Goal: Task Accomplishment & Management: Manage account settings

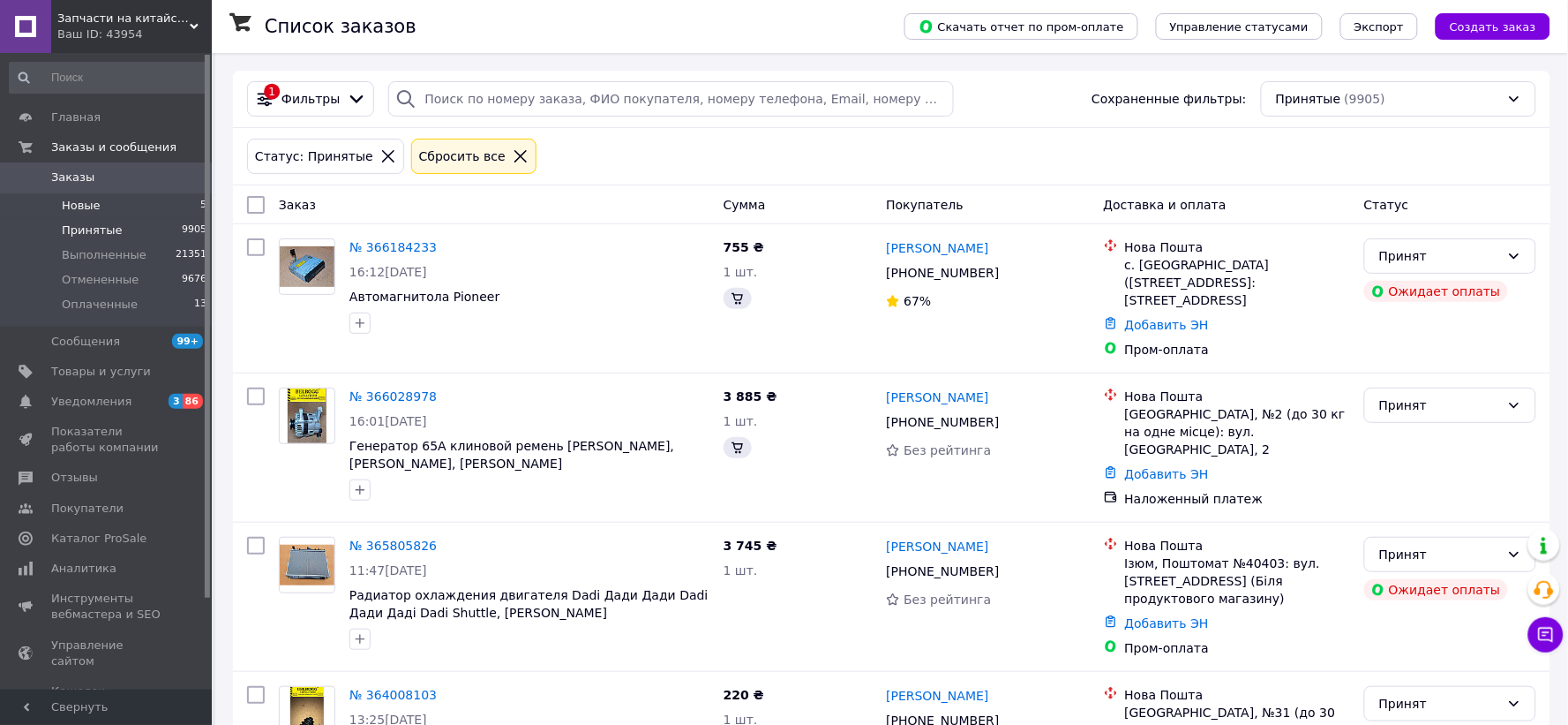
click at [82, 201] on span "Новые" at bounding box center [81, 205] width 38 height 16
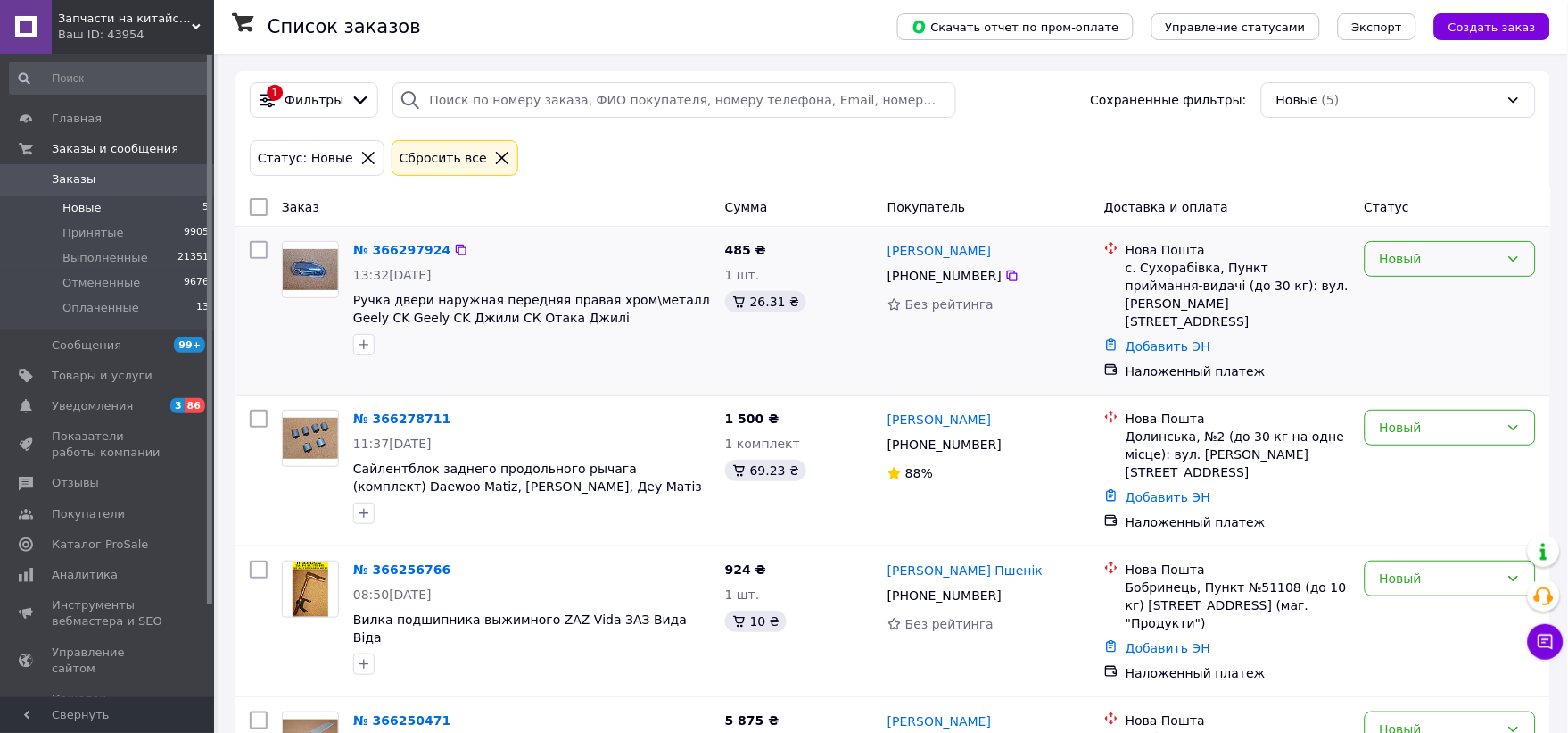
click at [1474, 255] on div "Новый" at bounding box center [1439, 258] width 119 height 19
click at [1425, 292] on li "Принят" at bounding box center [1451, 299] width 169 height 32
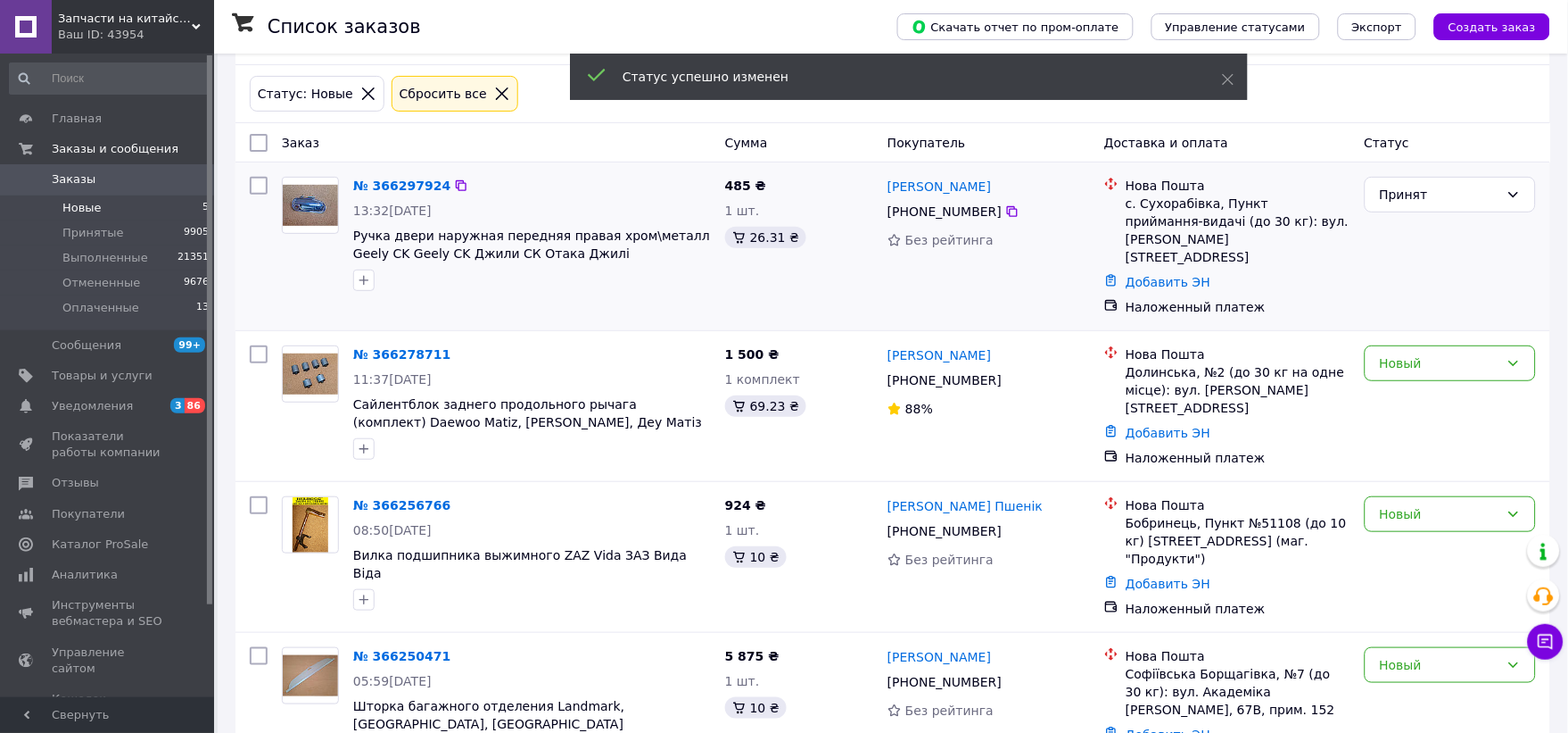
scroll to position [99, 0]
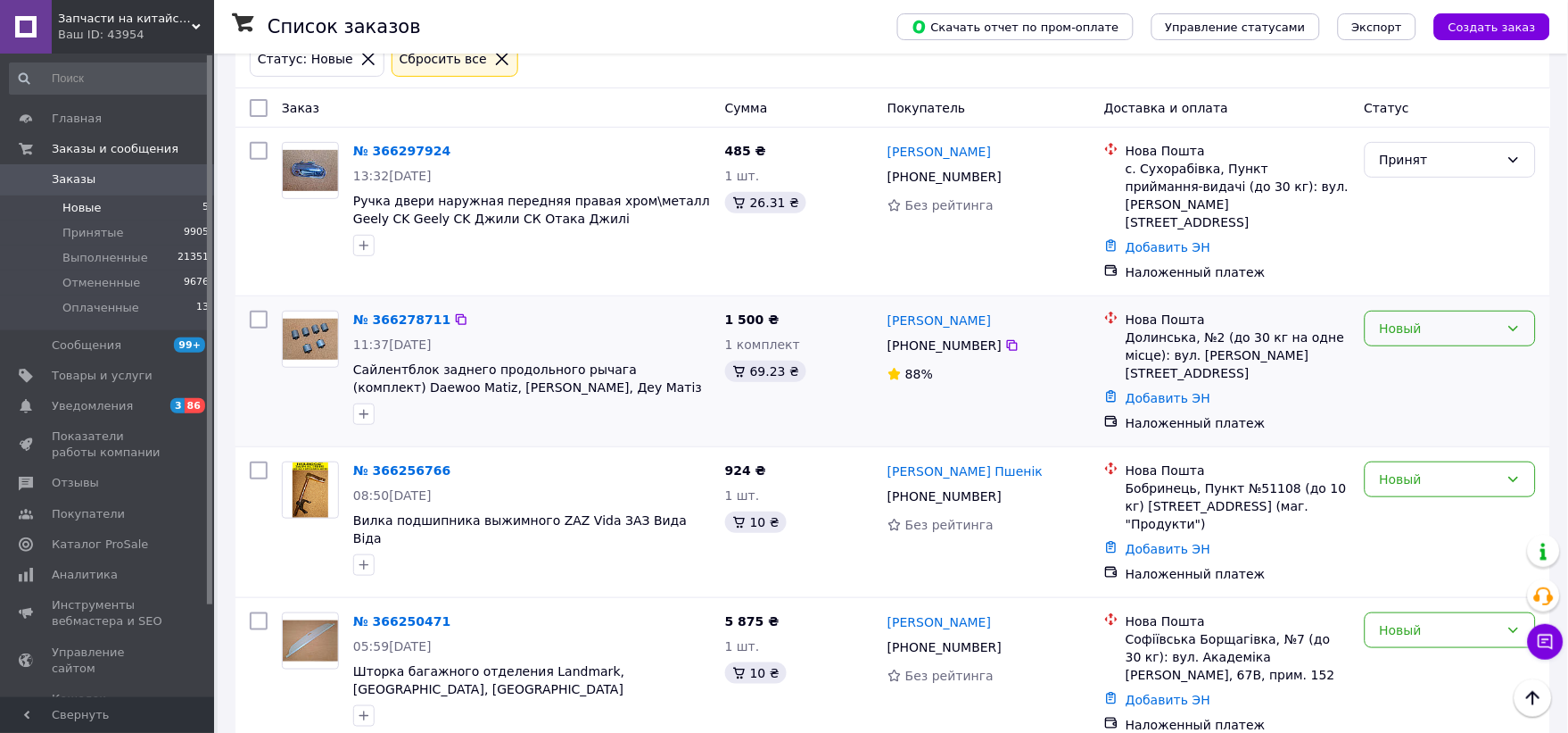
click at [1427, 318] on div "Новый" at bounding box center [1439, 328] width 119 height 19
click at [1414, 346] on li "Принят" at bounding box center [1451, 343] width 169 height 32
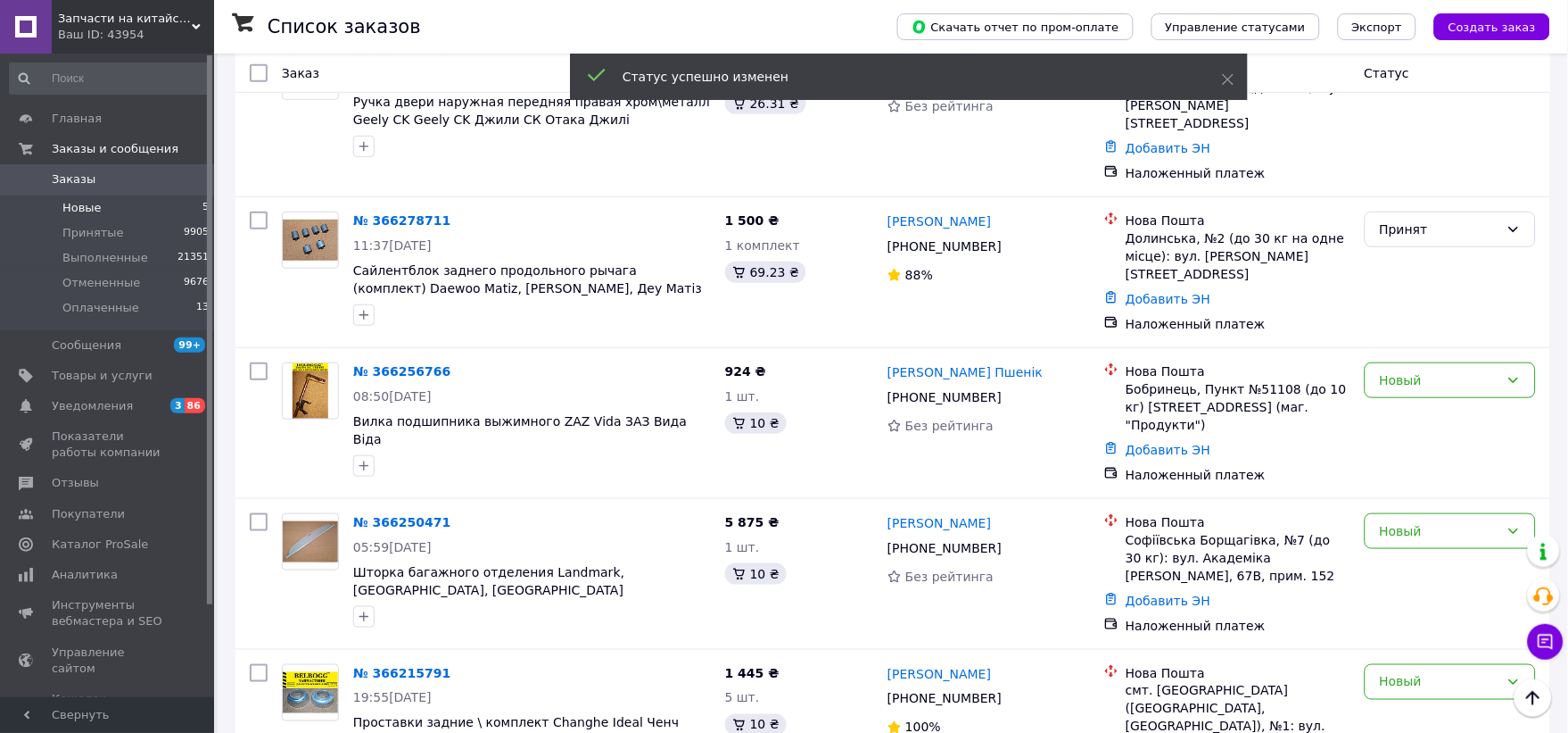
scroll to position [253, 0]
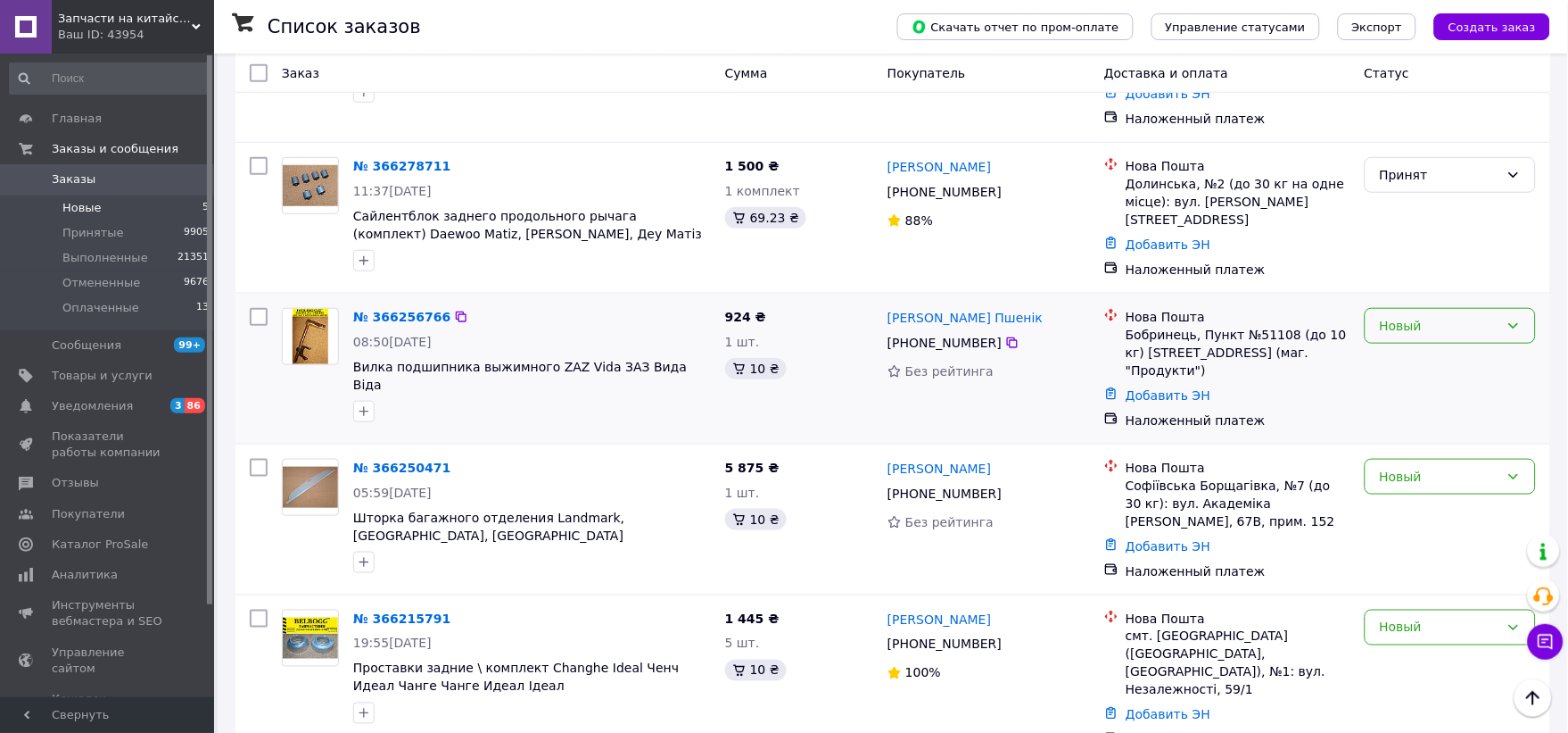
click at [1401, 308] on div "Новый" at bounding box center [1451, 326] width 171 height 36
click at [1404, 322] on li "Принят" at bounding box center [1451, 333] width 169 height 32
click at [1414, 466] on div "Новый" at bounding box center [1439, 476] width 119 height 19
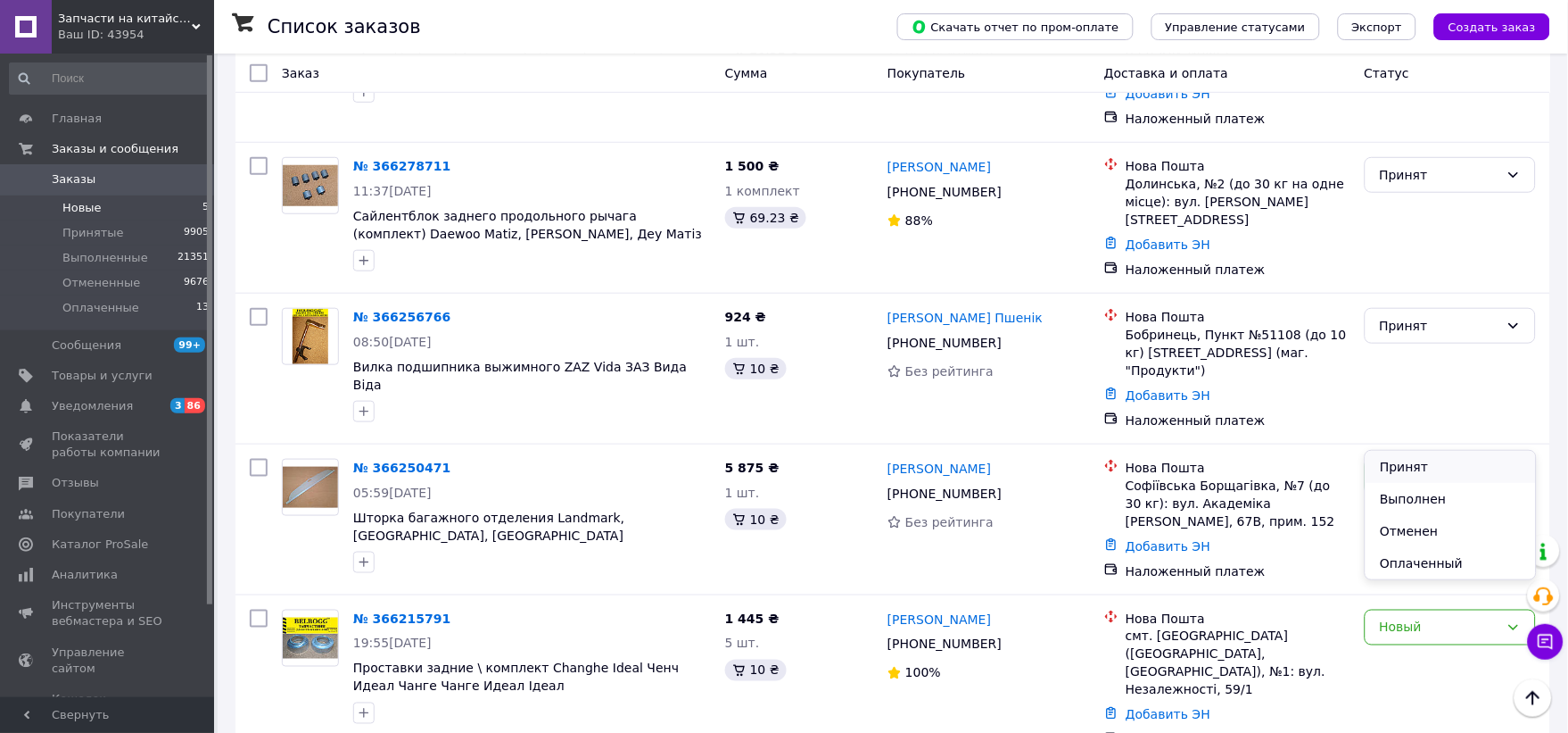
click at [1406, 456] on li "Принят" at bounding box center [1451, 466] width 169 height 32
click at [1544, 367] on div "№ 366256766 08:50, 12.10.2025 Вилка подшипника выжимного ZAZ Vida ЗАЗ Вида Віда…" at bounding box center [894, 368] width 1315 height 150
click at [1465, 617] on div "Новый" at bounding box center [1439, 627] width 119 height 19
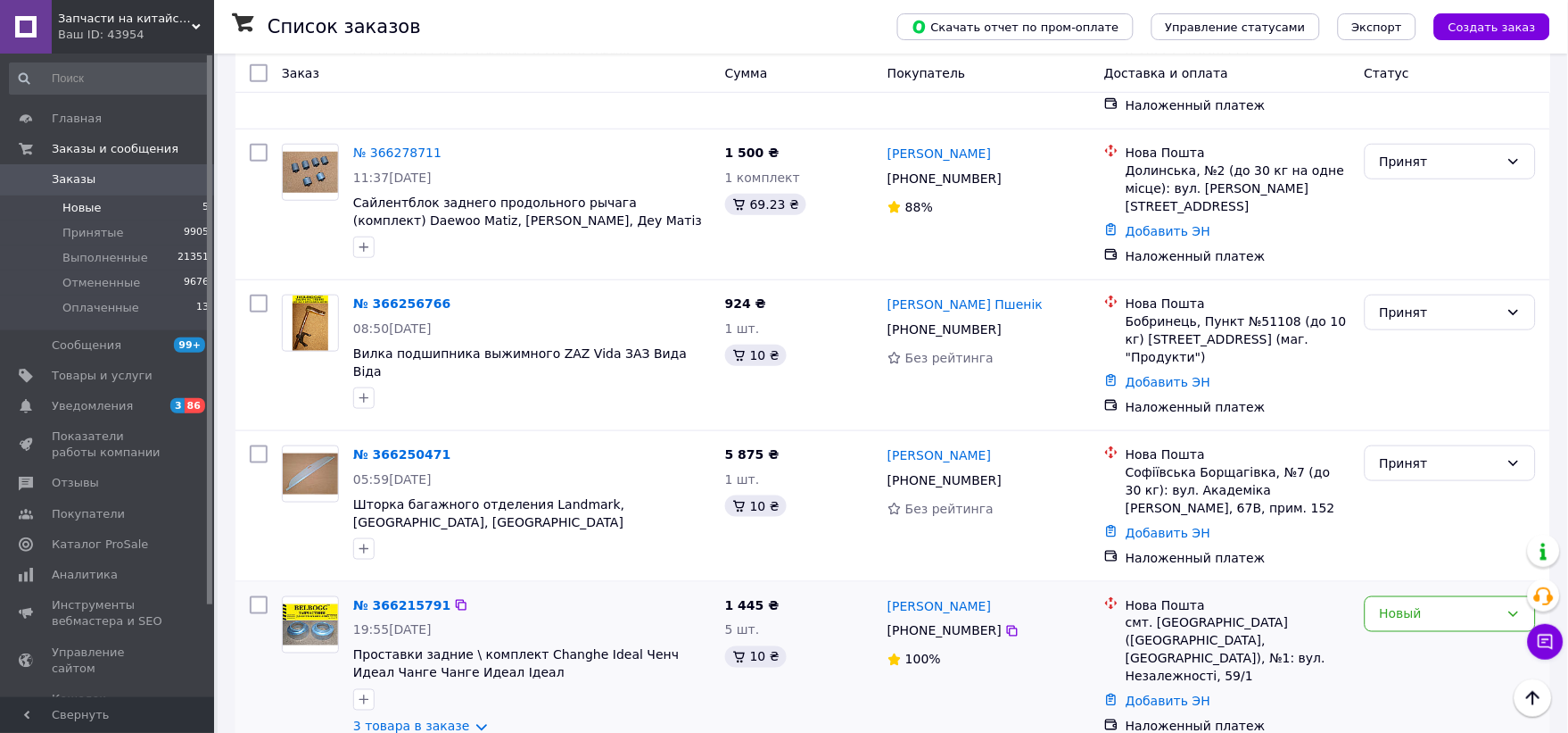
scroll to position [270, 0]
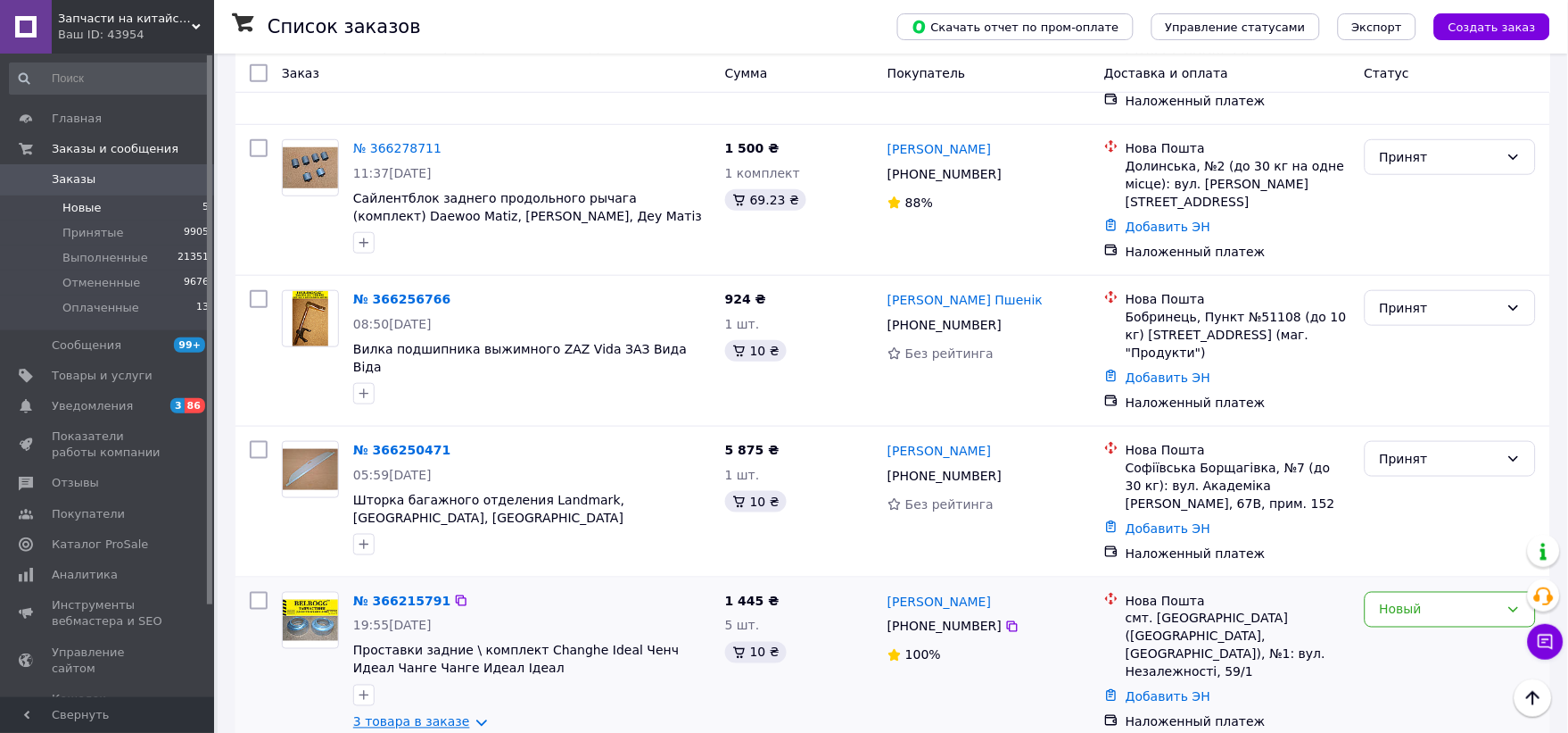
click at [434, 714] on link "3 товара в заказе" at bounding box center [412, 721] width 117 height 14
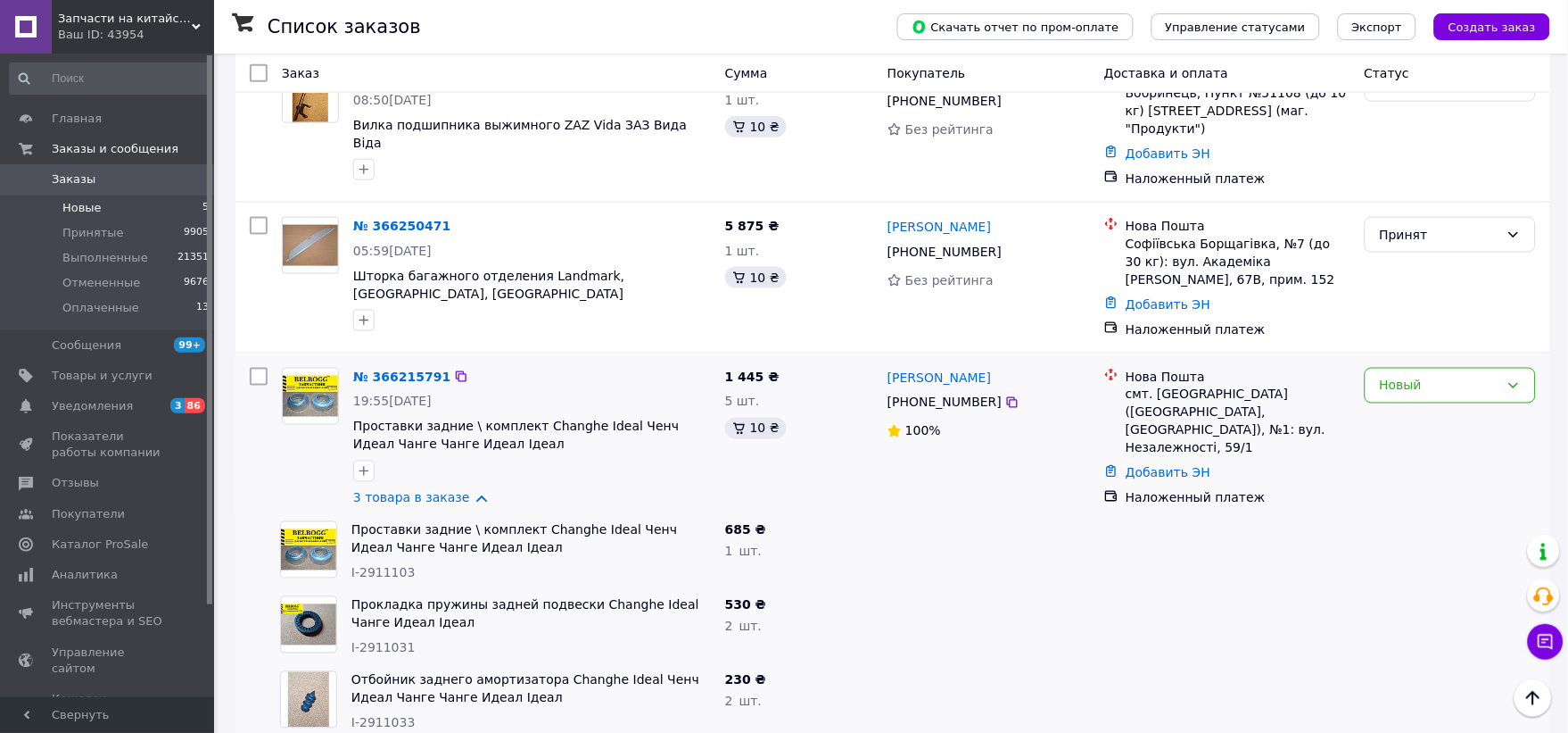
scroll to position [495, 0]
click at [1429, 375] on div "Новый" at bounding box center [1439, 384] width 119 height 19
click at [1406, 368] on li "Принят" at bounding box center [1451, 375] width 169 height 32
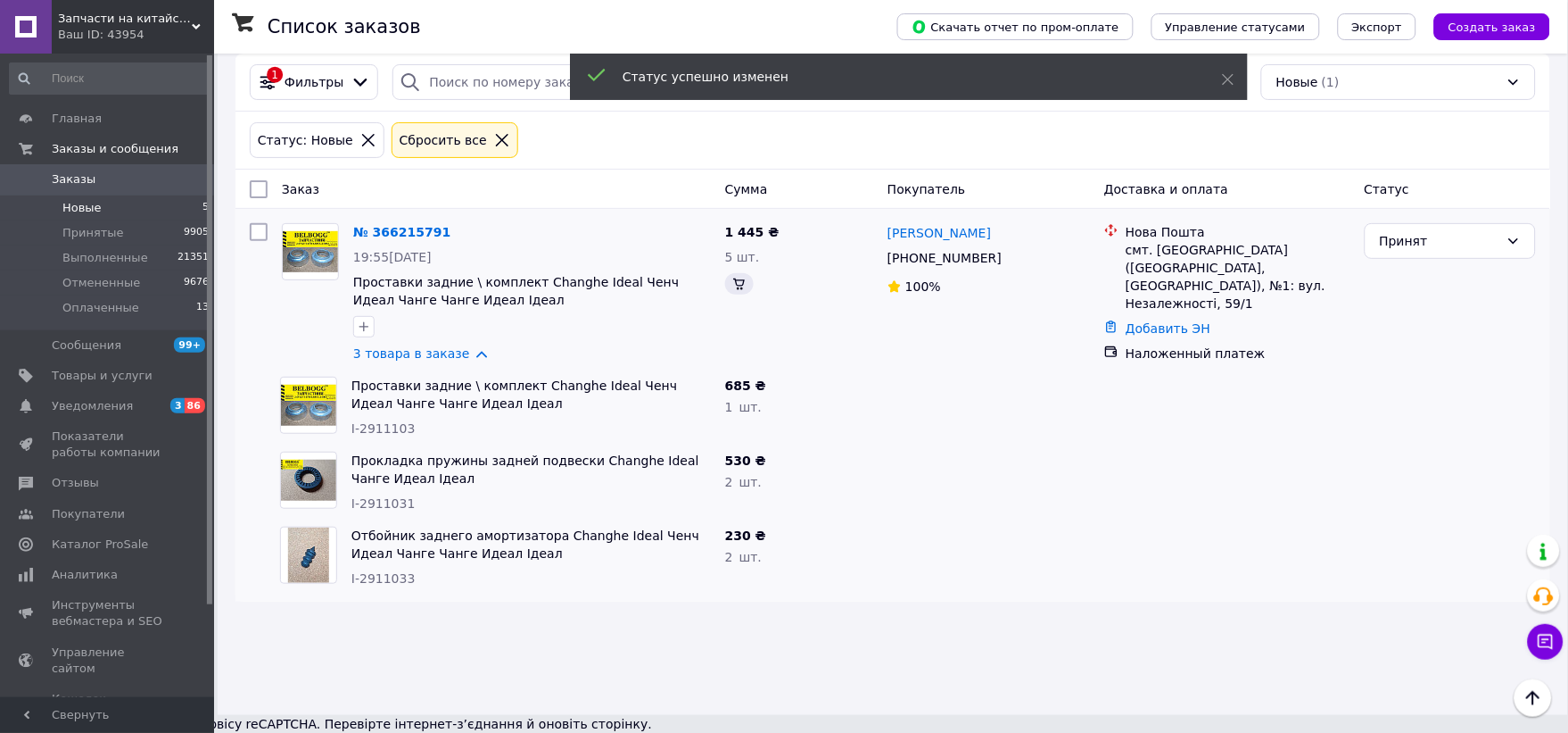
scroll to position [0, 0]
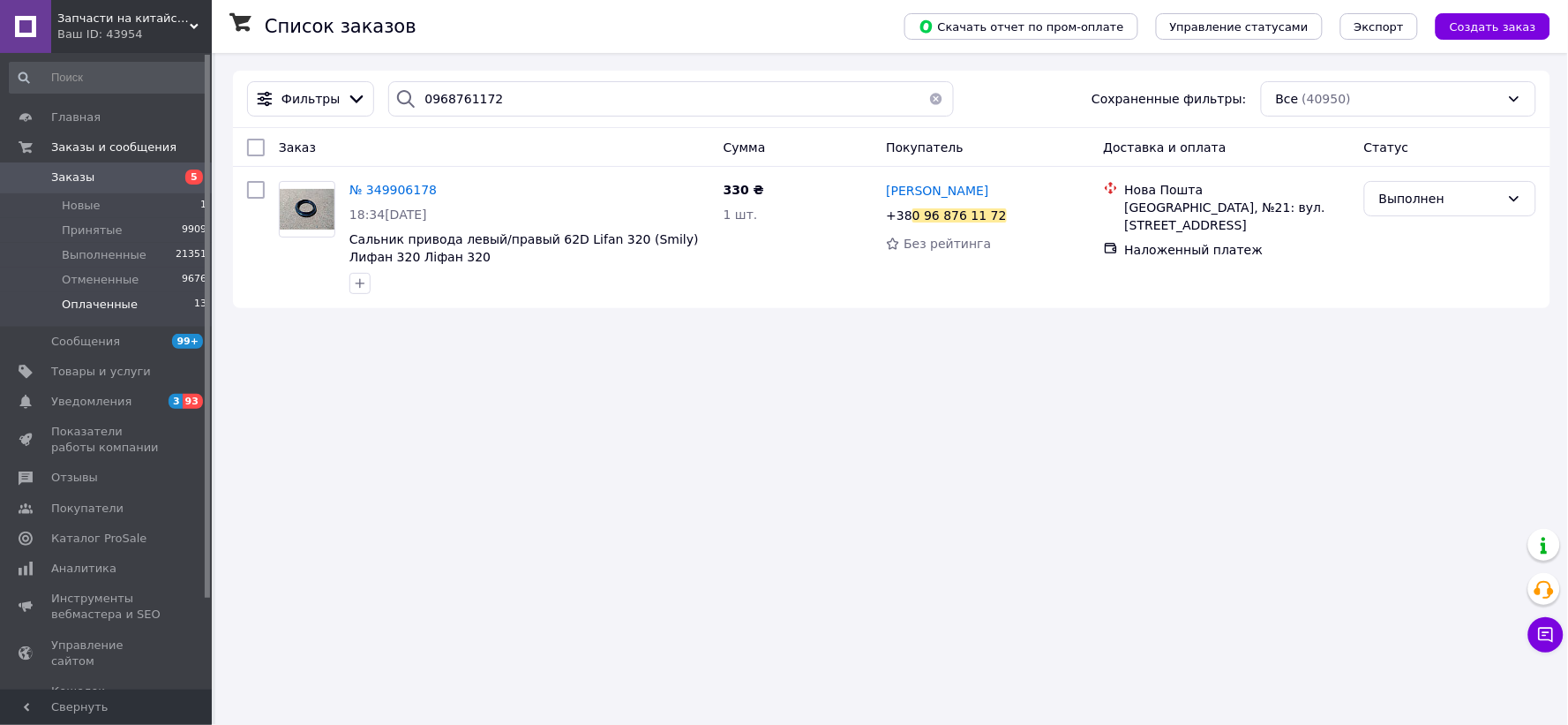
click at [87, 306] on span "Оплаченные" at bounding box center [100, 304] width 76 height 16
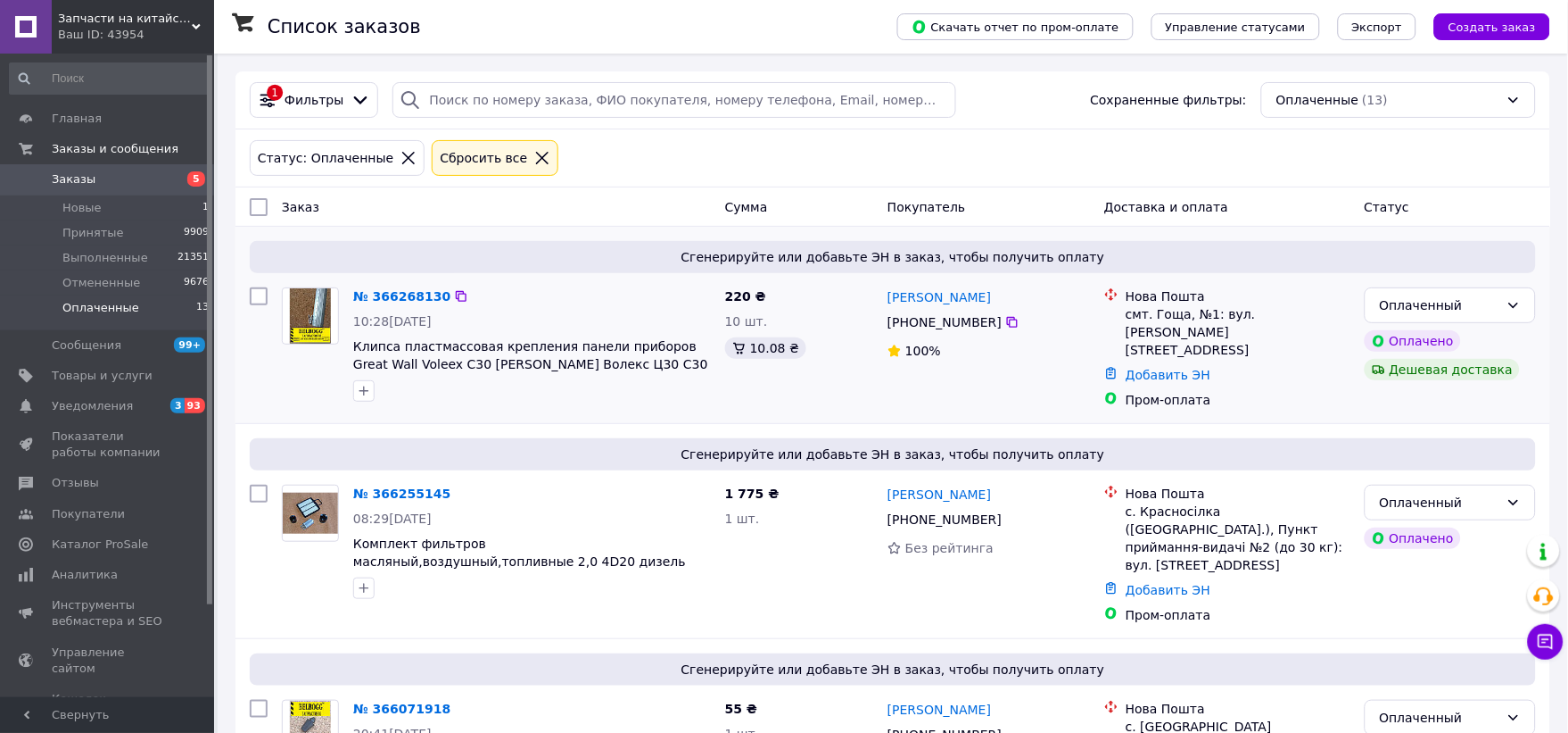
click at [250, 373] on div at bounding box center [258, 348] width 32 height 136
click at [535, 156] on icon at bounding box center [542, 157] width 16 height 16
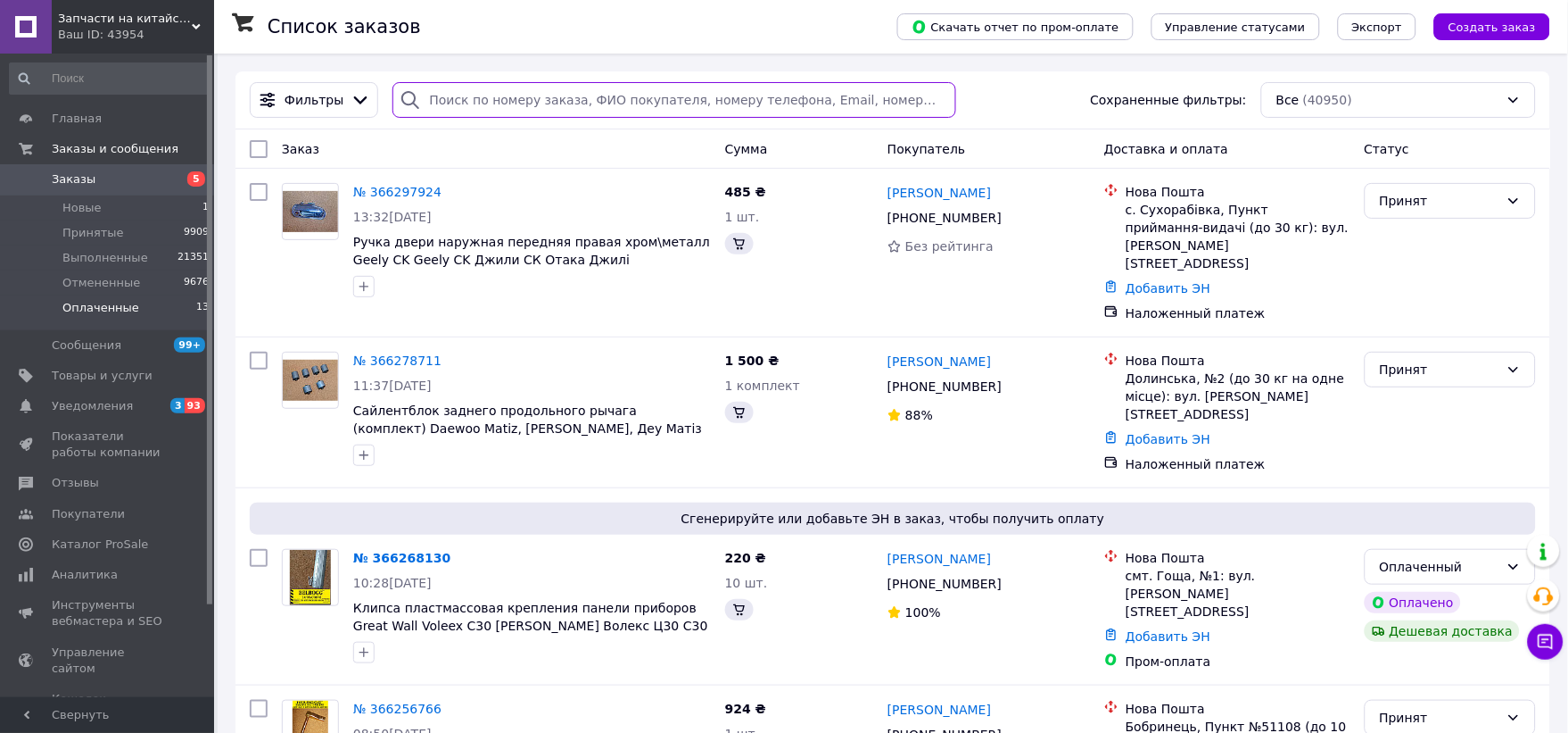
click at [476, 102] on input "search" at bounding box center [674, 100] width 564 height 36
paste input "0 (66) 102-56-41"
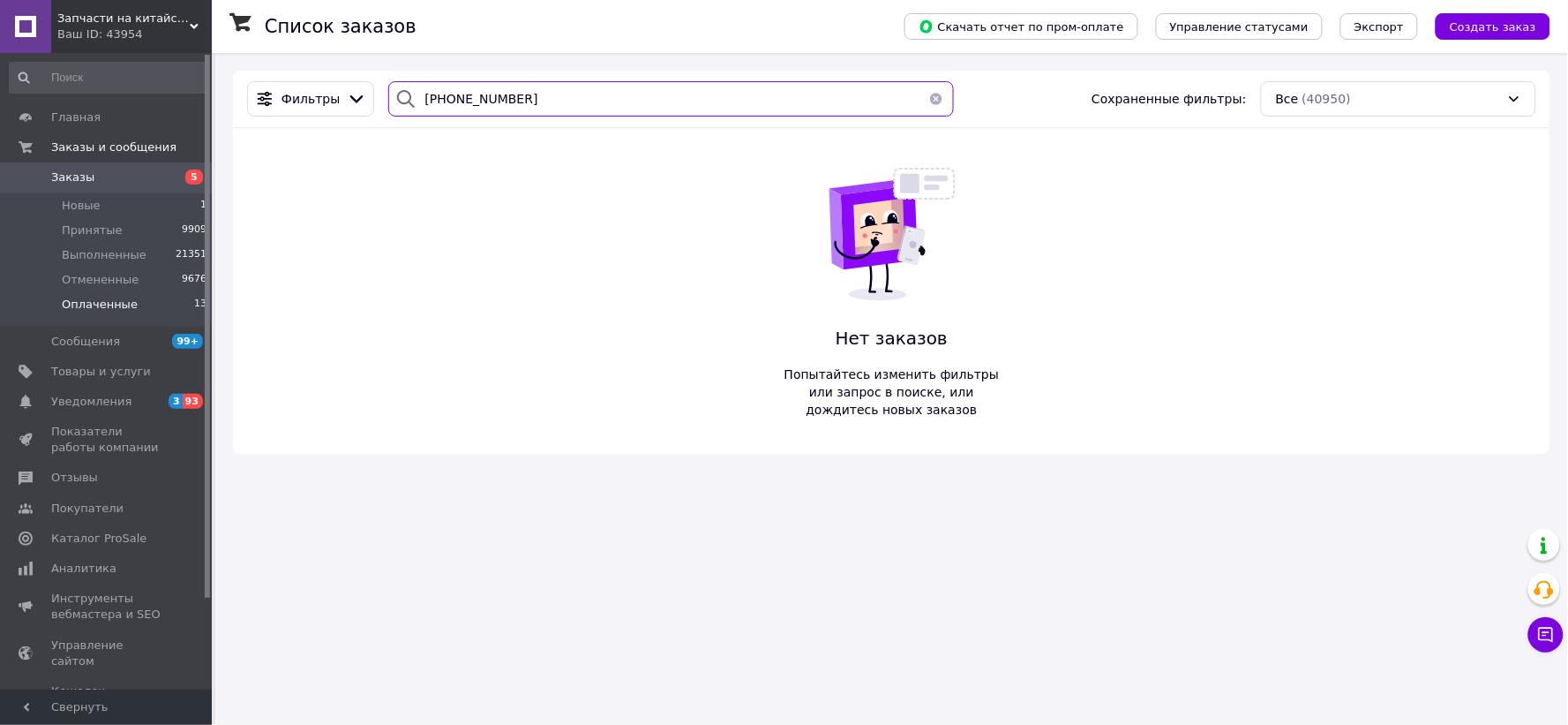
click at [496, 95] on input "0 (66) 102-56-41" at bounding box center [670, 99] width 564 height 36
click at [478, 94] on input "0 (66) 102-5641" at bounding box center [670, 99] width 564 height 36
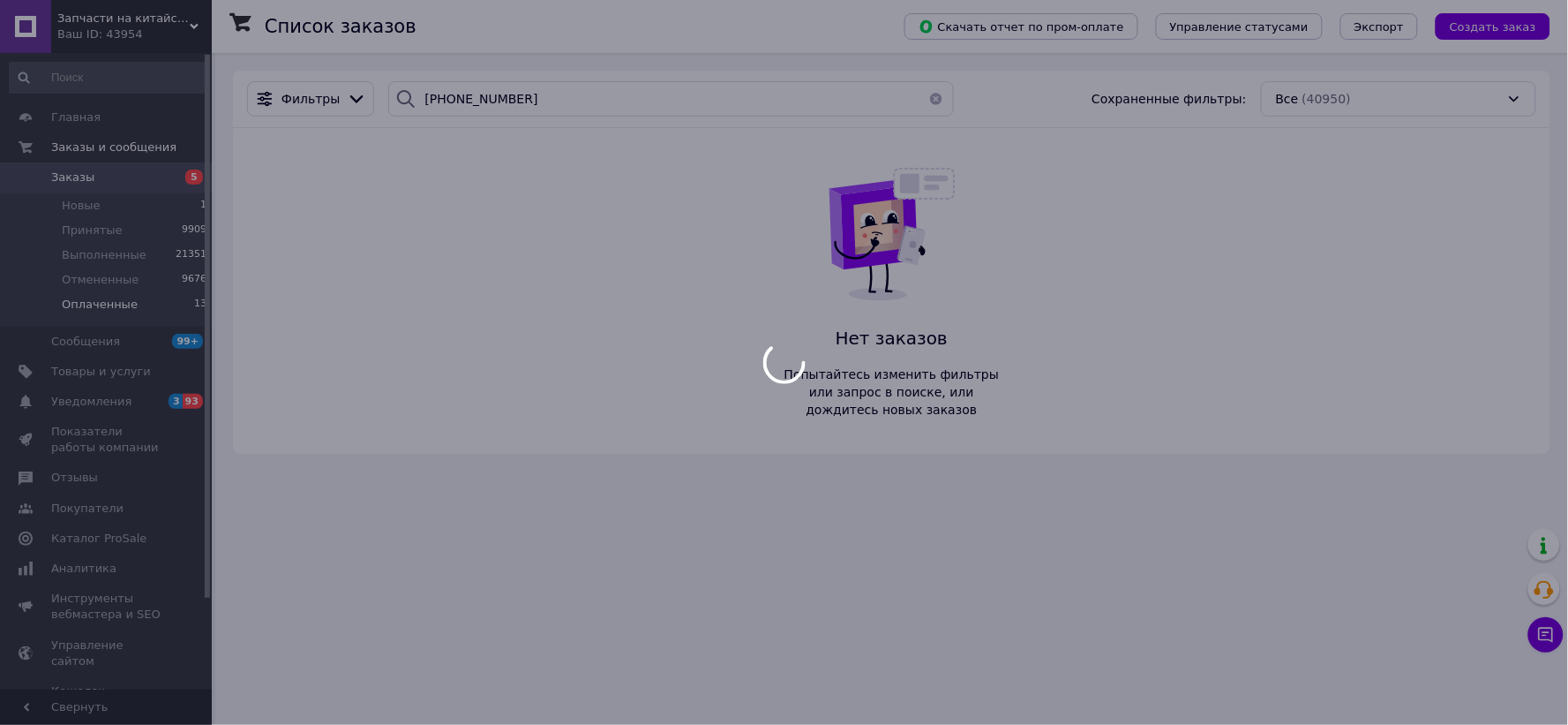
click at [451, 98] on body "Запчасти на китайские автомобили Ваш ID: 43954 Сайт Запчасти на китайские автом…" at bounding box center [784, 362] width 1568 height 725
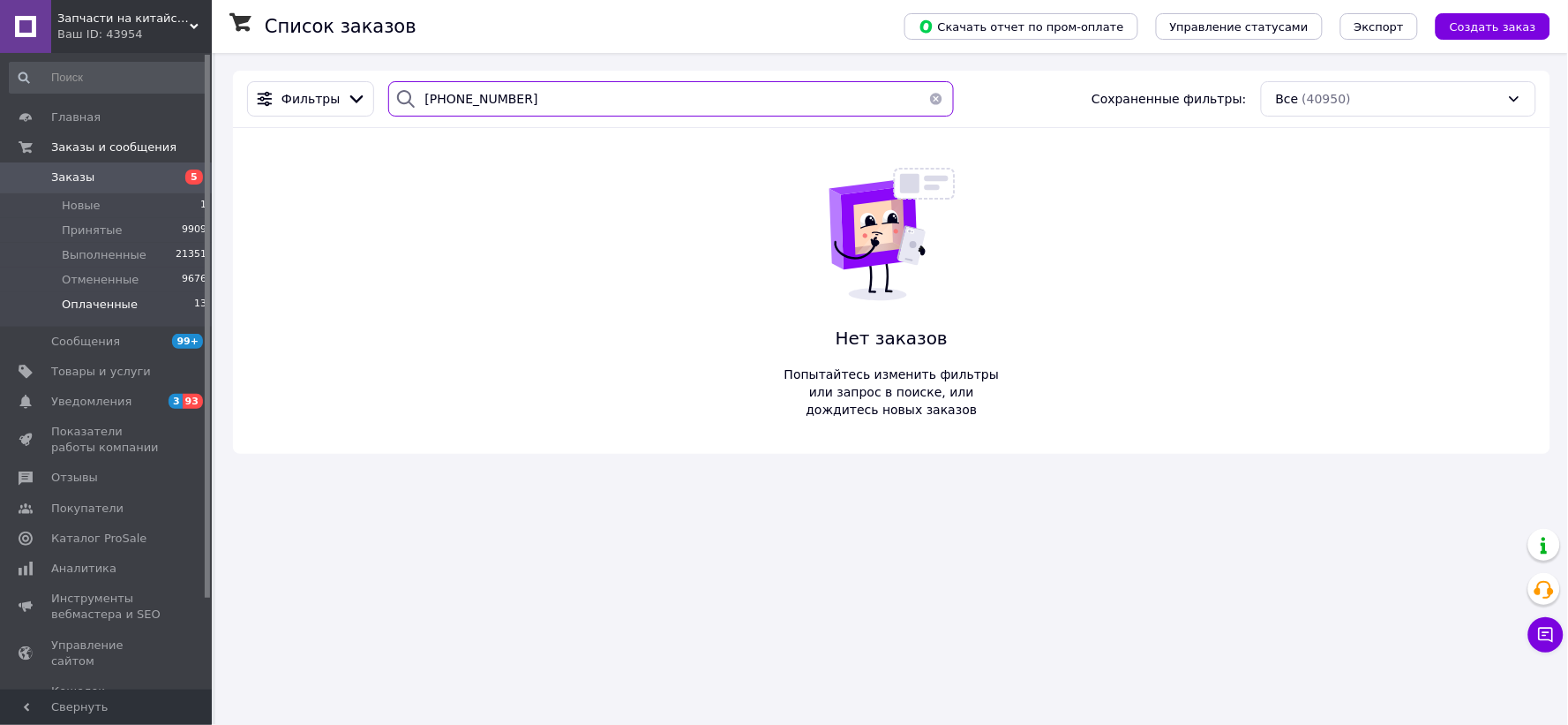
click at [454, 100] on input "0 (66) 1025641" at bounding box center [670, 99] width 564 height 36
drag, startPoint x: 450, startPoint y: 100, endPoint x: 456, endPoint y: 109, distance: 10.8
click at [451, 100] on input "0 (66) 1025641" at bounding box center [670, 99] width 564 height 36
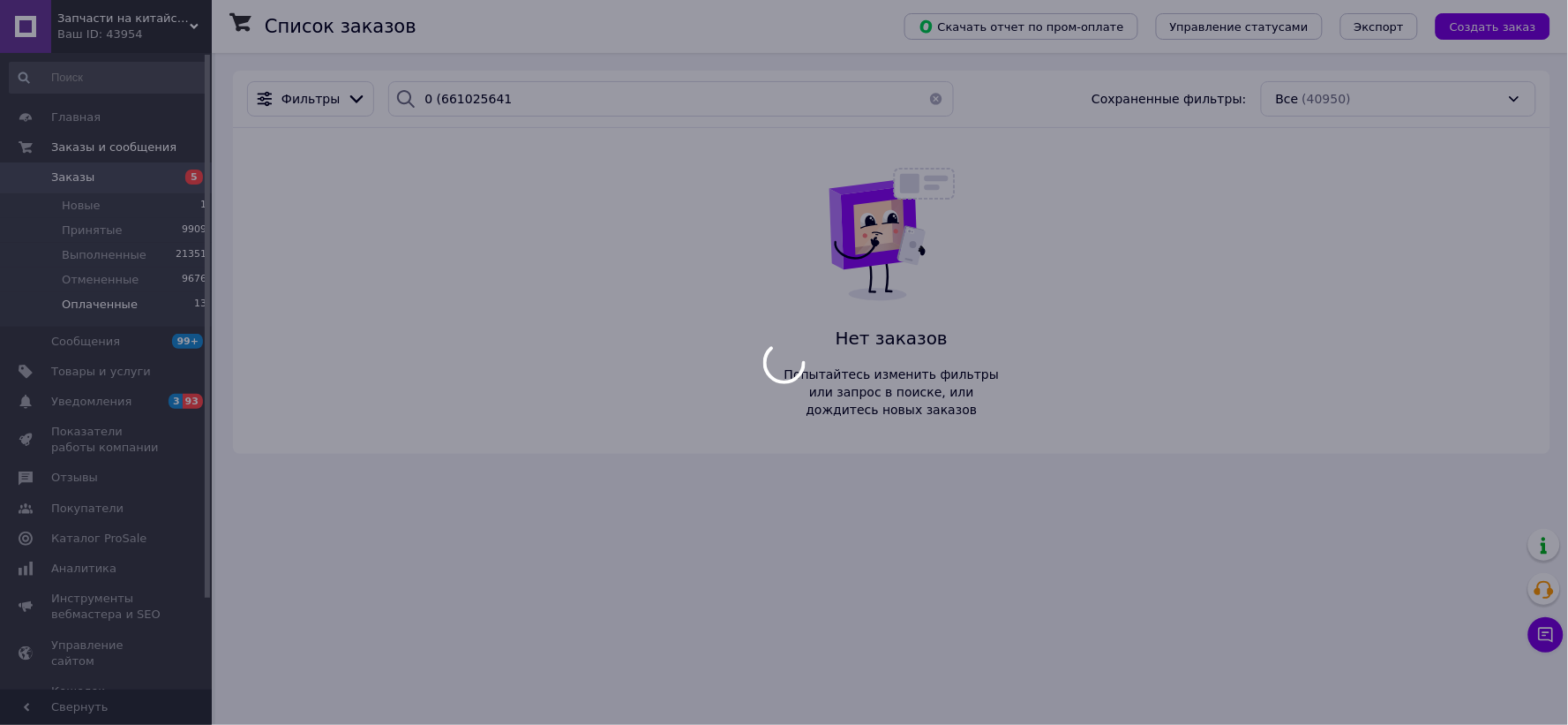
click at [433, 100] on div at bounding box center [784, 362] width 1568 height 725
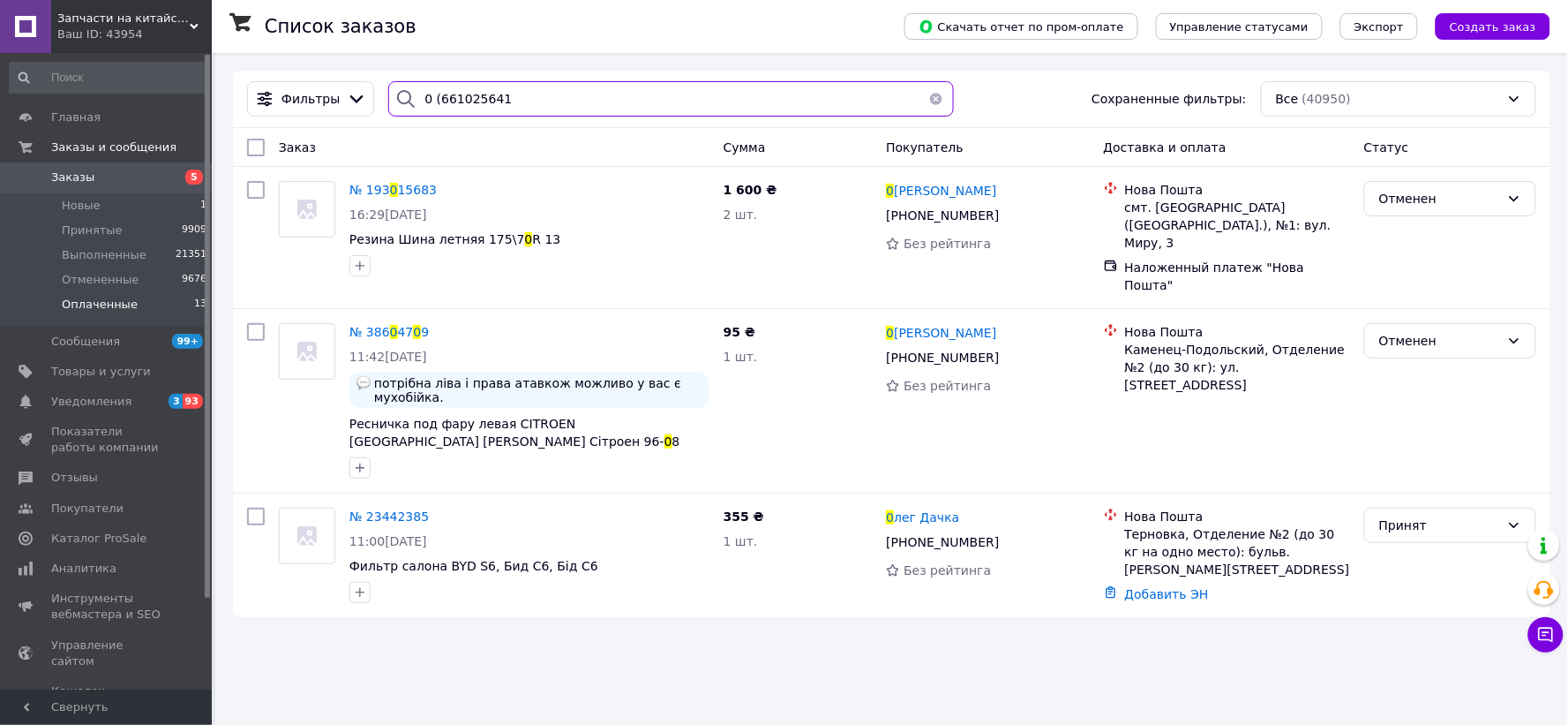
click at [433, 100] on input "0 (661025641" at bounding box center [670, 99] width 564 height 36
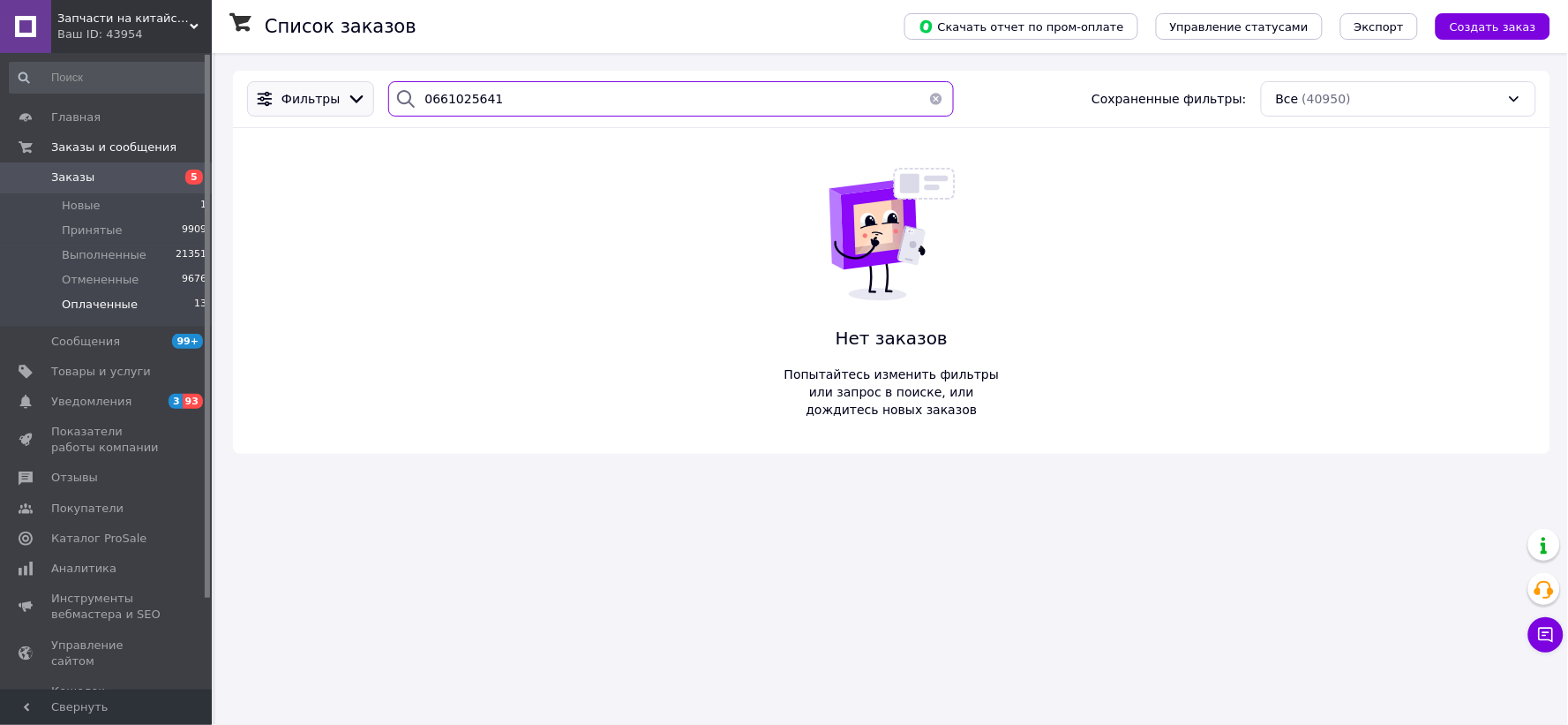
drag, startPoint x: 561, startPoint y: 95, endPoint x: 337, endPoint y: 88, distance: 224.1
click at [337, 88] on div "Фильтры 0661025641 Сохраненные фильтры: Все (40950)" at bounding box center [891, 99] width 1303 height 36
paste input "(50) 624-53-59"
click at [496, 103] on input "0 (50) 624-53-59" at bounding box center [670, 99] width 564 height 36
drag, startPoint x: 475, startPoint y: 95, endPoint x: 479, endPoint y: 109, distance: 14.6
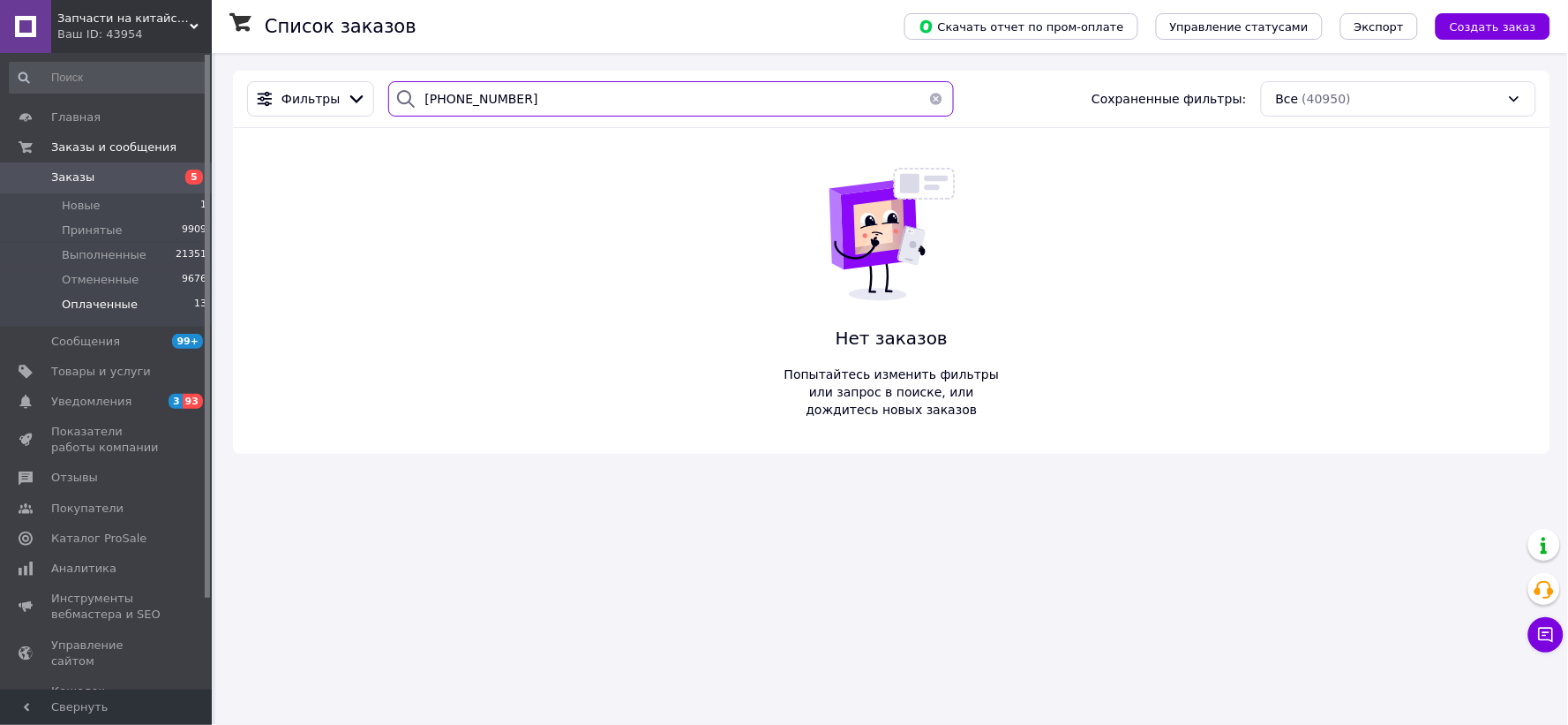
click at [475, 98] on input "0 (50) 624-5359" at bounding box center [670, 99] width 564 height 36
click at [454, 102] on input "0 (50) 6245359" at bounding box center [670, 99] width 564 height 36
drag, startPoint x: 448, startPoint y: 95, endPoint x: 463, endPoint y: 126, distance: 34.4
click at [456, 109] on input "0 (50) 6245359" at bounding box center [670, 99] width 564 height 36
click at [433, 99] on input "0 (50)6245359" at bounding box center [670, 99] width 564 height 36
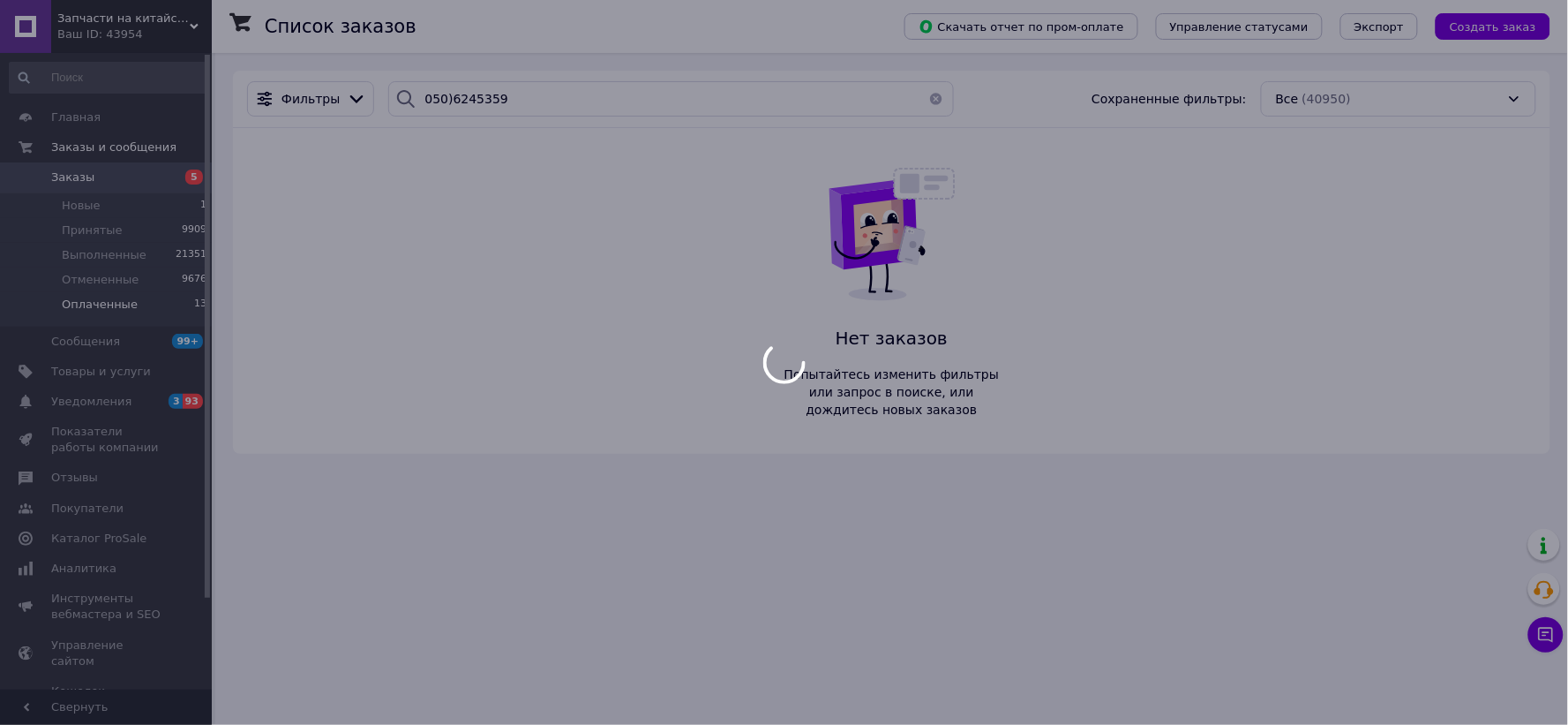
click at [441, 103] on div at bounding box center [784, 362] width 1568 height 725
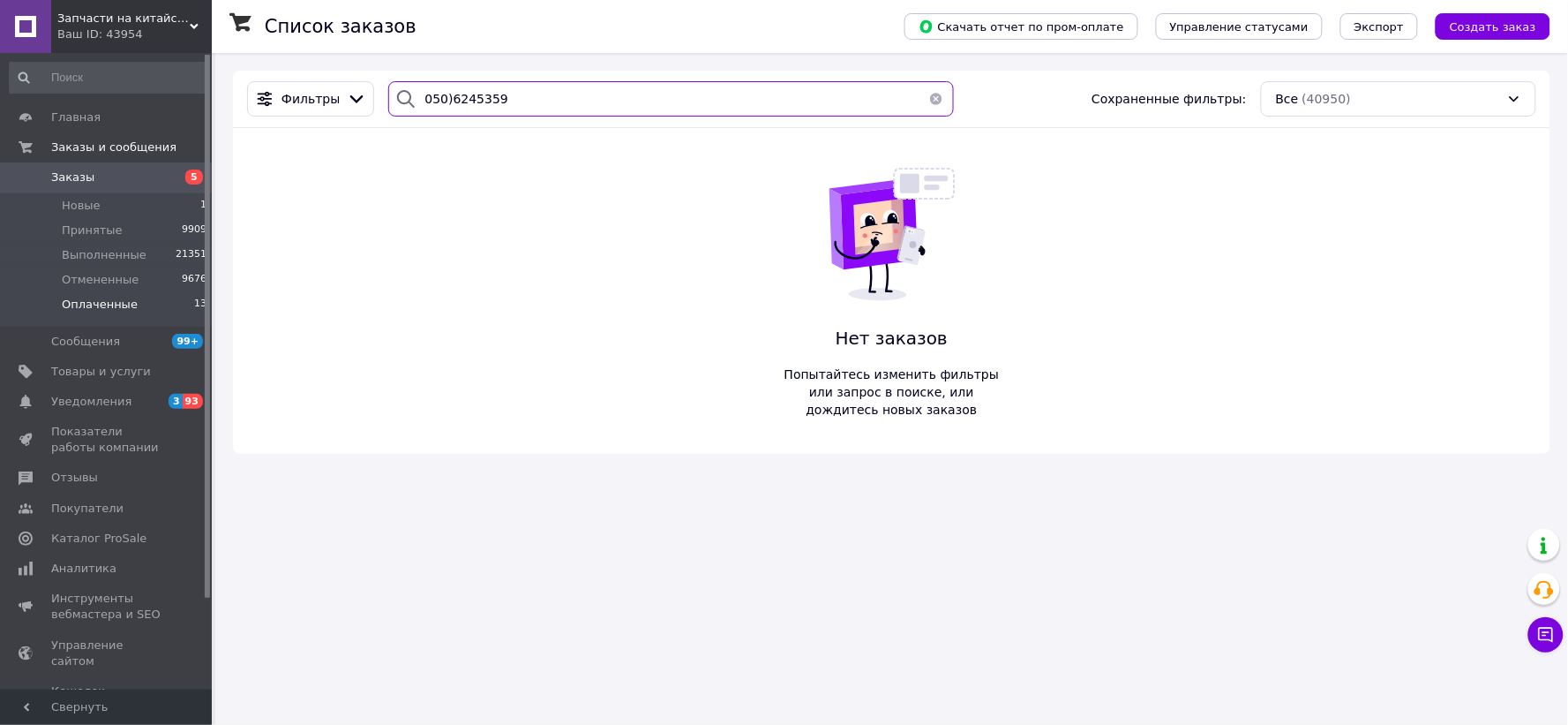
click at [439, 99] on input "050)6245359" at bounding box center [670, 99] width 564 height 36
type input "0506245359"
click at [109, 253] on span "Выполненные" at bounding box center [104, 254] width 85 height 16
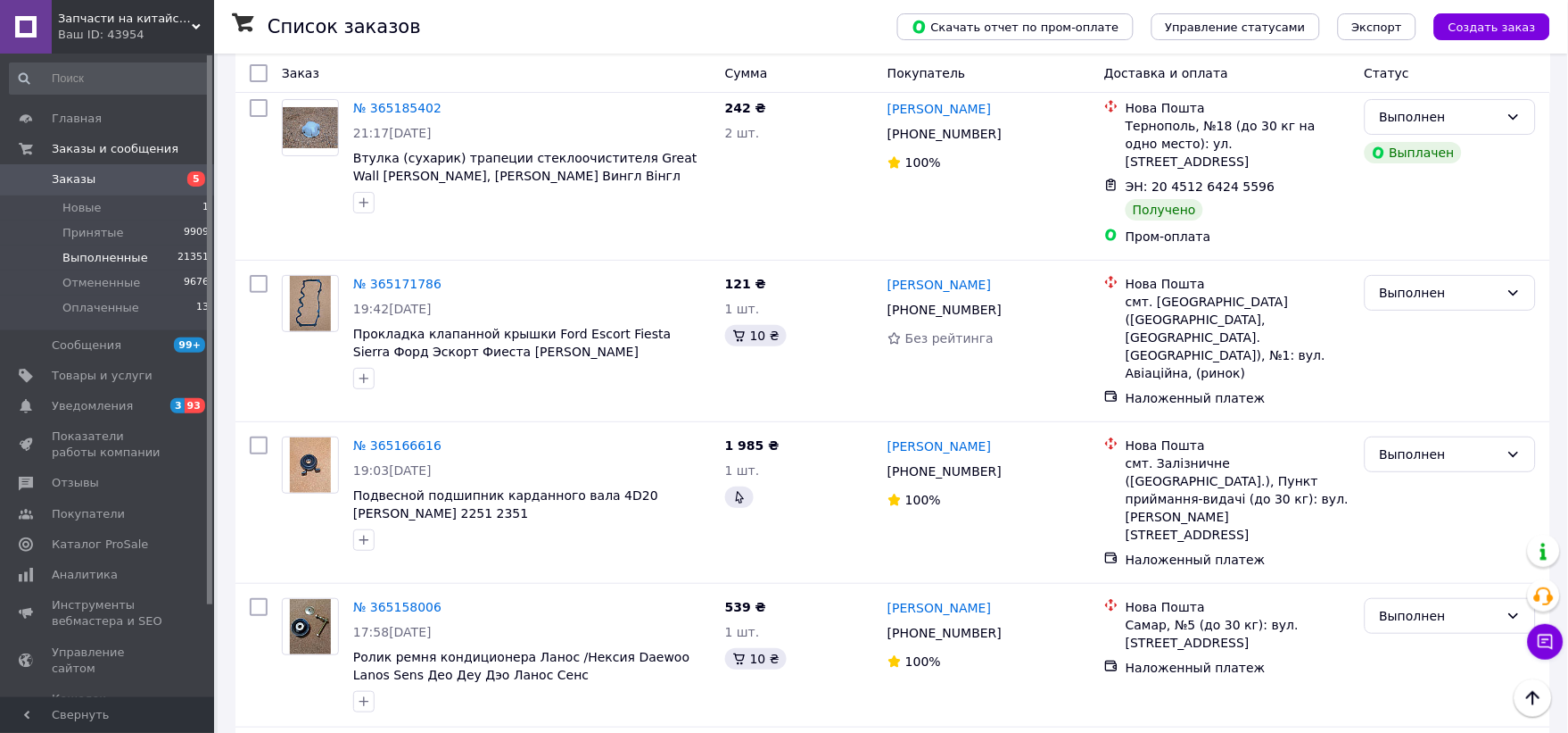
scroll to position [14274, 0]
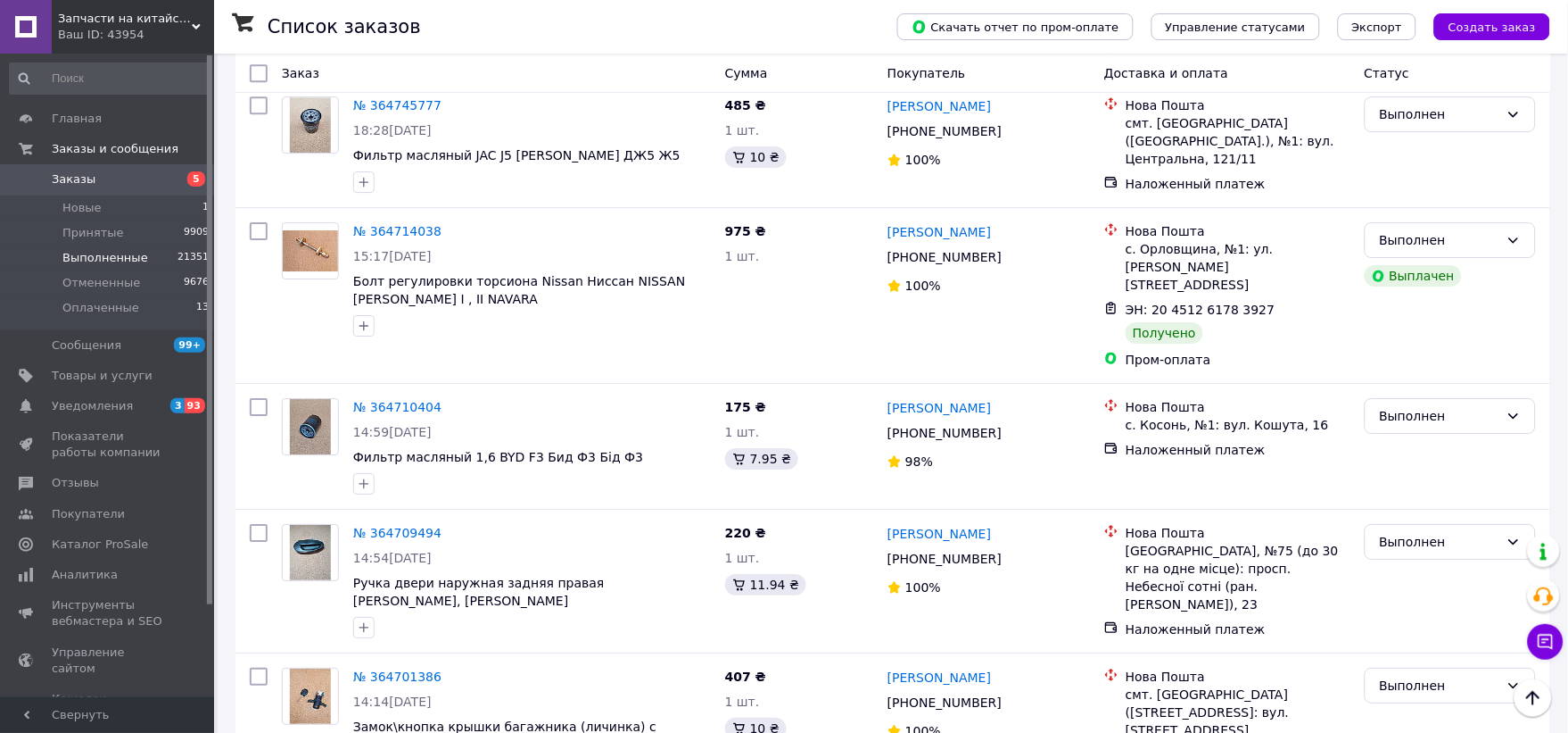
scroll to position [4965, 0]
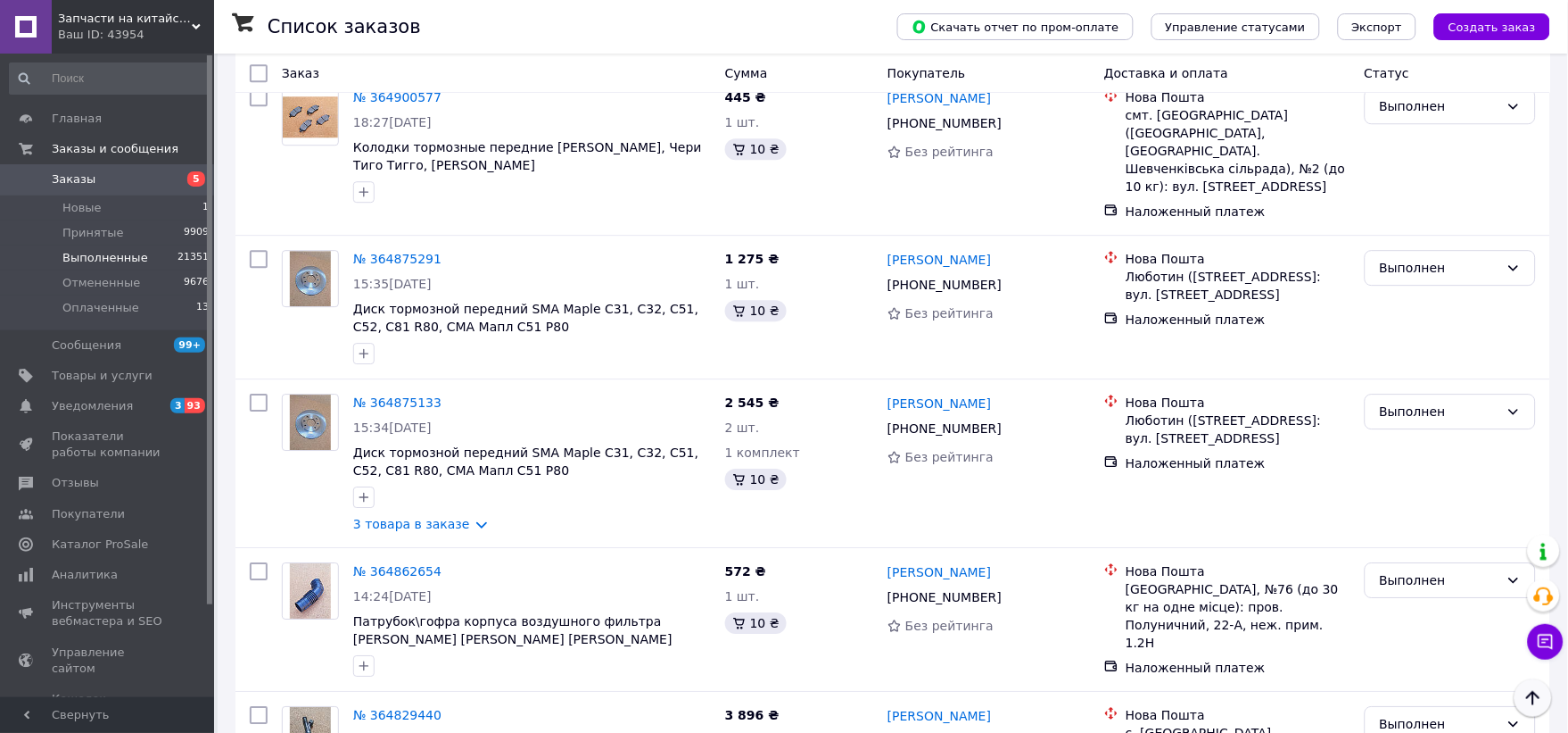
click at [1536, 701] on icon "Наверх" at bounding box center [1533, 698] width 21 height 21
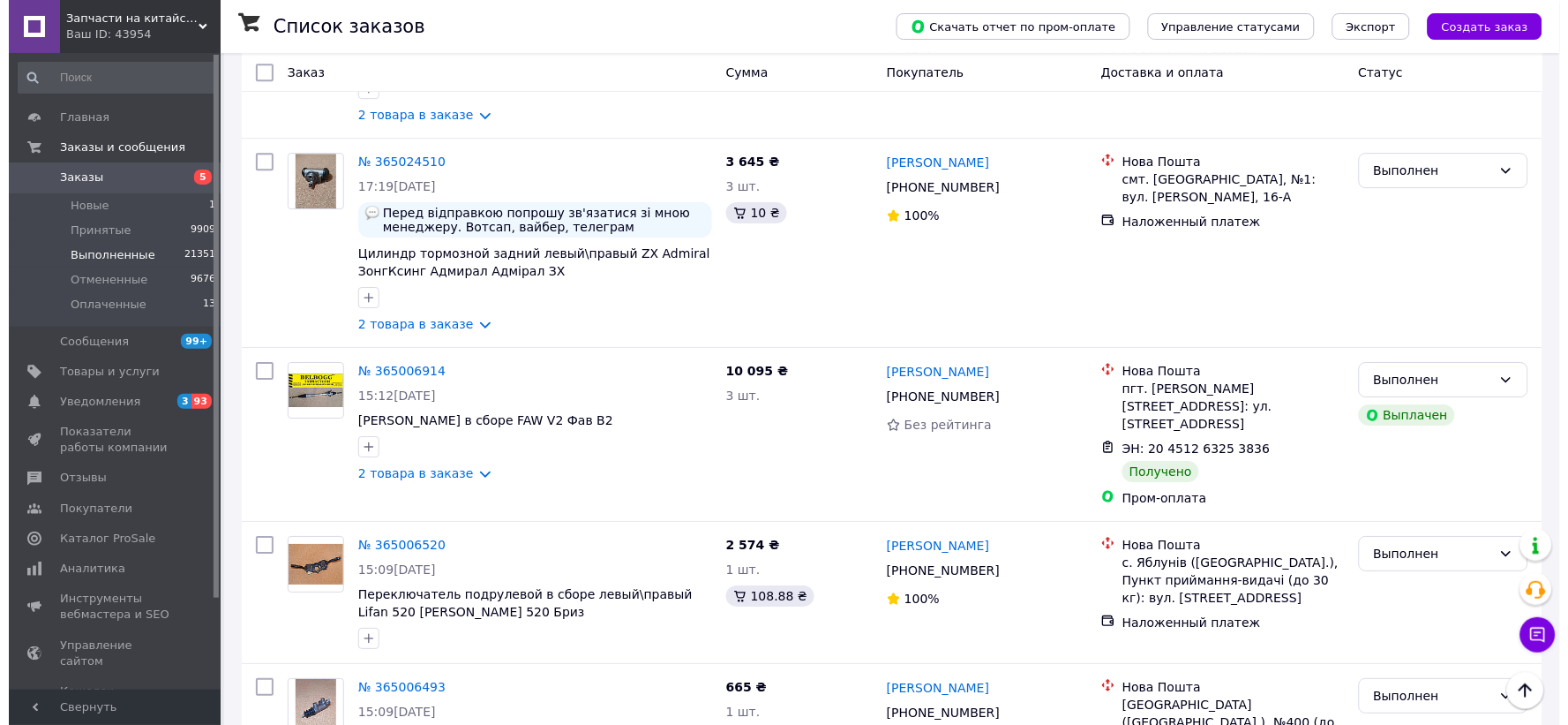
scroll to position [0, 0]
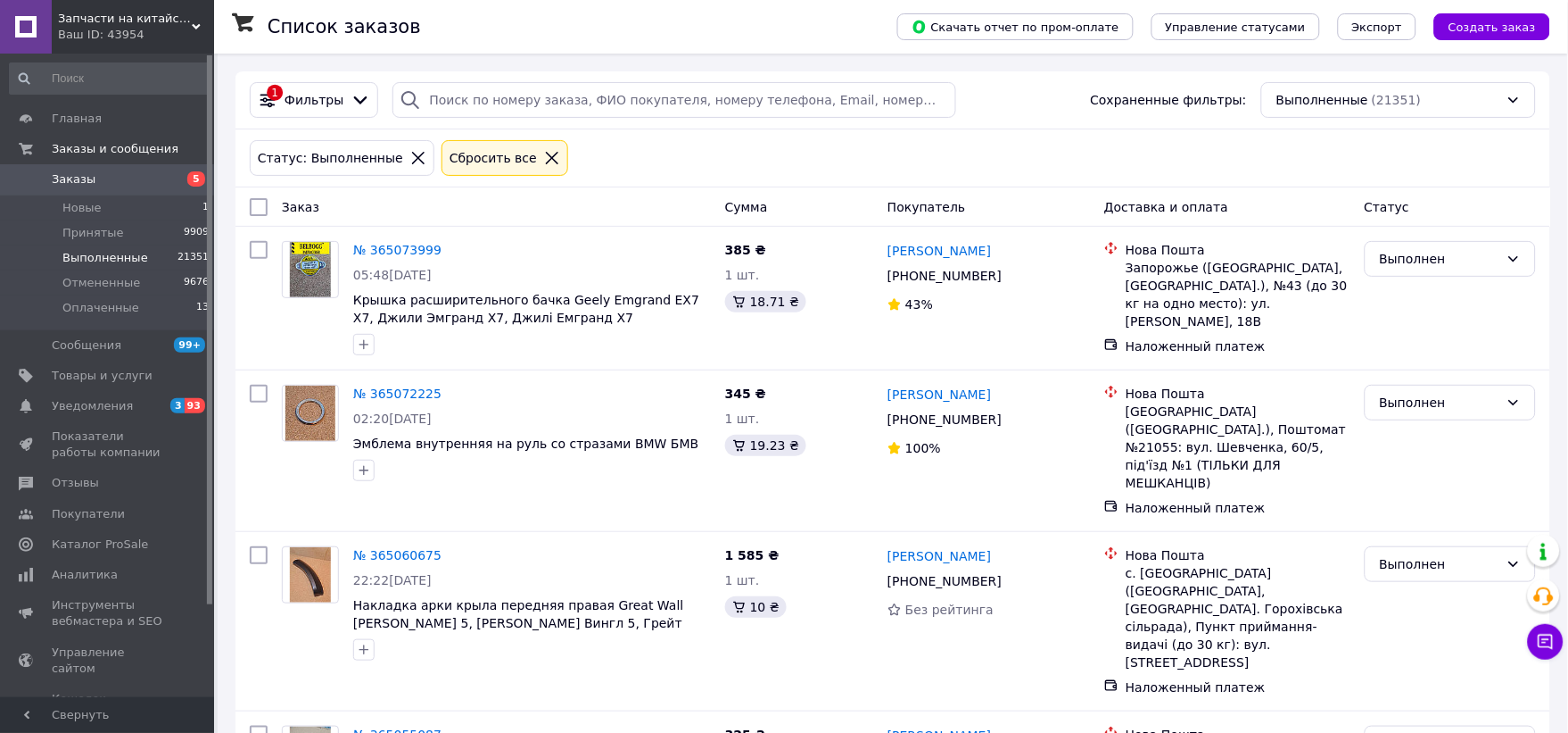
click at [544, 163] on icon at bounding box center [551, 157] width 16 height 16
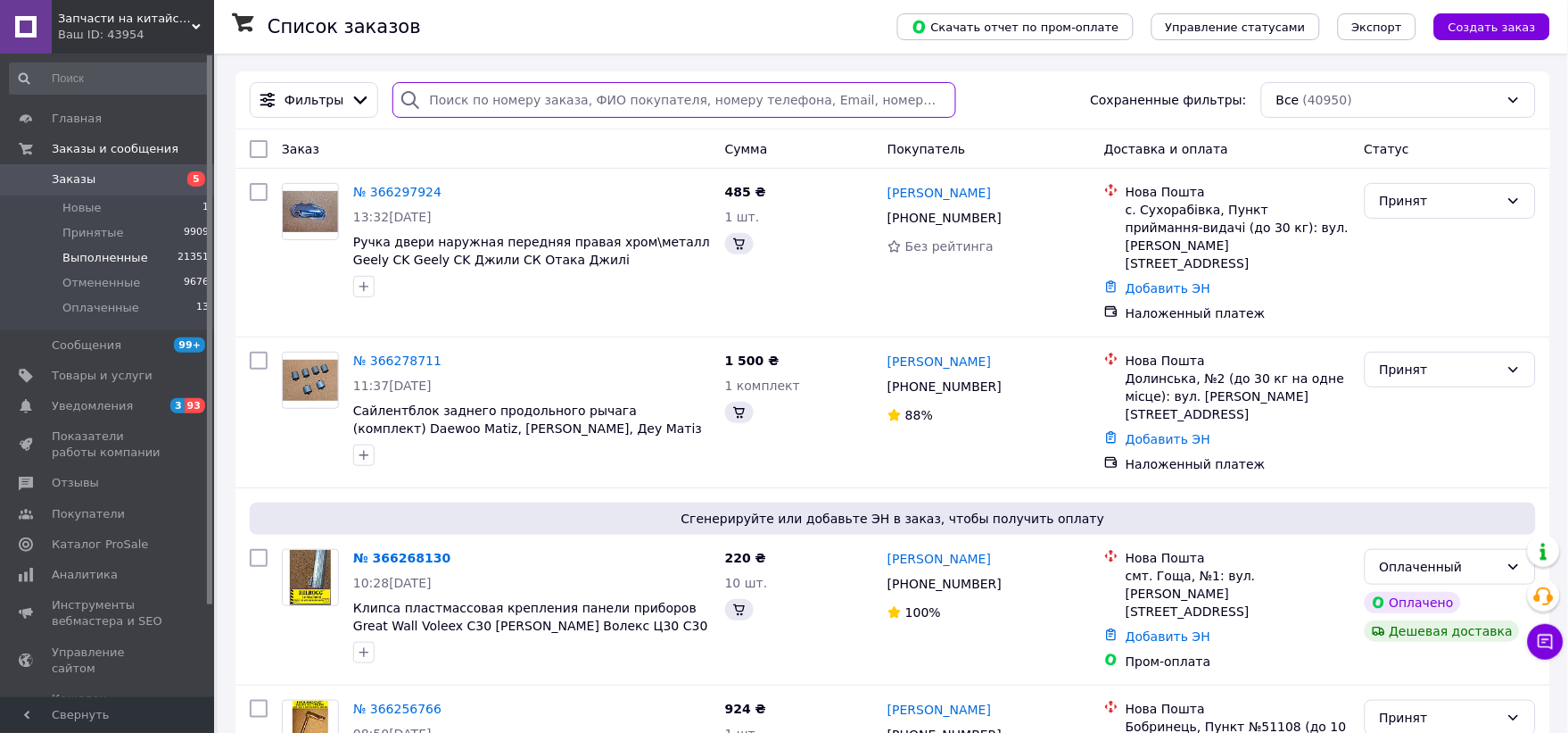
click at [488, 91] on input "search" at bounding box center [674, 100] width 564 height 36
paste input "0 (93) 390-93-31"
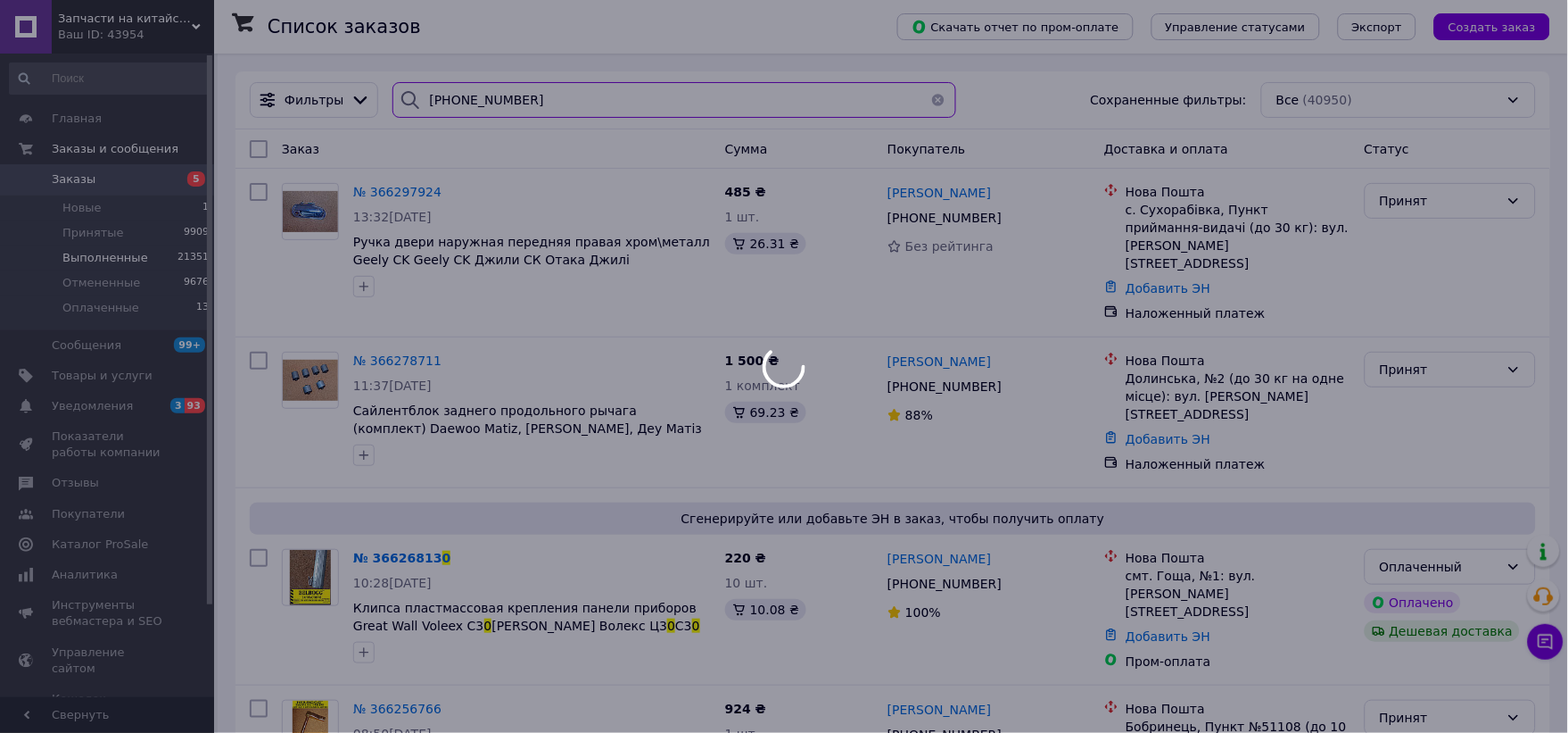
click at [500, 98] on input "0 (93) 390-93-31" at bounding box center [674, 100] width 564 height 36
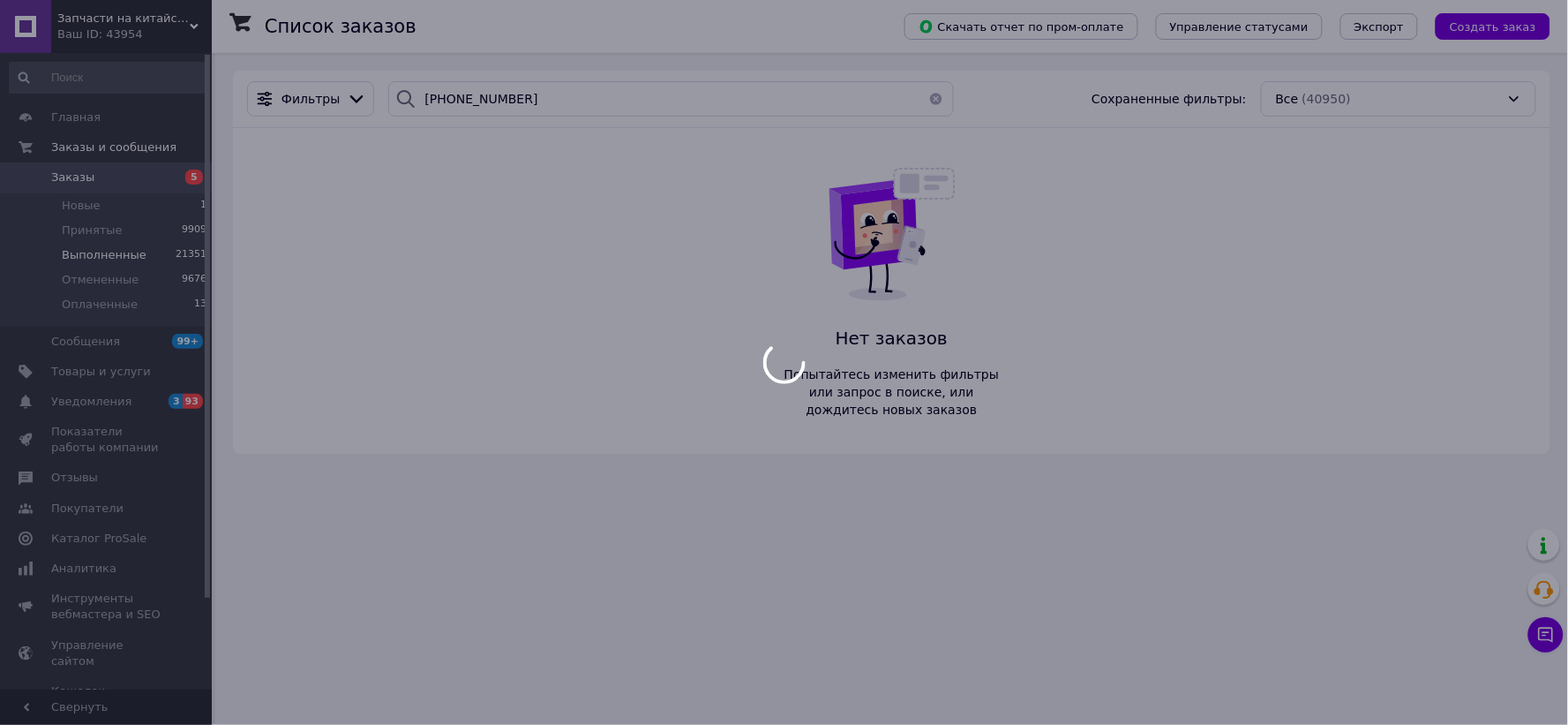
click at [478, 98] on div at bounding box center [784, 362] width 1568 height 725
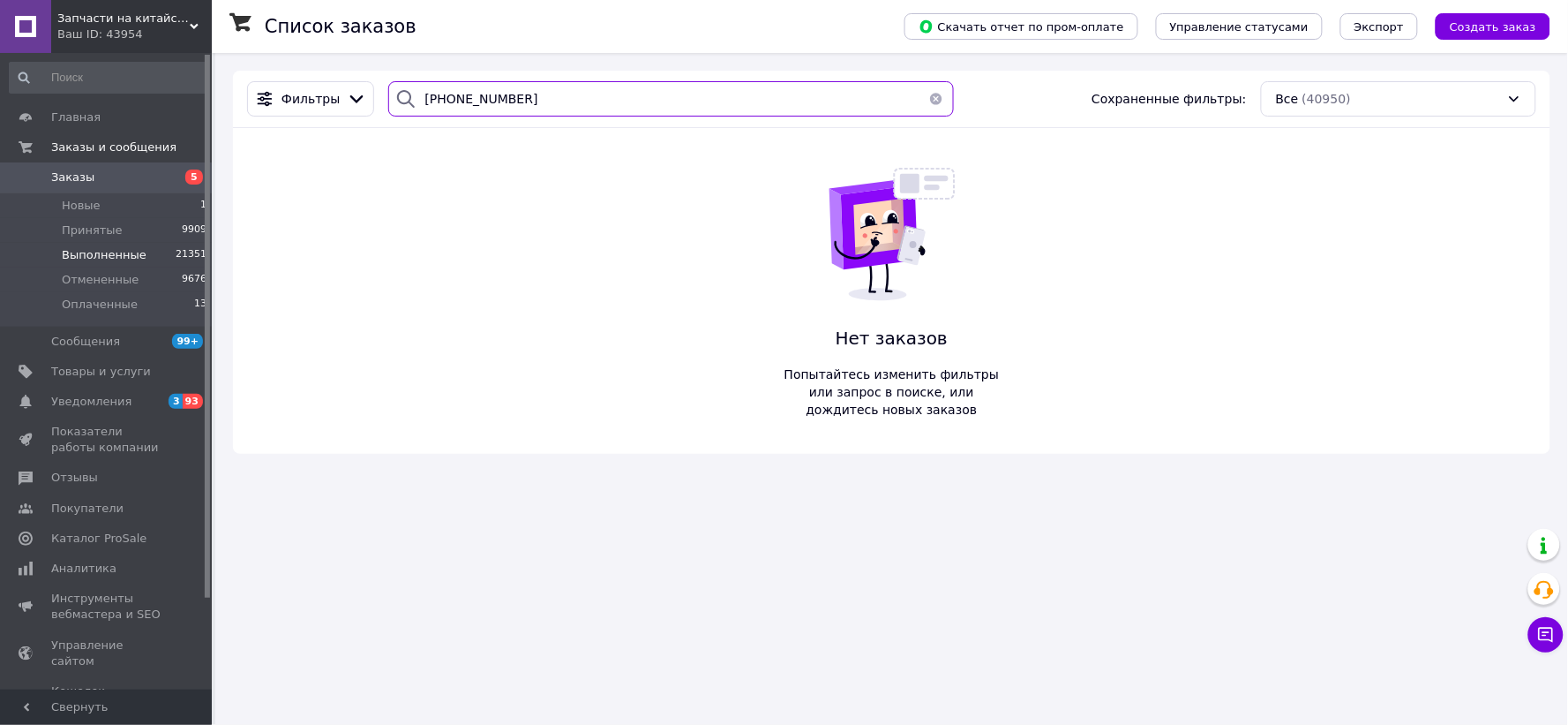
click at [475, 97] on input "0 (93) 390-9331" at bounding box center [670, 99] width 564 height 36
click at [450, 97] on input "0 (93) 3909331" at bounding box center [670, 99] width 564 height 36
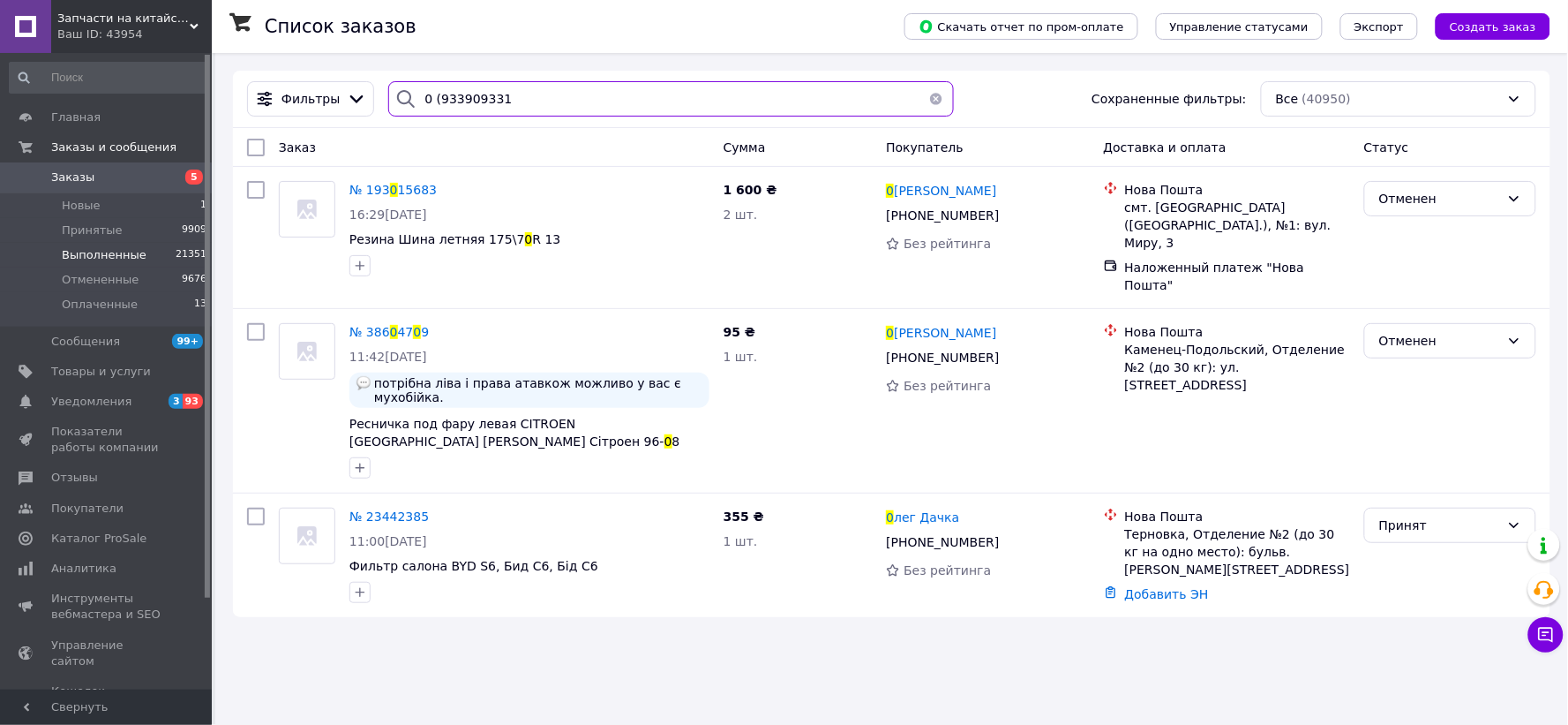
click at [431, 98] on input "0 (933909331" at bounding box center [670, 99] width 564 height 36
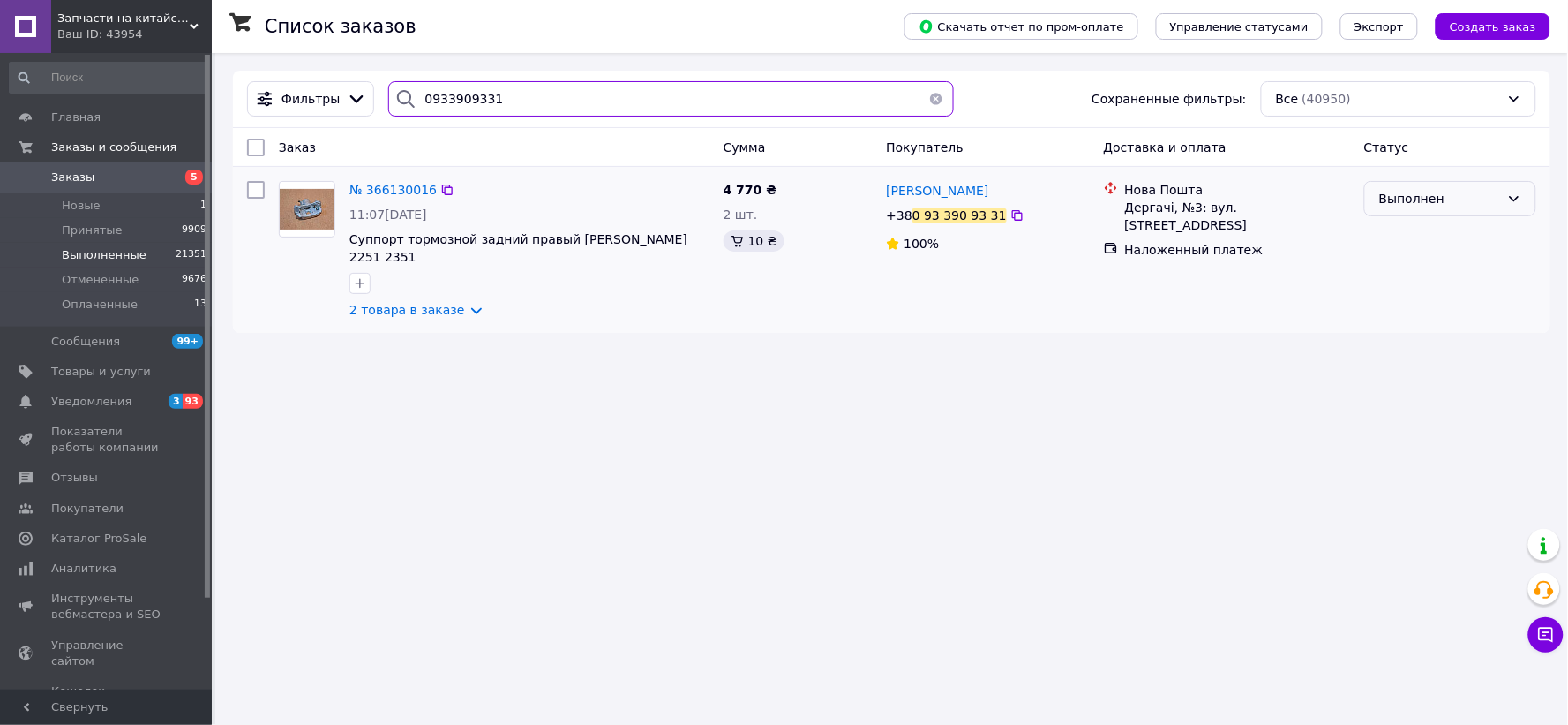
type input "0933909331"
click at [1452, 181] on div "Выполнен" at bounding box center [1450, 199] width 172 height 36
click at [1414, 227] on li "Принят" at bounding box center [1451, 238] width 170 height 32
click at [1161, 254] on link "Добавить ЭН" at bounding box center [1167, 249] width 84 height 14
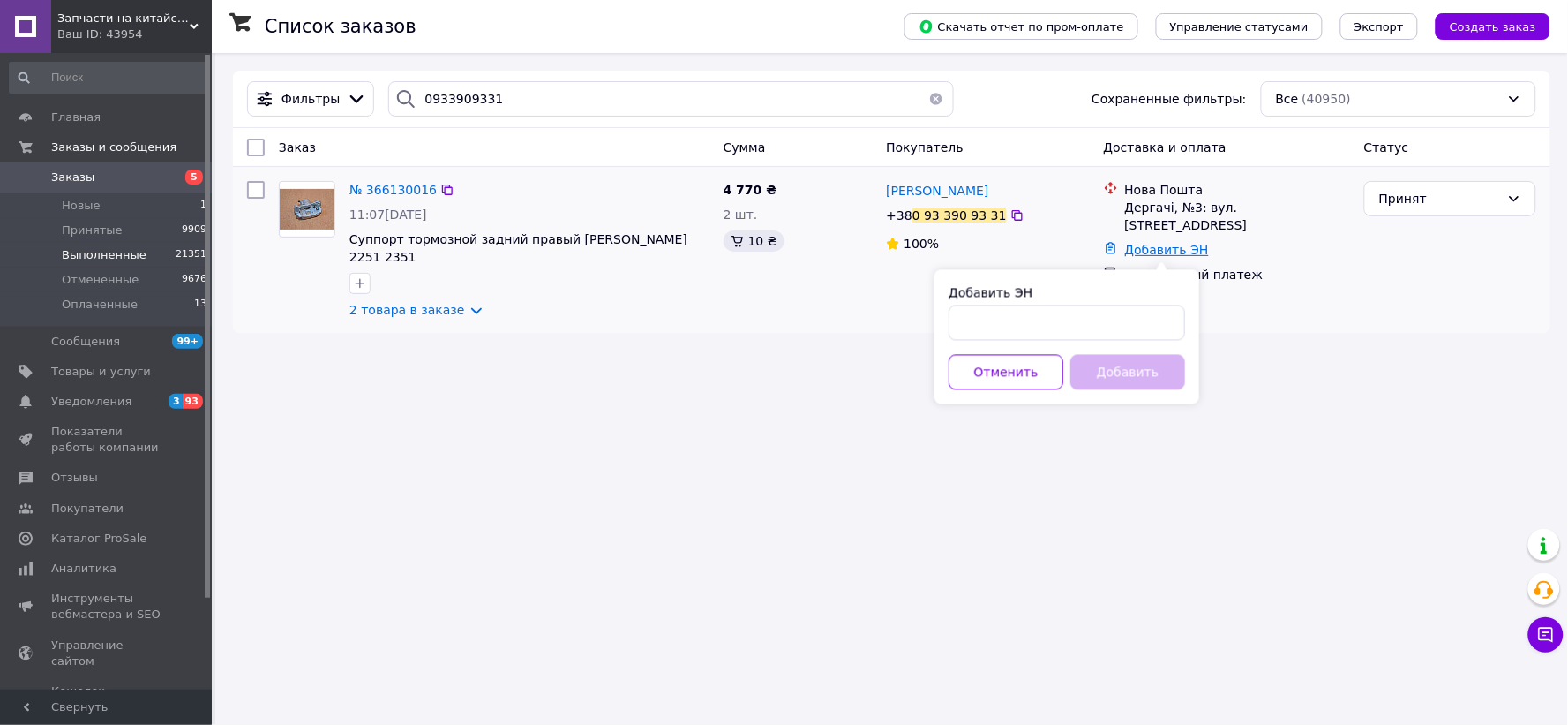
click at [1145, 250] on link "Добавить ЭН" at bounding box center [1167, 249] width 84 height 14
click at [1024, 319] on input "Добавить ЭН" at bounding box center [1067, 323] width 236 height 36
paste input "20 4512 6872 3284"
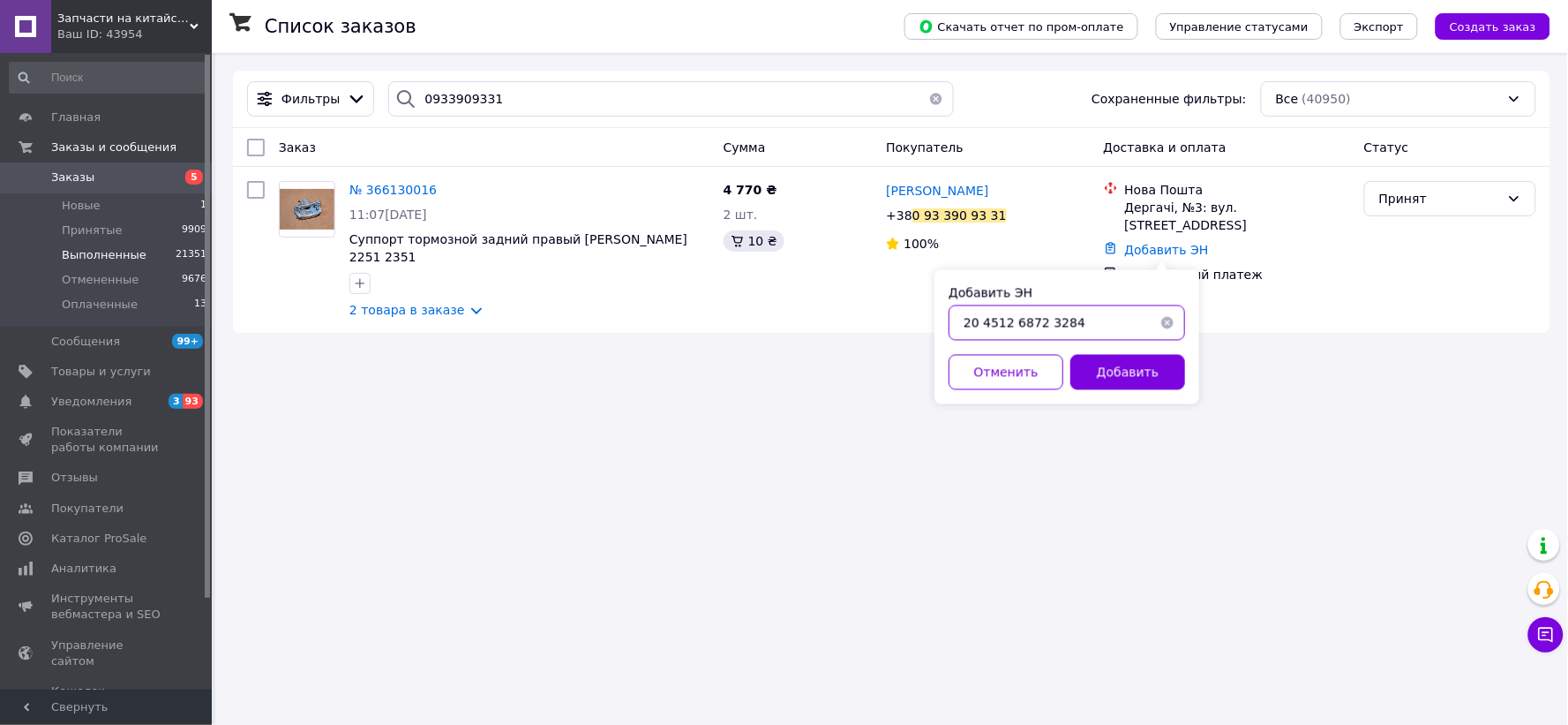
click at [1043, 324] on input "20 4512 6872 3284" at bounding box center [1067, 323] width 236 height 36
click at [1010, 320] on input "20 4512 68723284" at bounding box center [1067, 323] width 236 height 36
click at [983, 330] on input "20 451268723284" at bounding box center [1067, 323] width 236 height 36
type input "20451268723284"
click at [1114, 363] on button "Добавить" at bounding box center [1127, 373] width 114 height 36
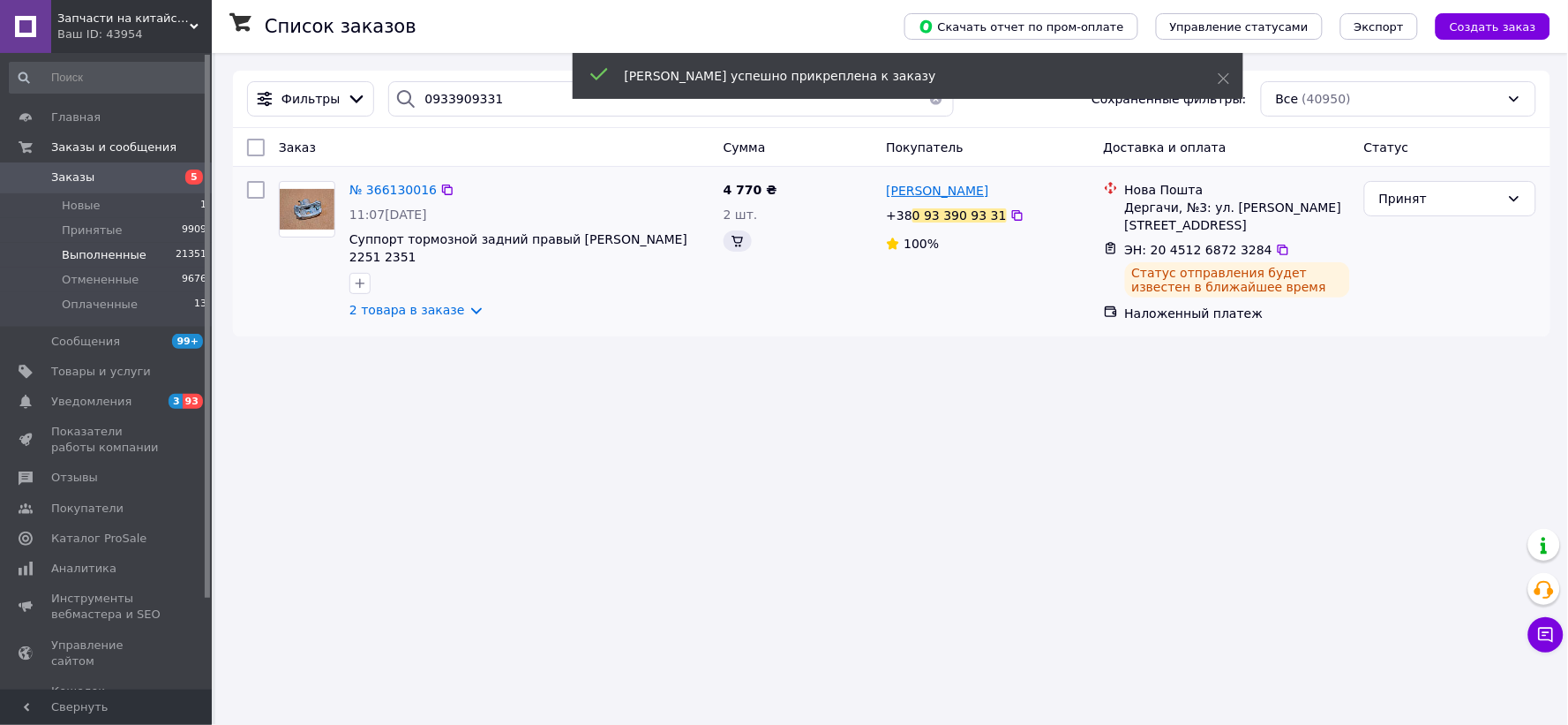
click at [929, 188] on span "[PERSON_NAME]" at bounding box center [937, 190] width 102 height 14
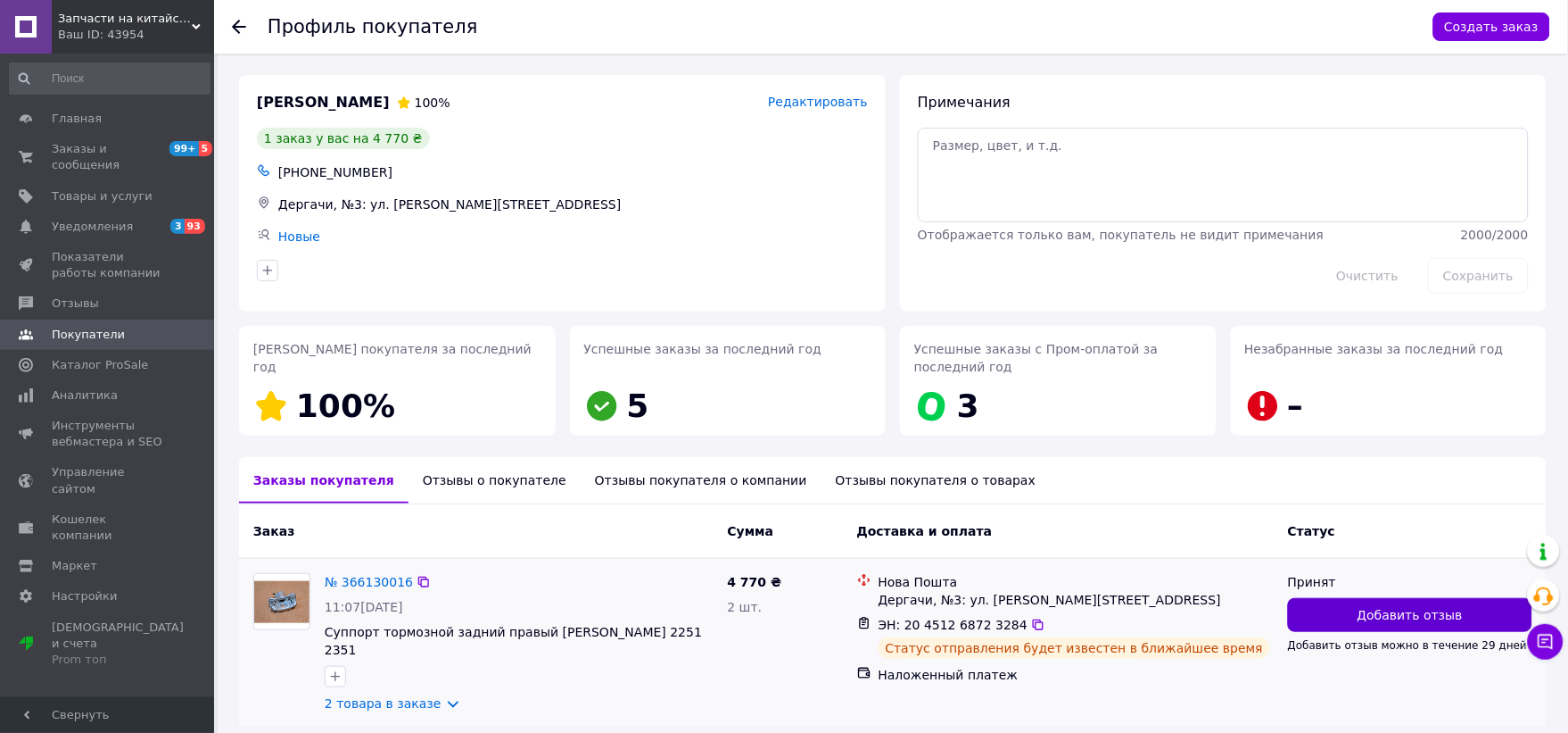
click at [1388, 616] on span "Добавить отзыв" at bounding box center [1411, 615] width 105 height 18
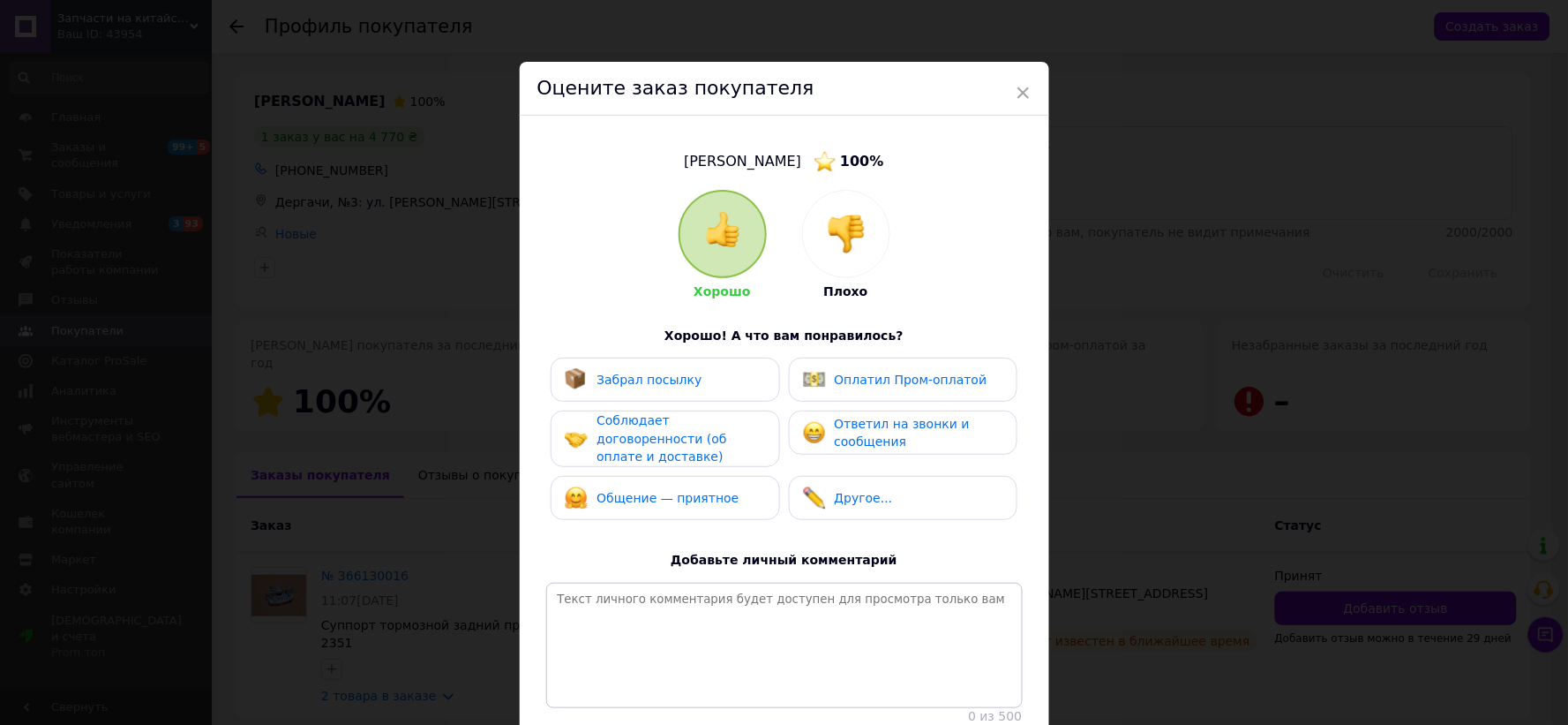
click at [862, 257] on div at bounding box center [846, 233] width 87 height 87
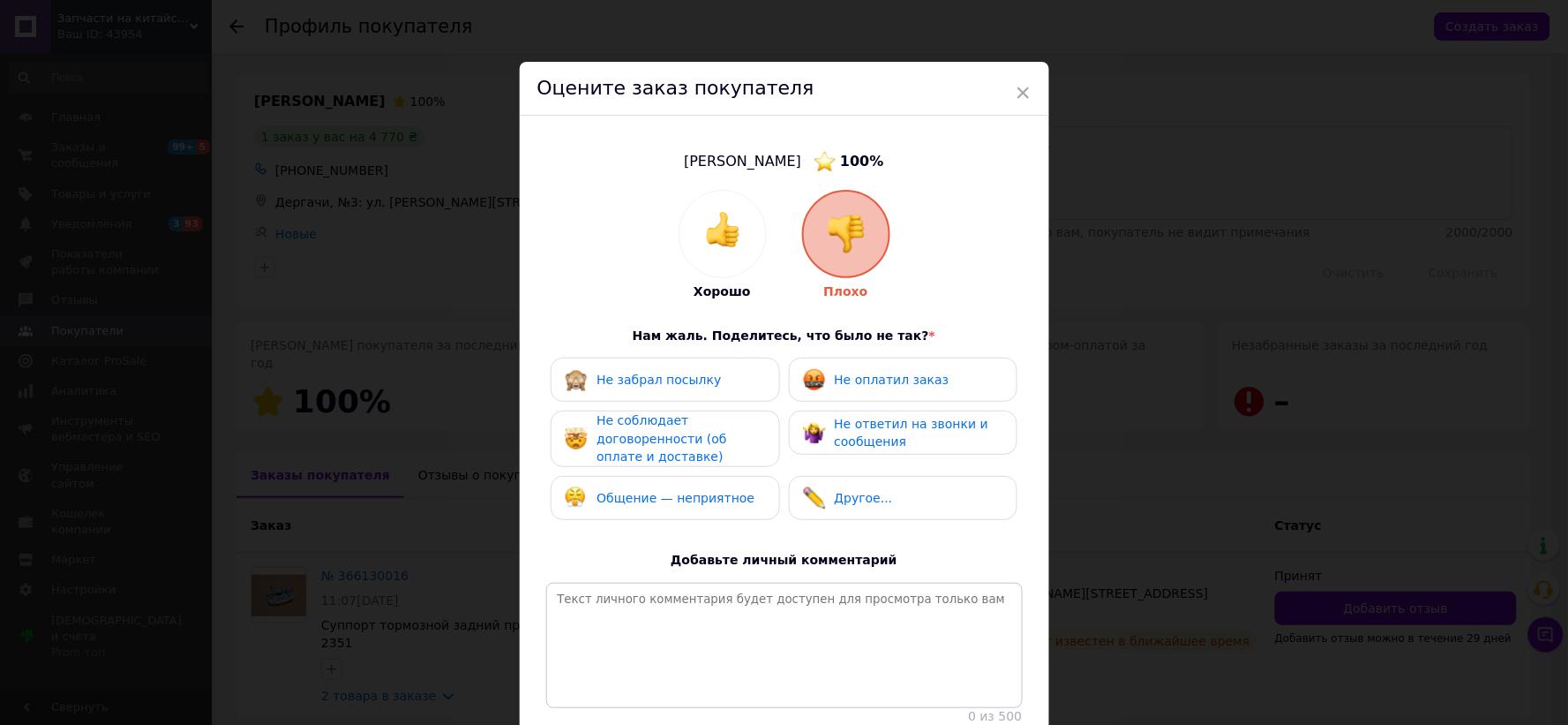
click at [726, 443] on span "Не соблюдает договоренности (об оплате и доставке)" at bounding box center [661, 438] width 130 height 50
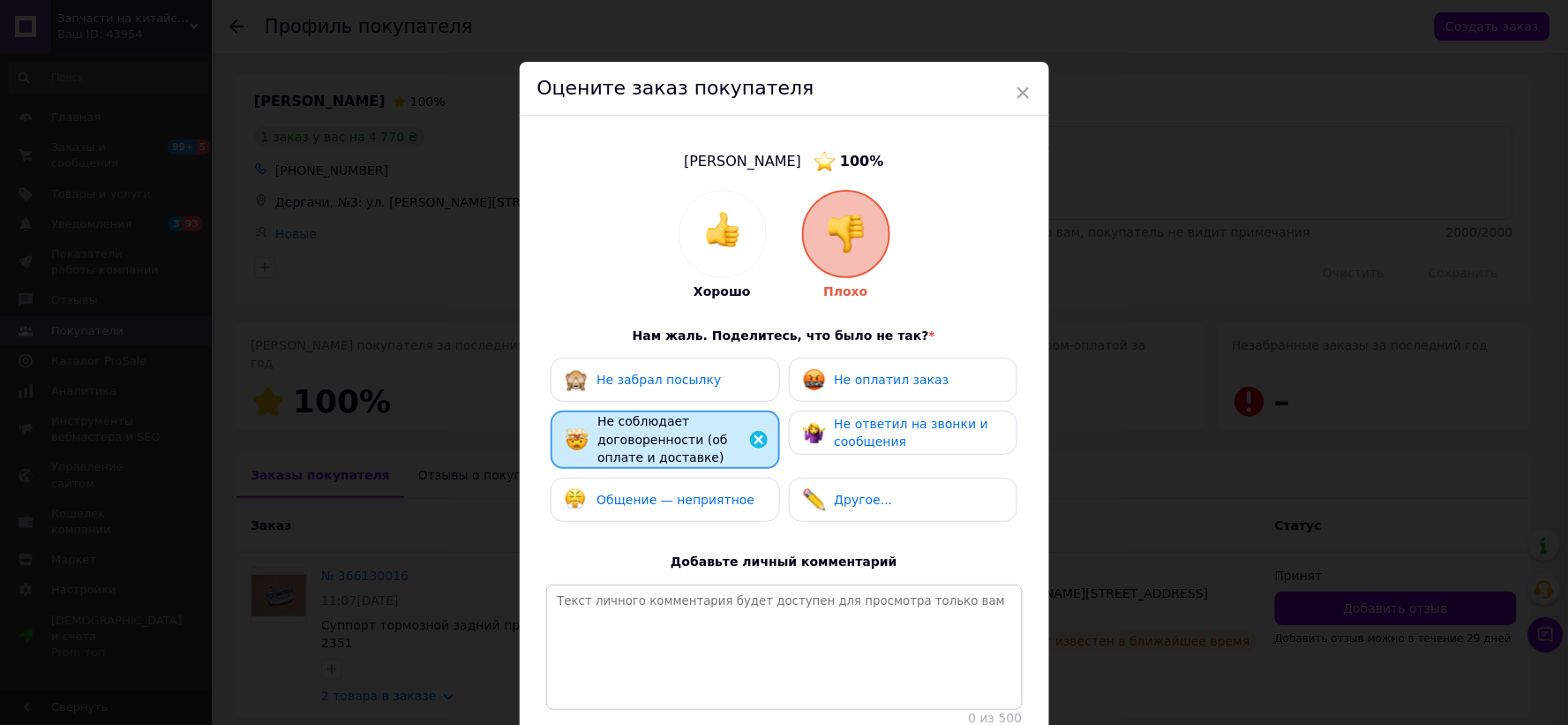
click at [868, 365] on div "Не оплатил заказ" at bounding box center [903, 380] width 229 height 44
click at [746, 521] on div "Не забрал посылку Не оплатил заказ Не соблюдает договоренности (об оплате и дос…" at bounding box center [784, 444] width 477 height 173
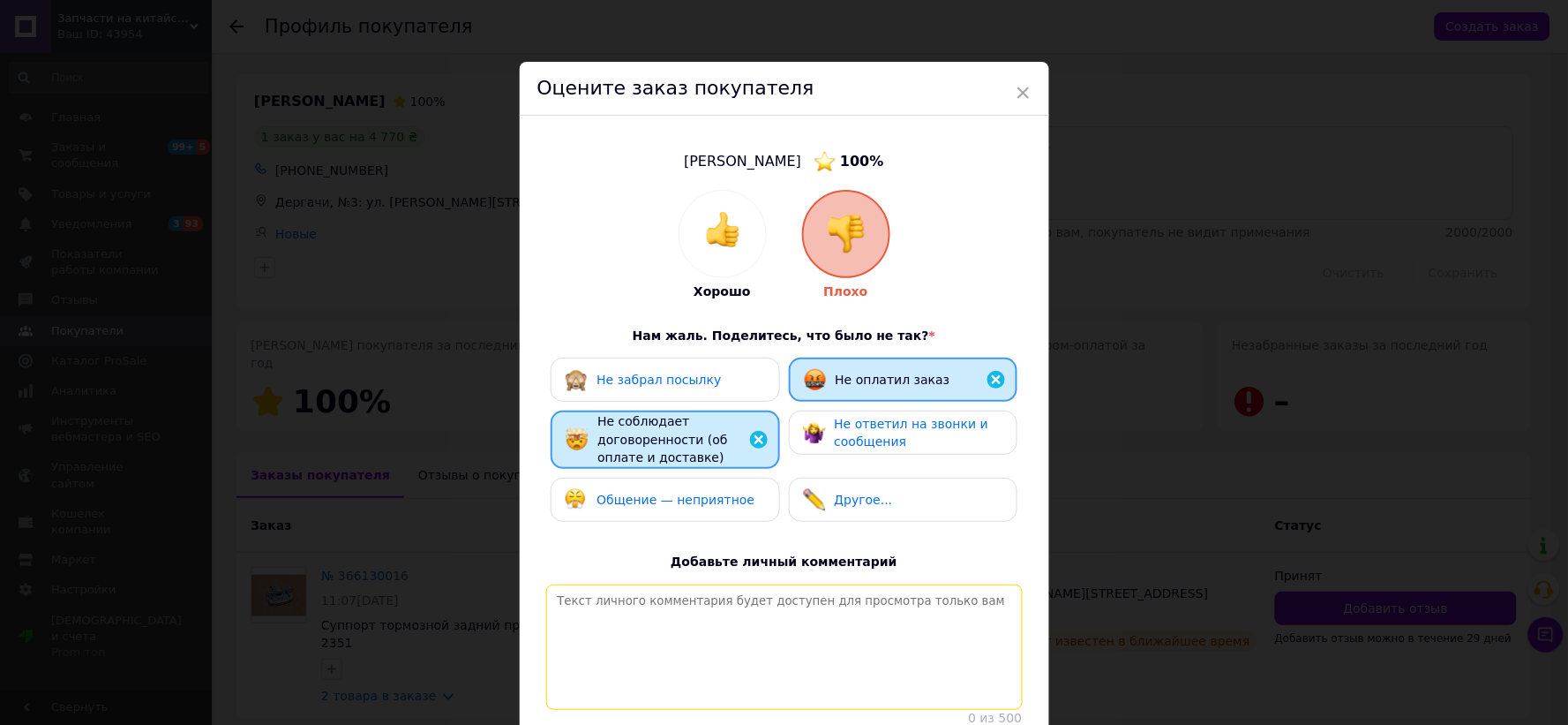
click at [748, 604] on textarea at bounding box center [784, 646] width 477 height 125
paste textarea "20 4512 6872 3284"
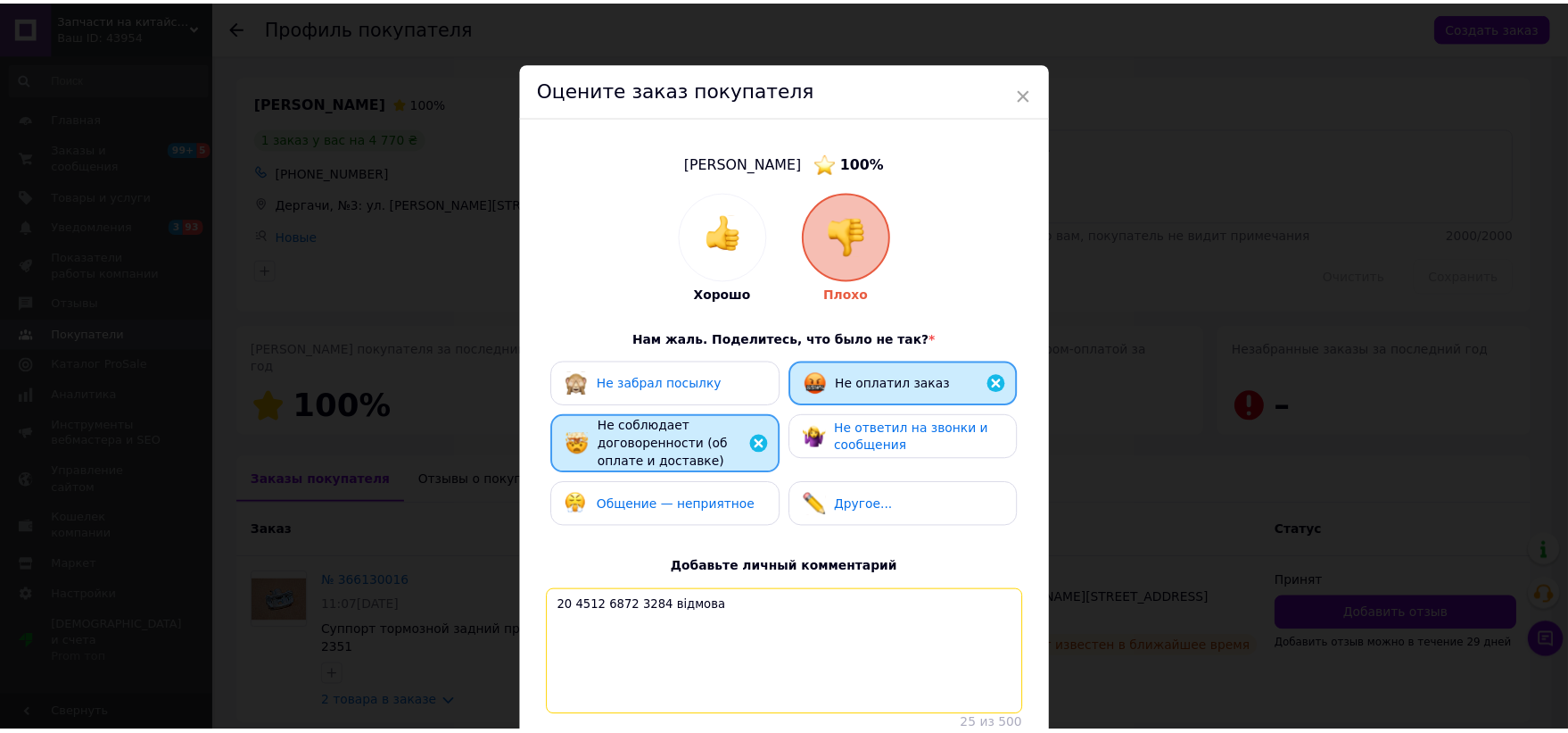
scroll to position [152, 0]
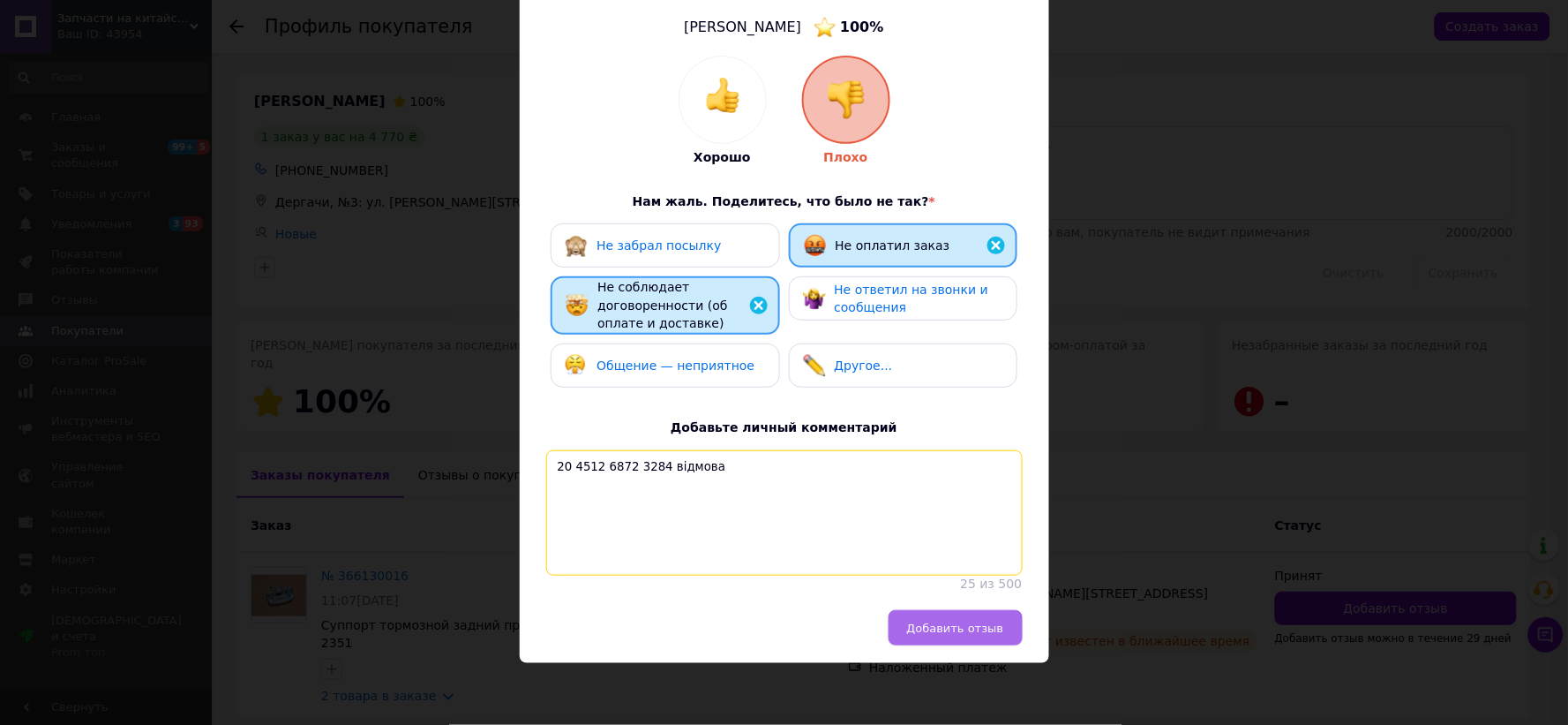
type textarea "20 4512 6872 3284 відмова"
click at [951, 633] on span "Добавить отзыв" at bounding box center [955, 628] width 97 height 13
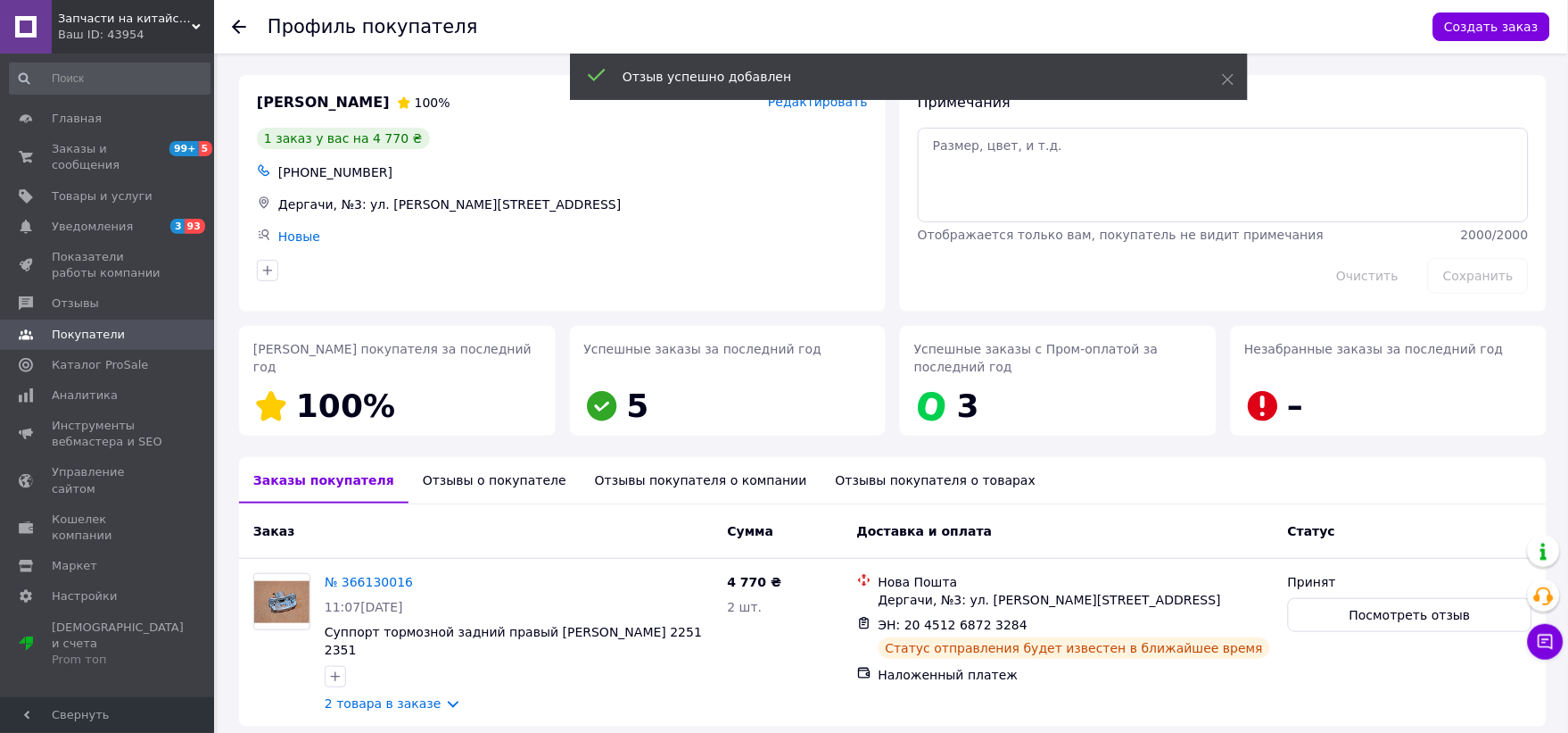
scroll to position [56, 0]
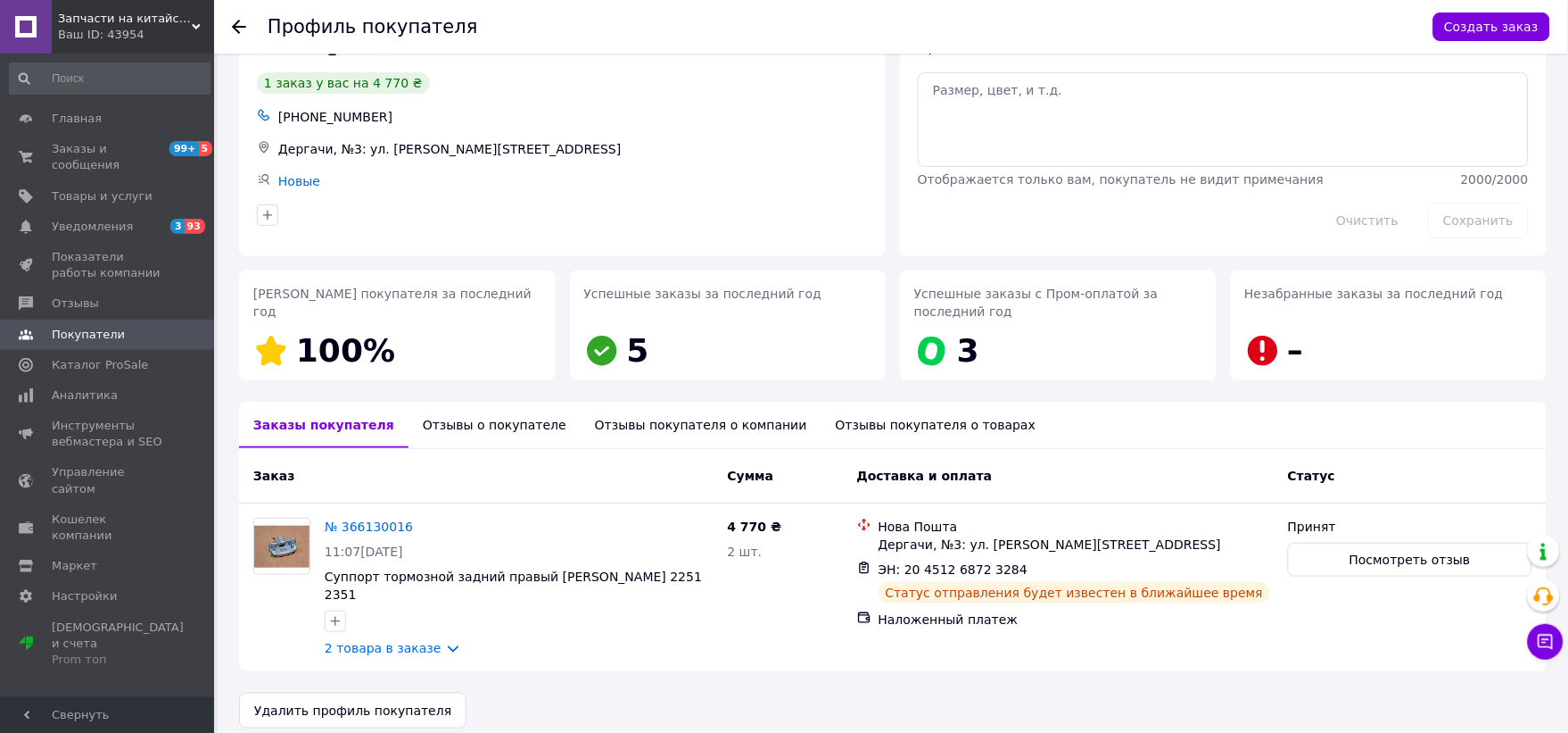
click at [237, 25] on icon at bounding box center [239, 26] width 14 height 14
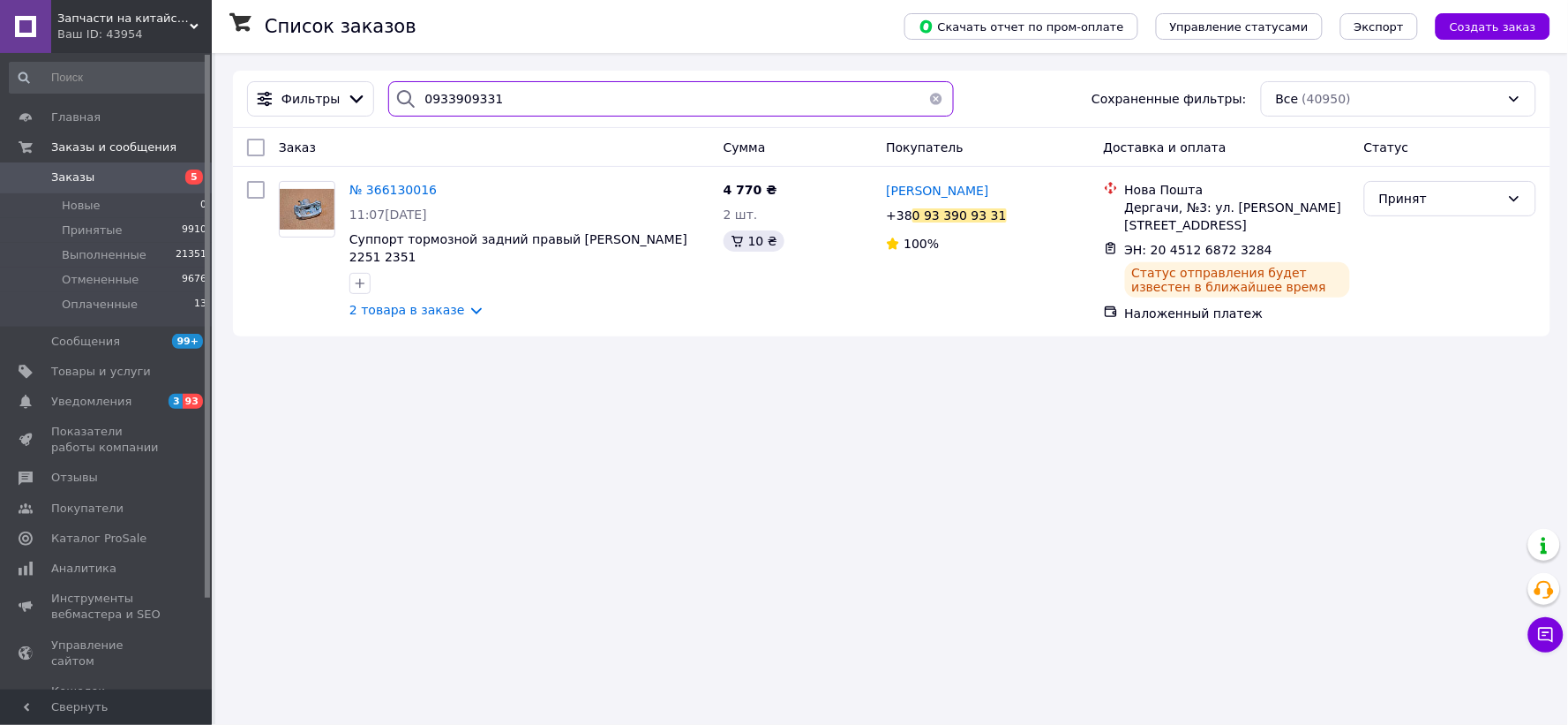
drag, startPoint x: 543, startPoint y: 107, endPoint x: 222, endPoint y: 88, distance: 321.6
click at [222, 88] on div "Список заказов Скачать отчет по пром-оплате Управление статусами Экспорт Создат…" at bounding box center [891, 203] width 1352 height 301
paste input "(99) 730-92-99"
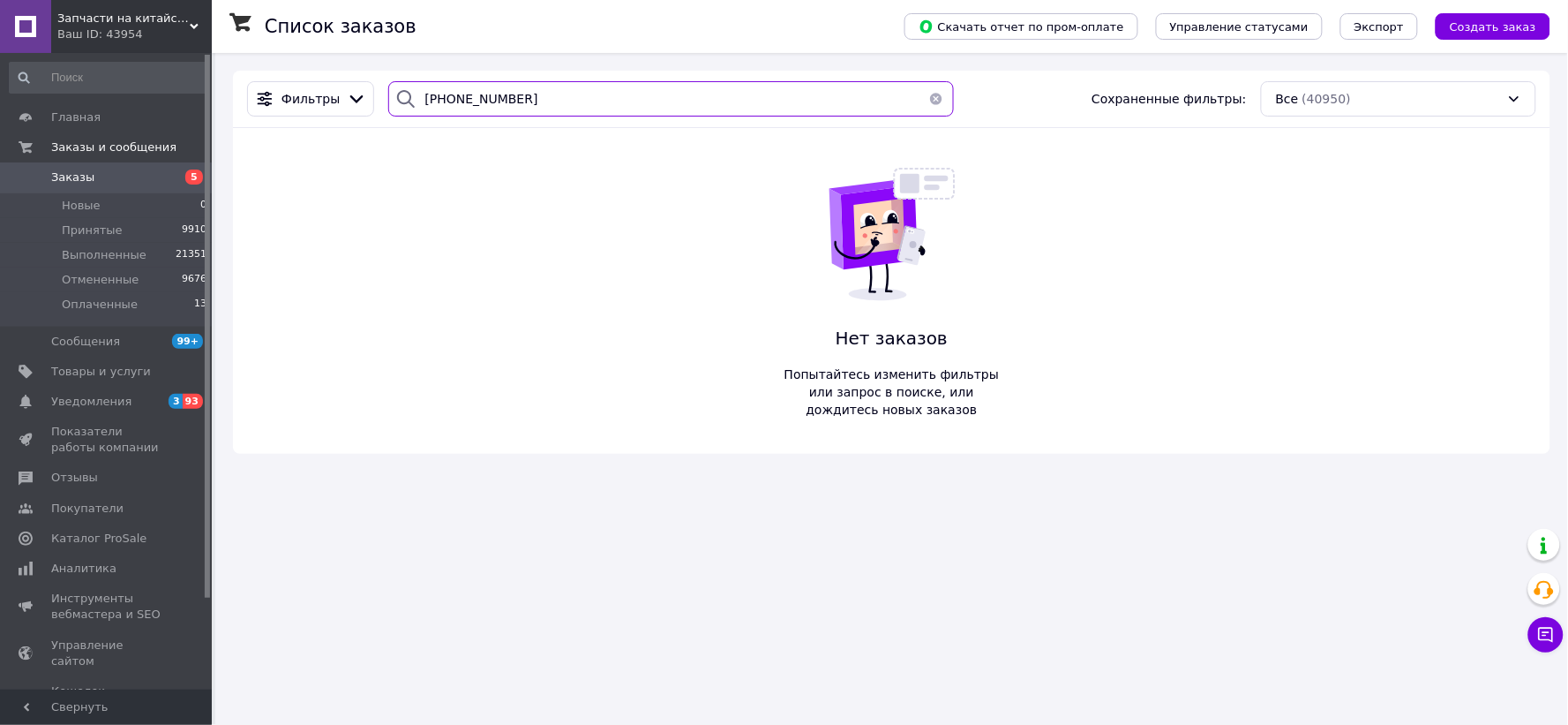
click at [491, 97] on input "0 (99) 730-92-99" at bounding box center [670, 99] width 564 height 36
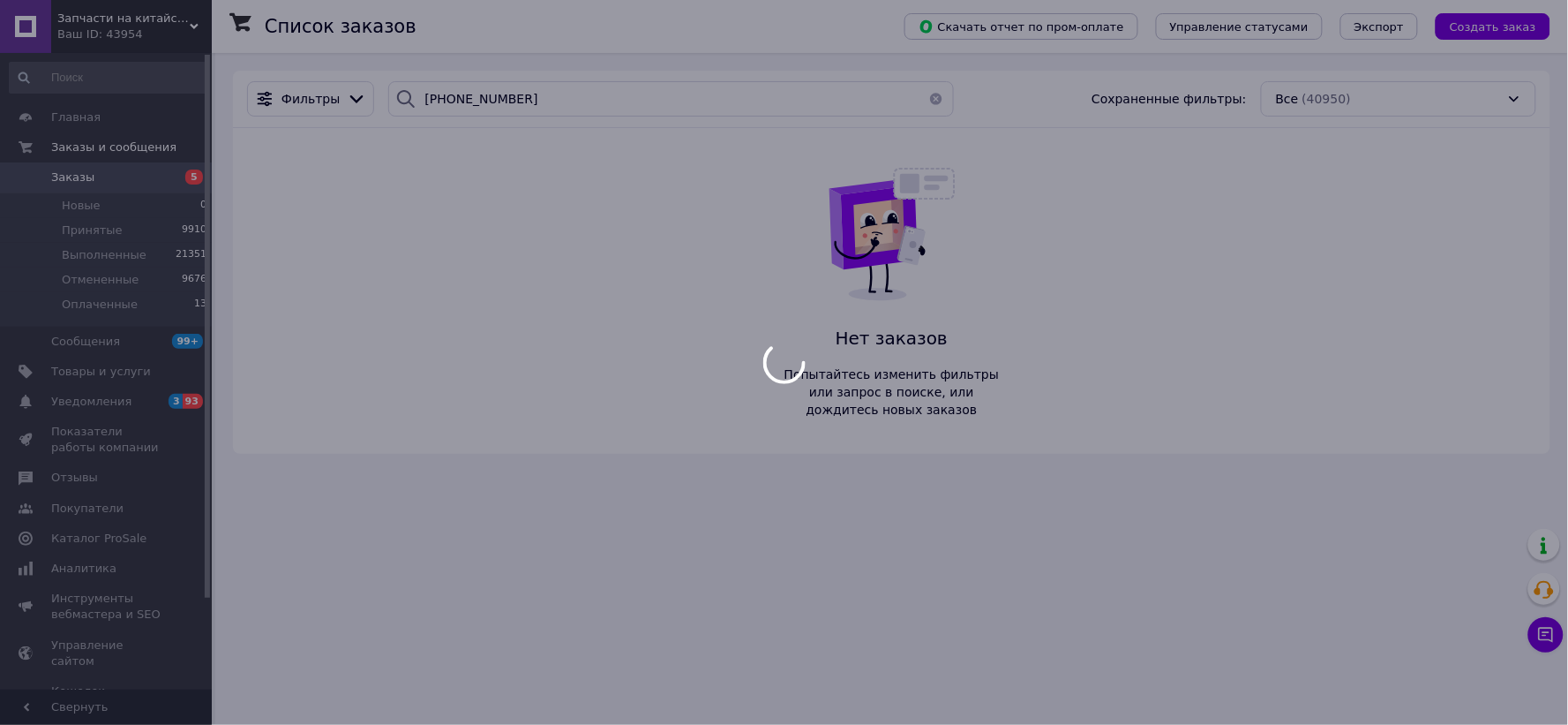
click at [473, 95] on div at bounding box center [784, 362] width 1568 height 725
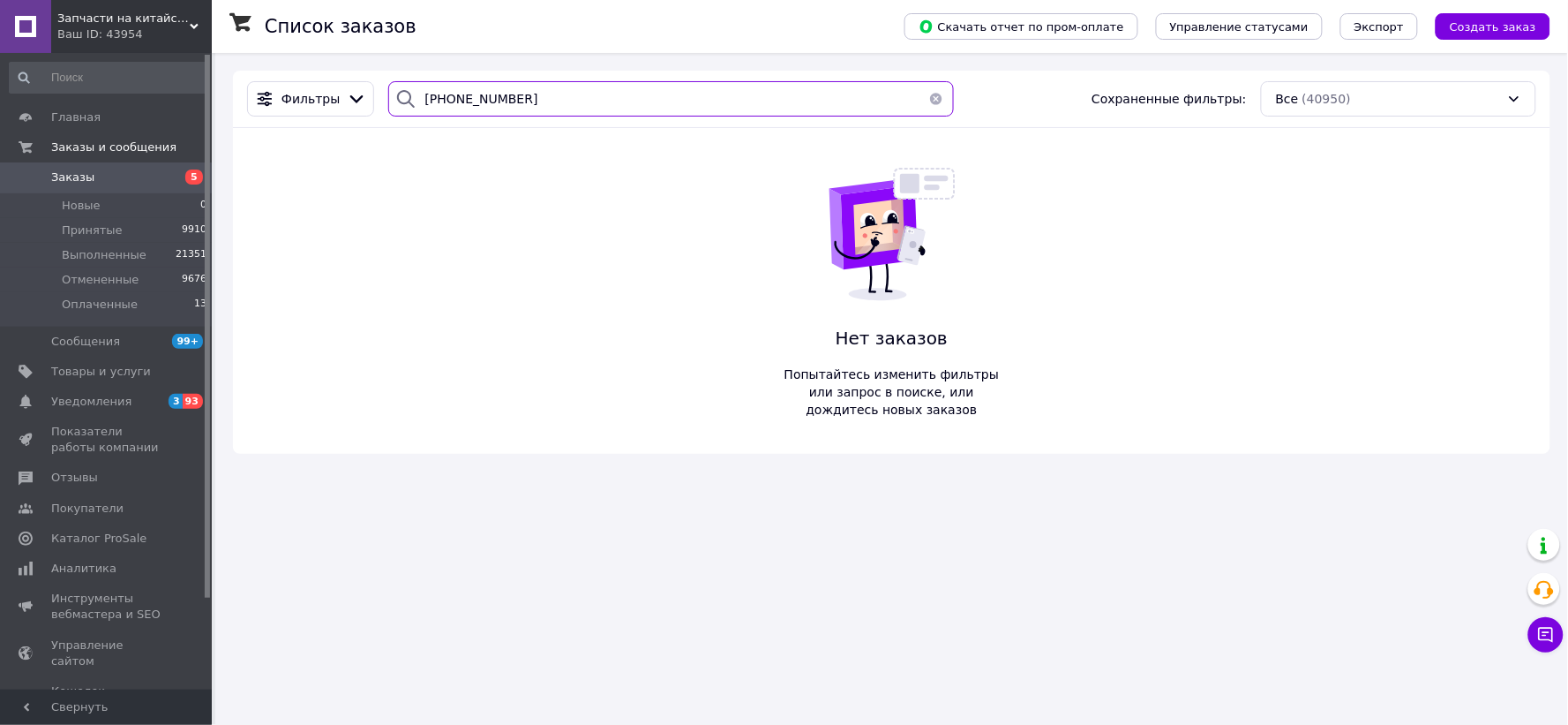
click at [478, 98] on input "0 (99) 730-9299" at bounding box center [670, 99] width 564 height 36
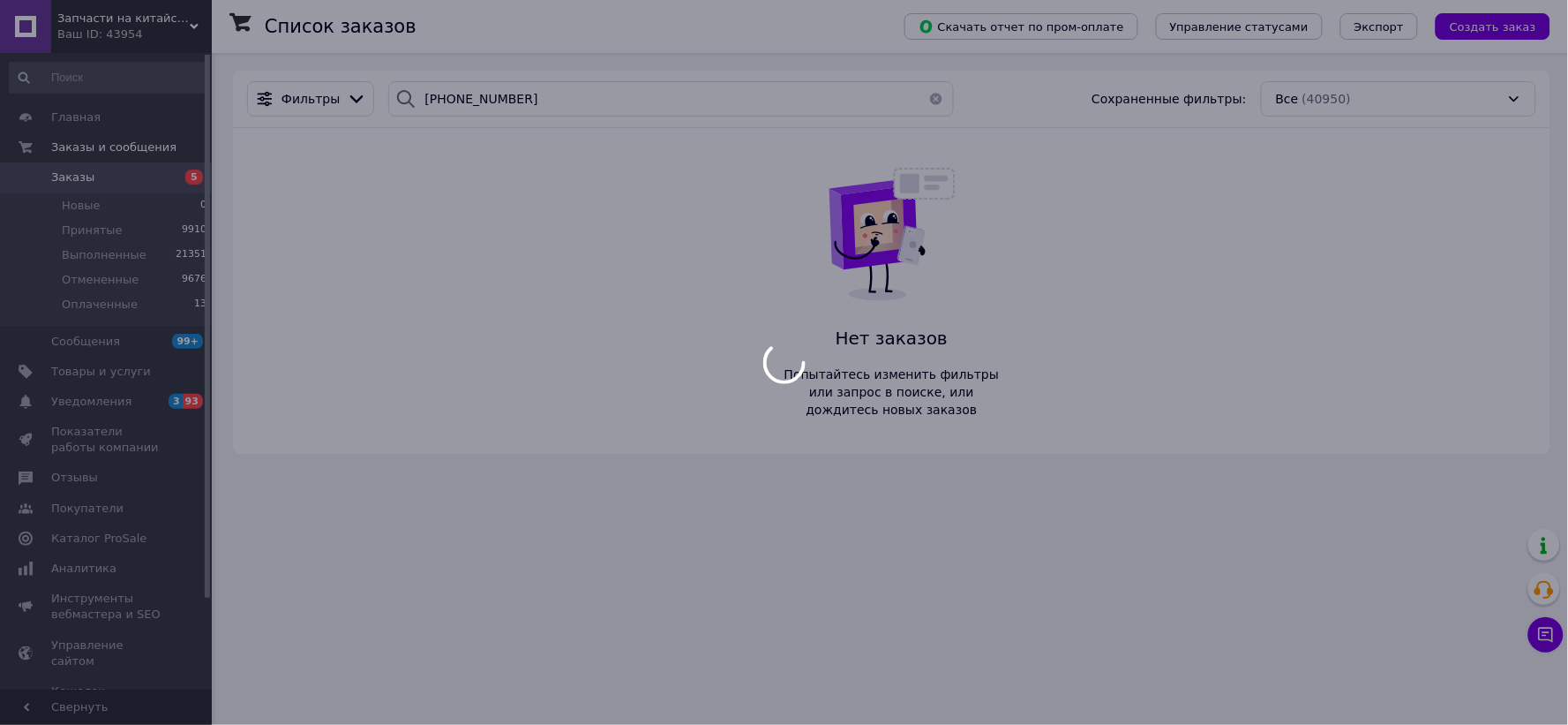
click at [452, 97] on div at bounding box center [784, 362] width 1568 height 725
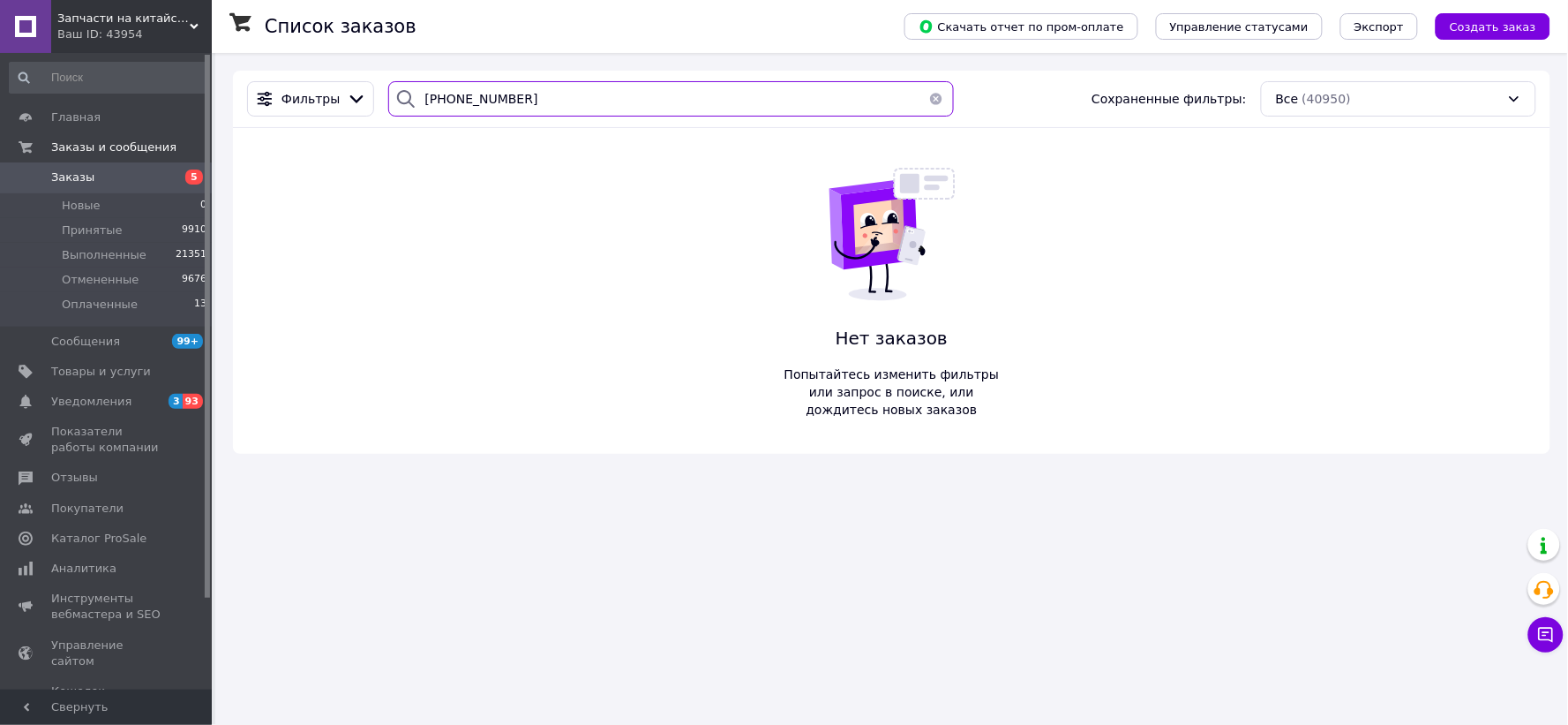
click at [452, 97] on input "0 (99) 7309299" at bounding box center [670, 99] width 564 height 36
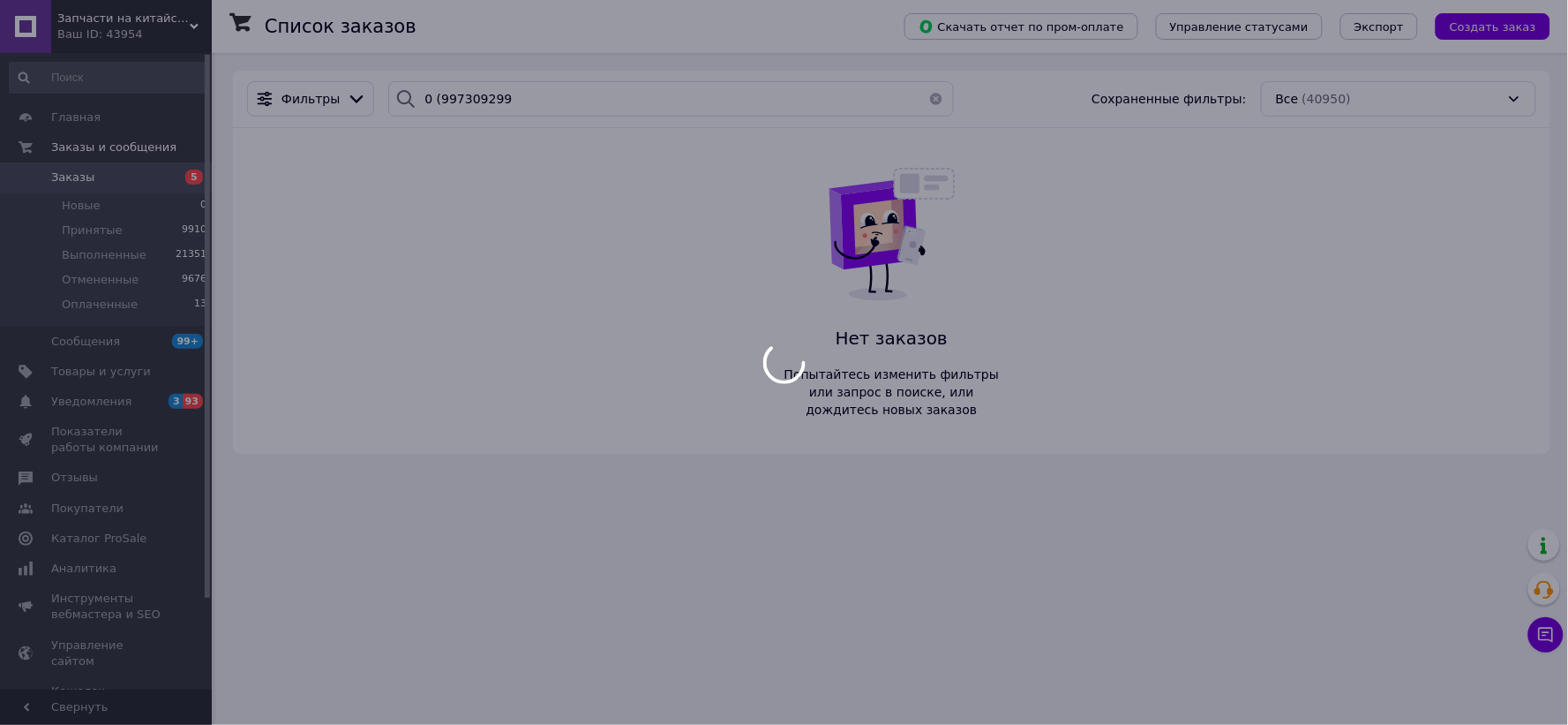
click at [430, 103] on div at bounding box center [784, 362] width 1568 height 725
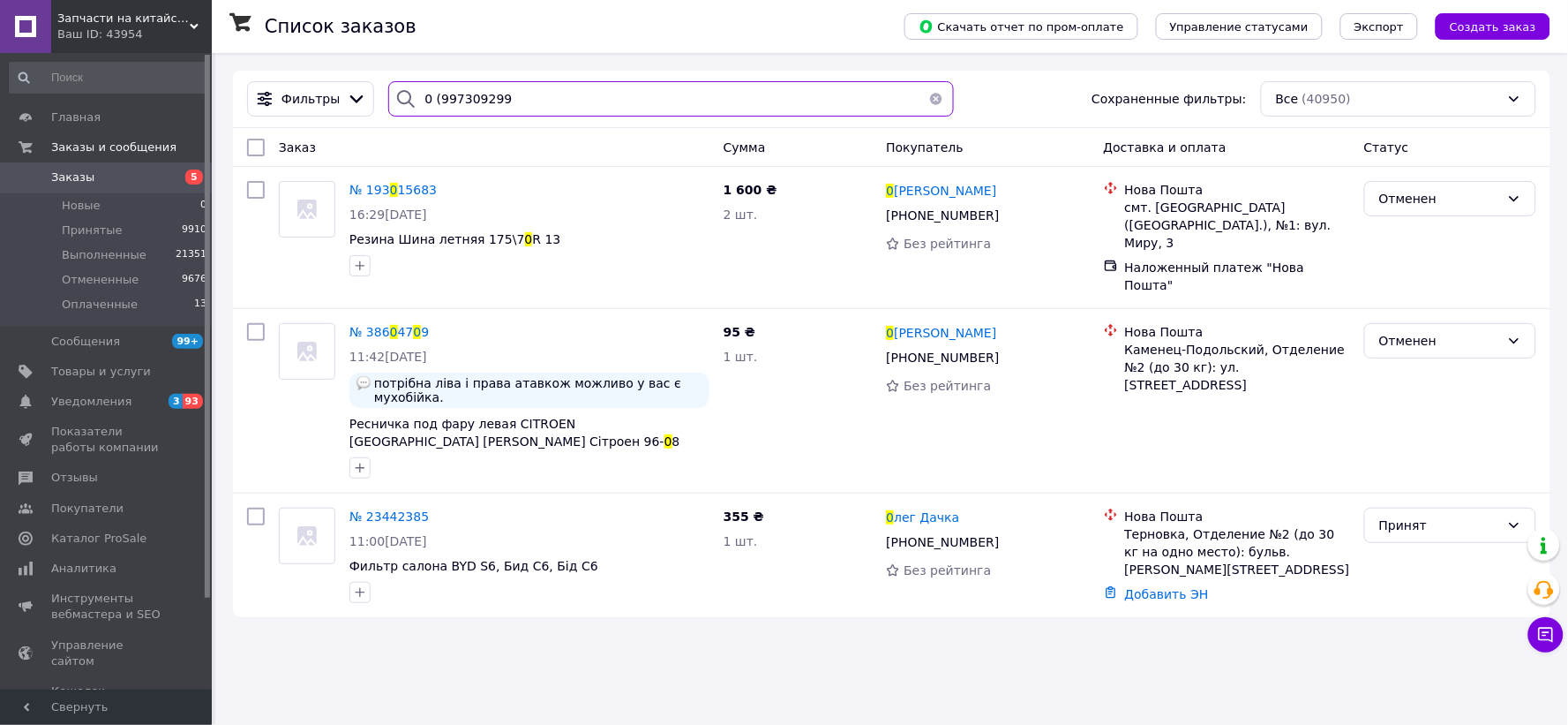
click at [428, 97] on input "0 (997309299" at bounding box center [670, 99] width 564 height 36
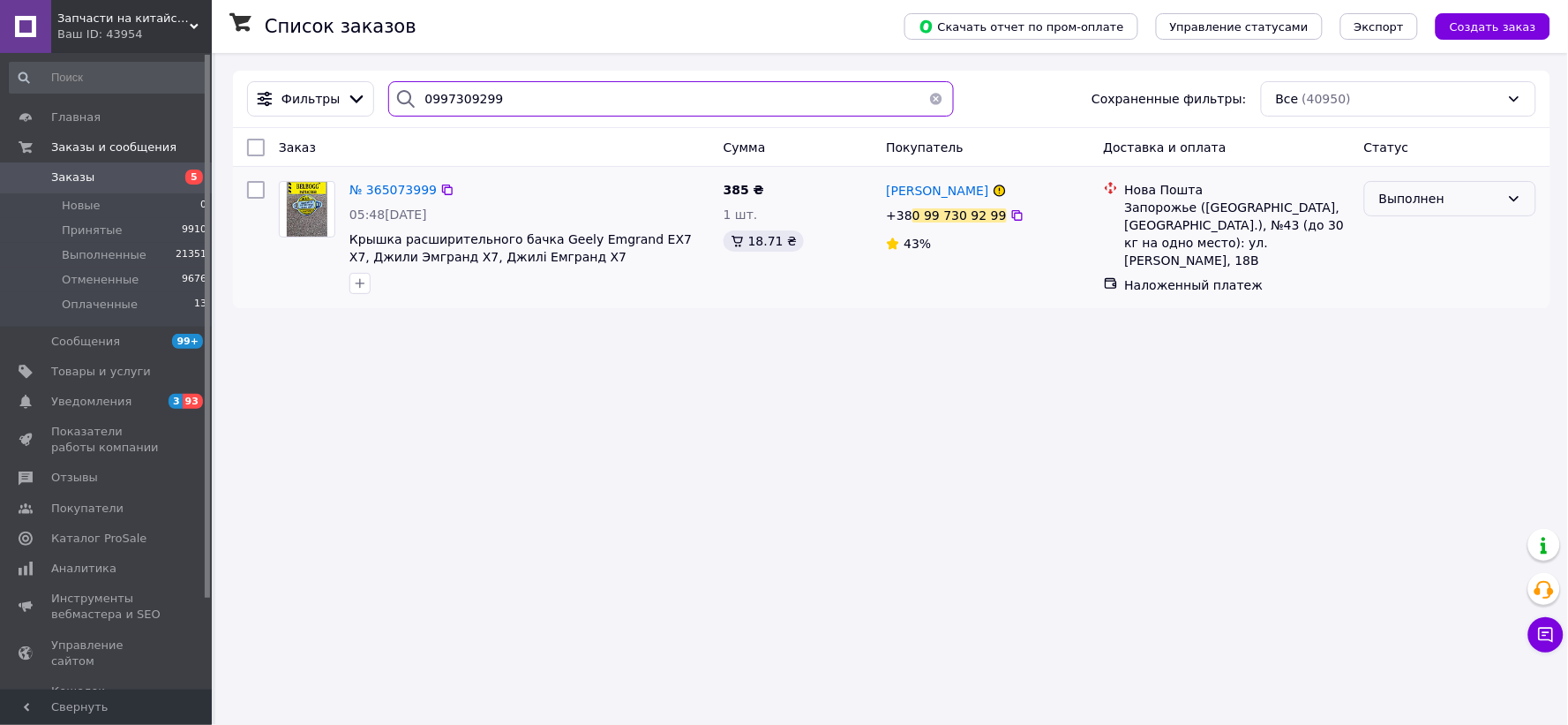
type input "0997309299"
click at [1399, 200] on div "Выполнен" at bounding box center [1439, 198] width 121 height 19
click at [1398, 227] on li "Принят" at bounding box center [1451, 238] width 170 height 32
click at [1176, 284] on link "Добавить ЭН" at bounding box center [1167, 285] width 84 height 14
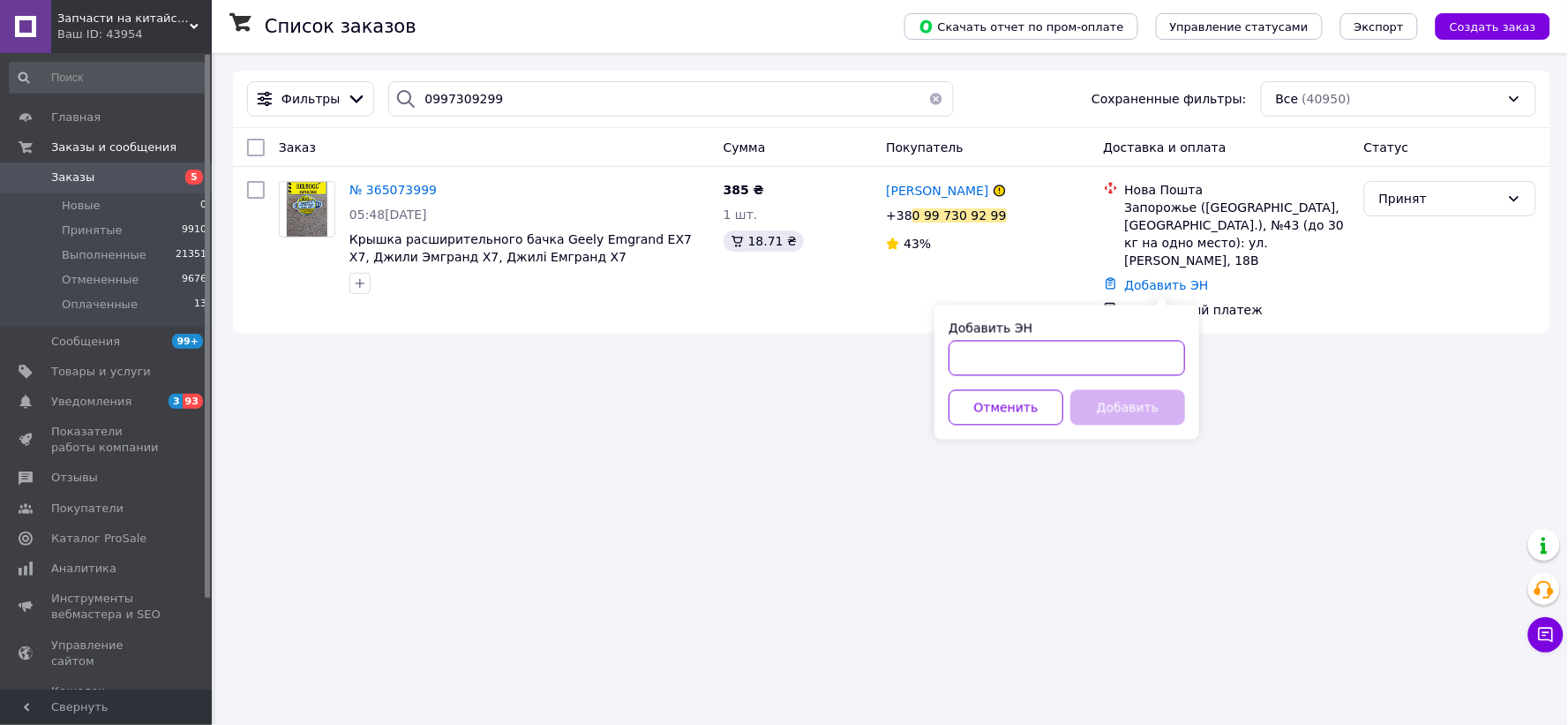
click at [978, 362] on input "Добавить ЭН" at bounding box center [1067, 358] width 236 height 36
paste input "20 4512 6445 5577"
click at [1039, 355] on input "20 4512 6445 5577" at bounding box center [1067, 358] width 236 height 36
click at [1010, 362] on input "20 4512 64455577" at bounding box center [1067, 358] width 236 height 36
click at [982, 357] on input "20 451264455577" at bounding box center [1067, 358] width 236 height 36
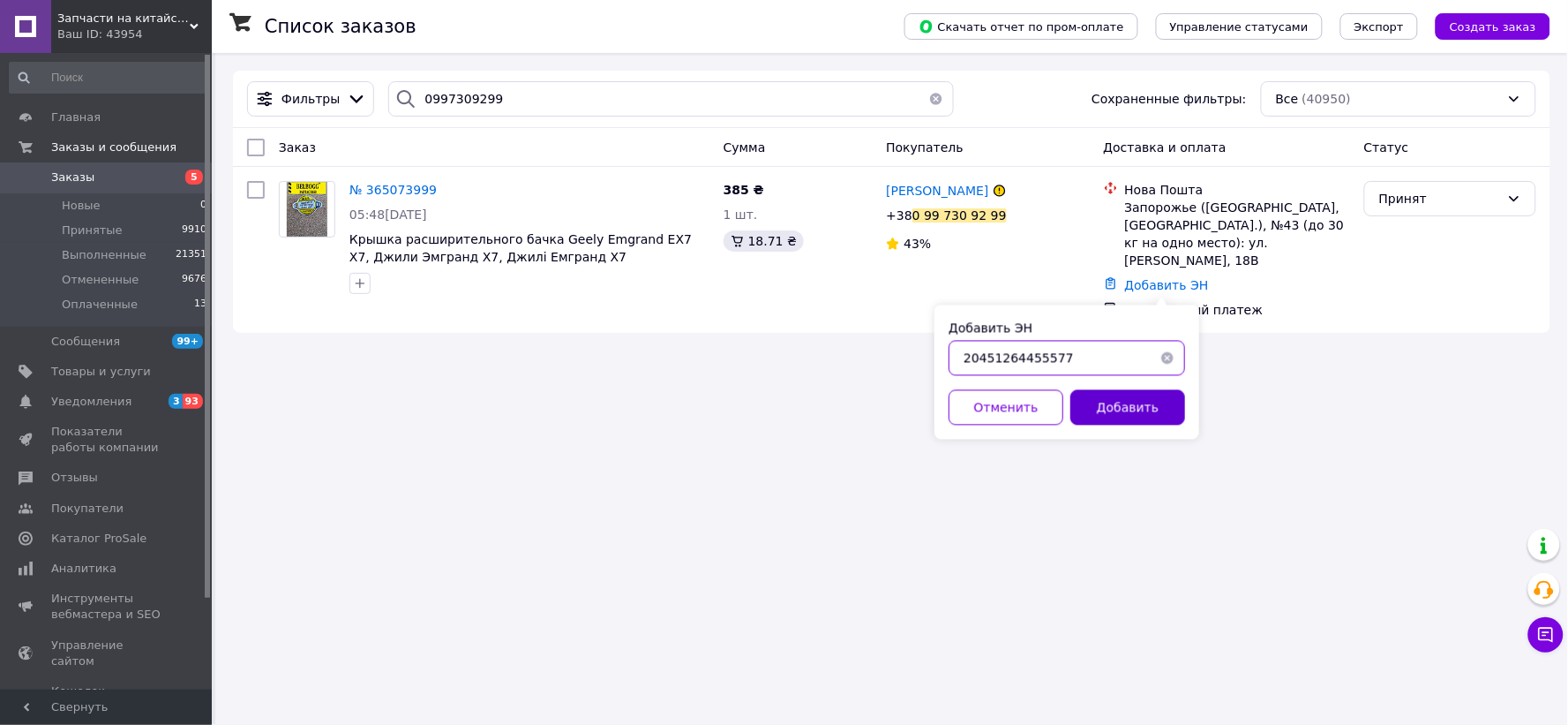
type input "20451264455577"
click at [1147, 403] on button "Добавить" at bounding box center [1127, 407] width 114 height 36
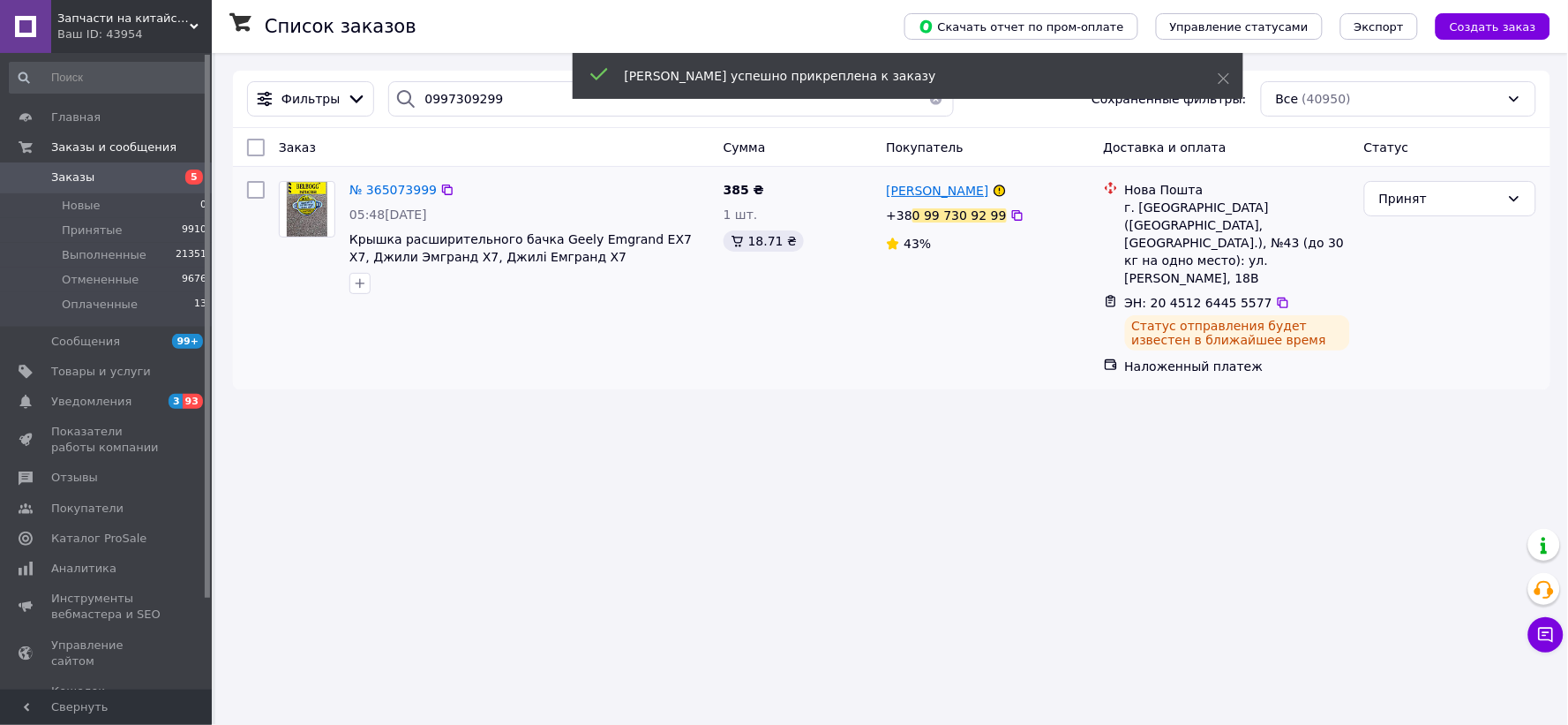
click at [950, 196] on span "[PERSON_NAME]" at bounding box center [937, 190] width 102 height 14
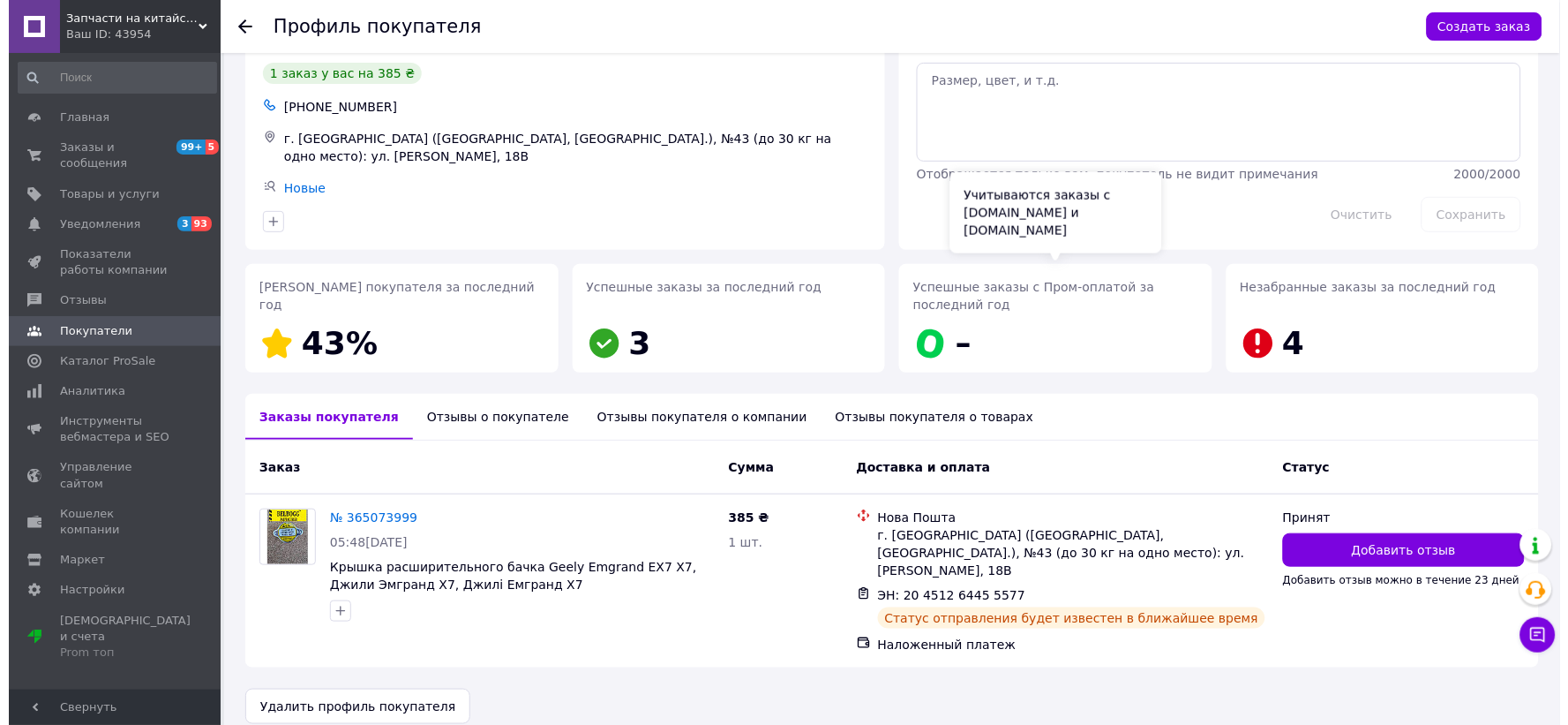
scroll to position [66, 0]
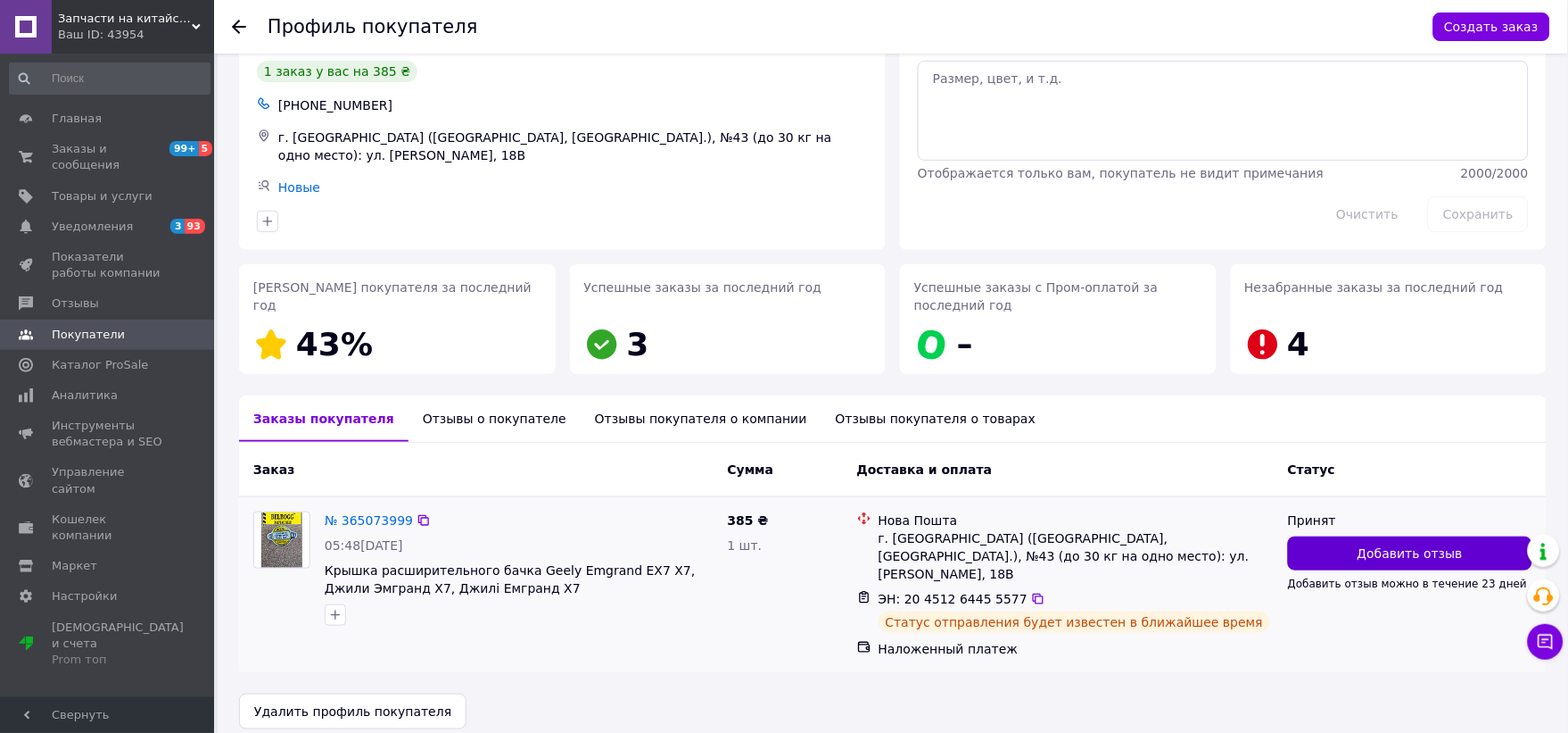
click at [1392, 554] on span "Добавить отзыв" at bounding box center [1411, 553] width 105 height 18
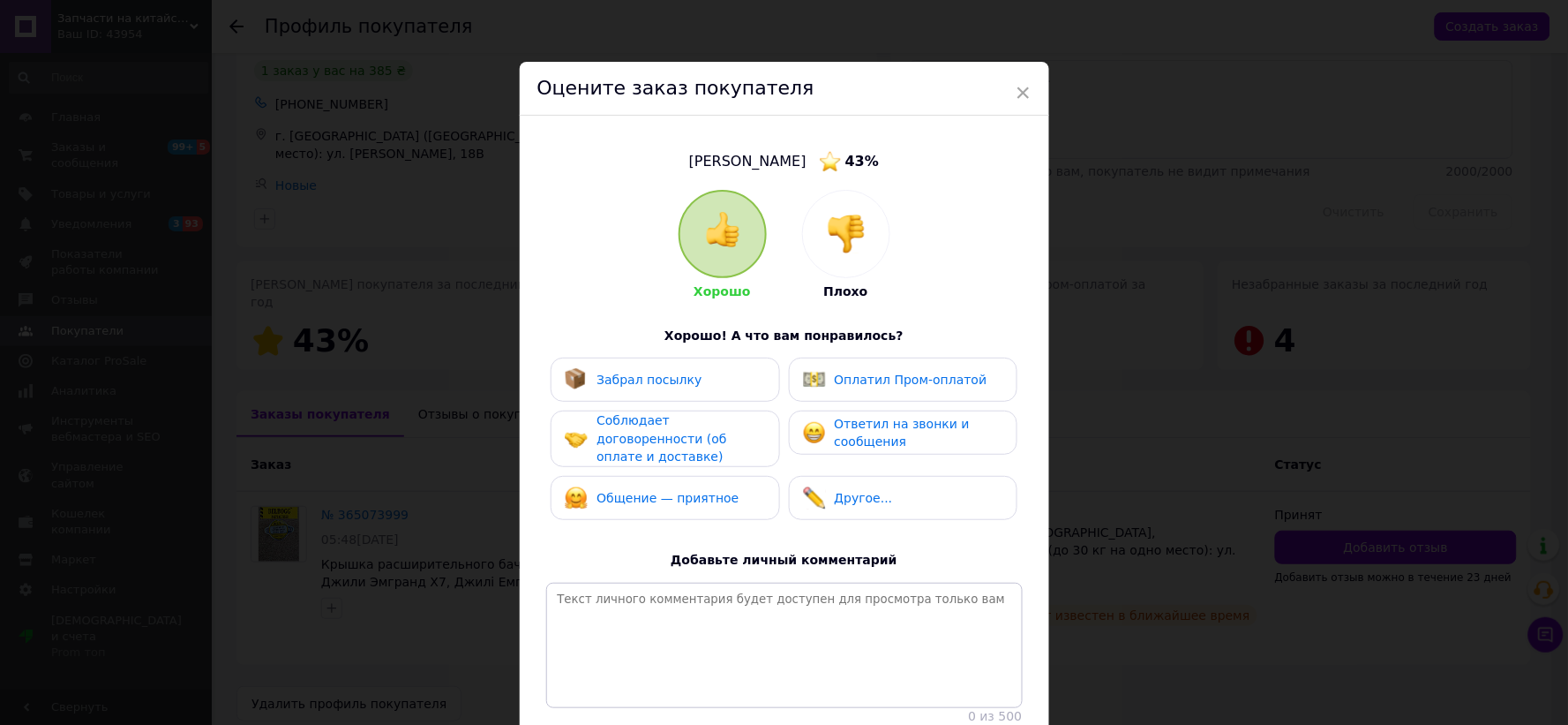
click at [845, 271] on div at bounding box center [846, 233] width 87 height 87
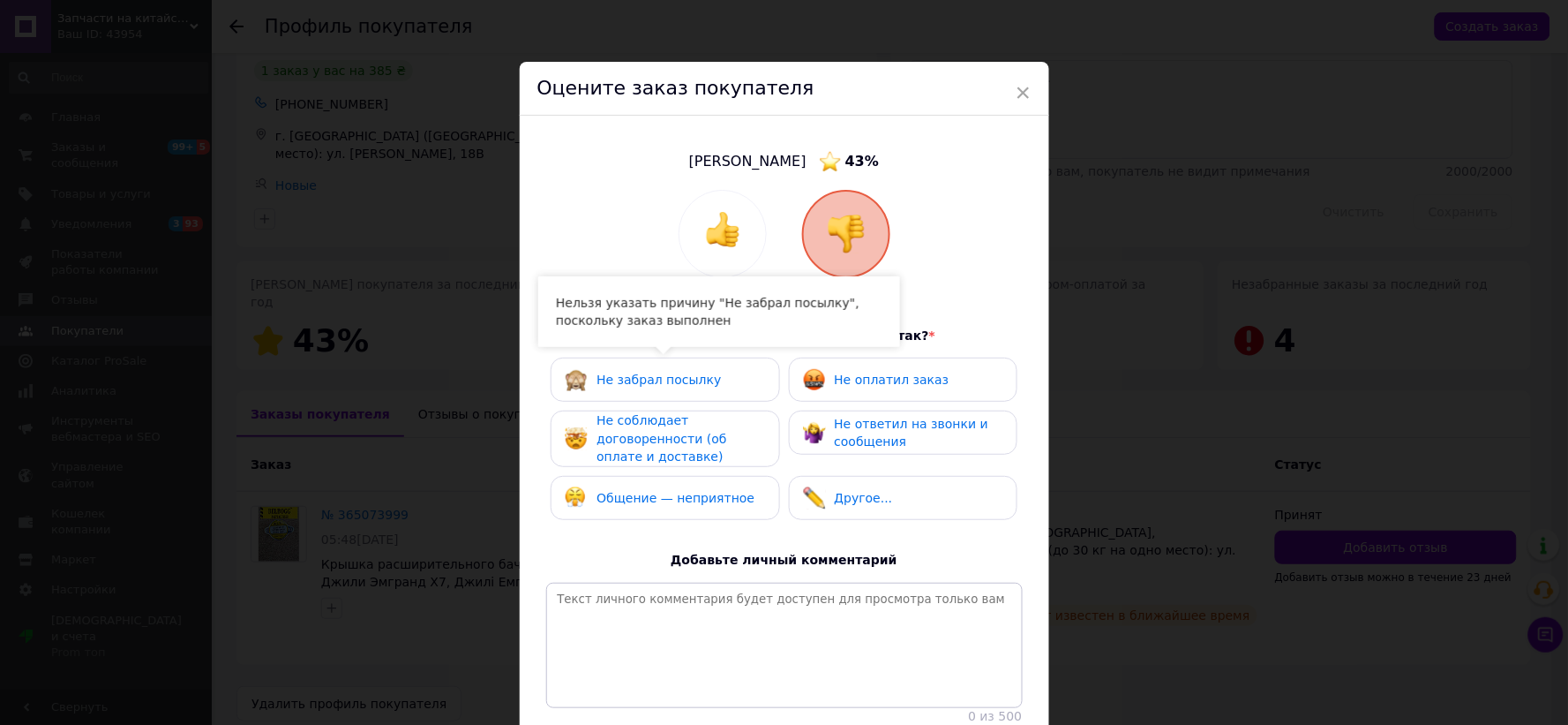
click at [726, 430] on span "Не соблюдает договоренности (об оплате и доставке)" at bounding box center [661, 438] width 130 height 50
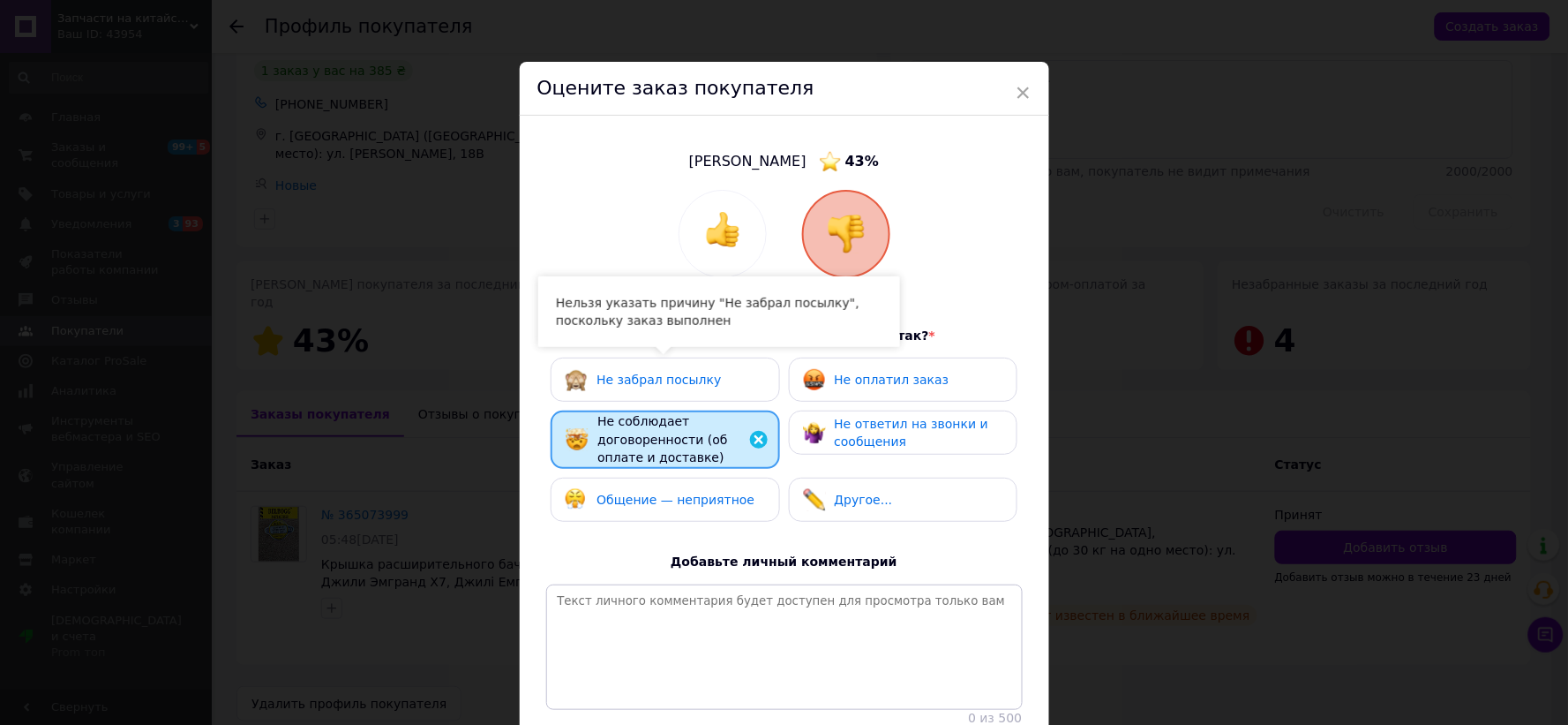
click at [859, 388] on div "Не оплатил заказ" at bounding box center [876, 379] width 146 height 23
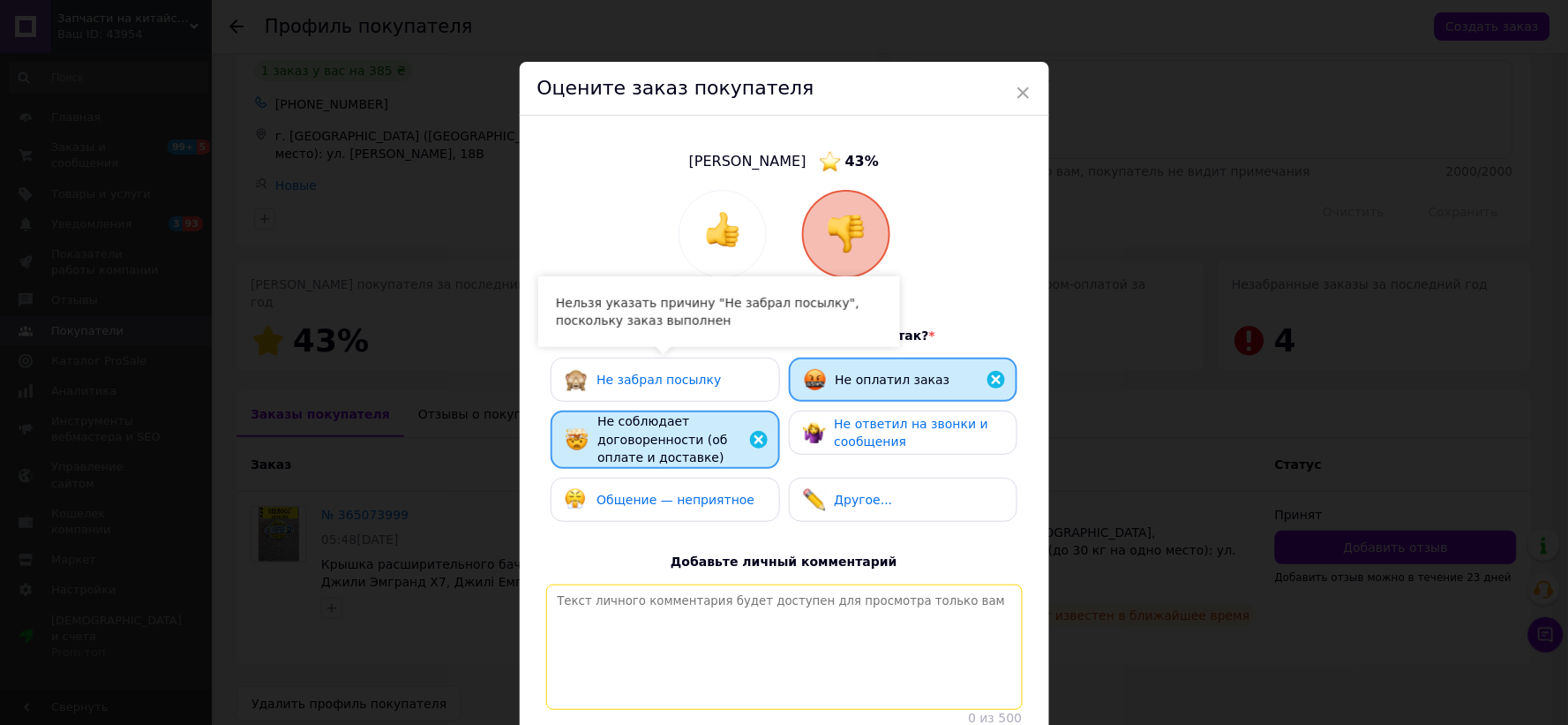
click at [735, 612] on textarea at bounding box center [784, 646] width 477 height 125
paste textarea "20 4512 6445 5577"
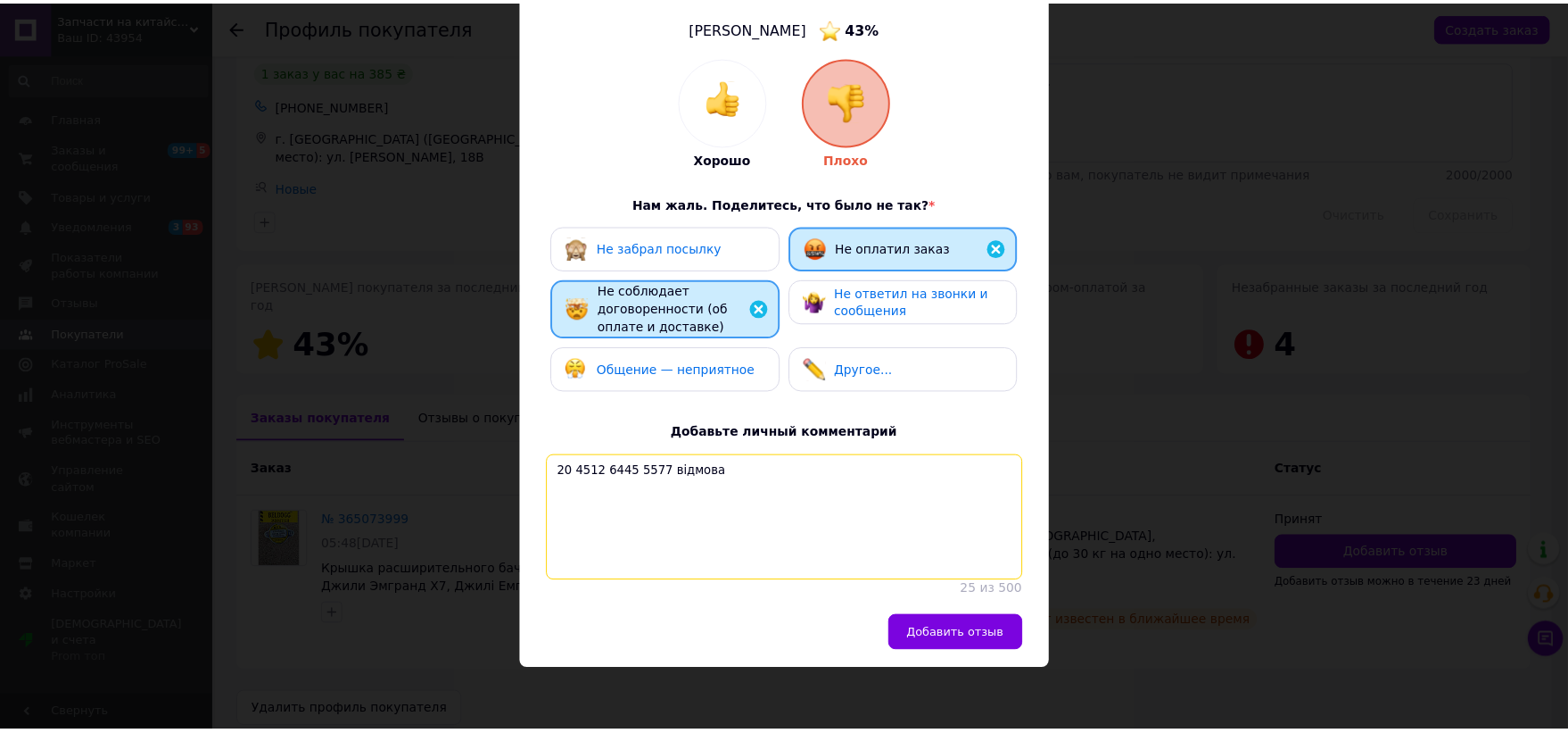
scroll to position [152, 0]
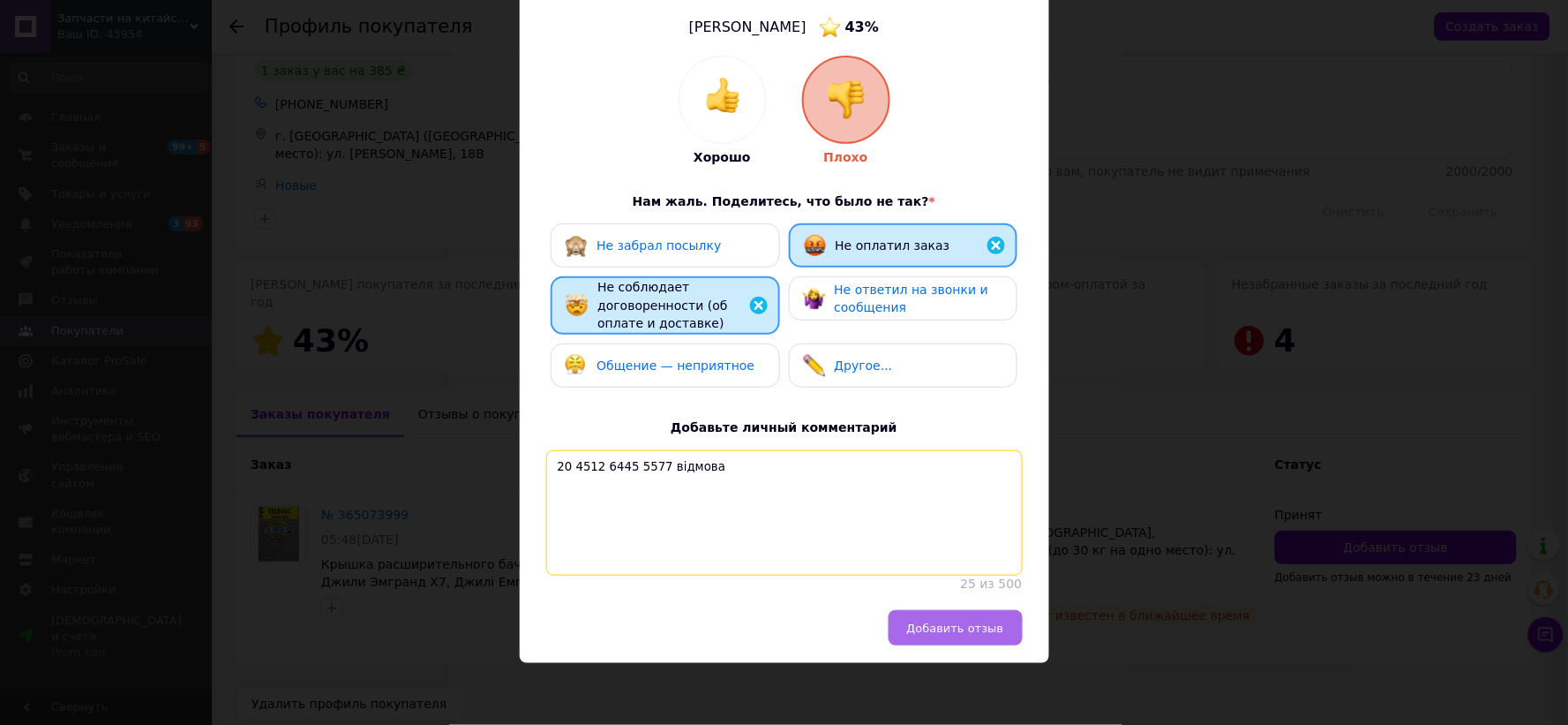
type textarea "20 4512 6445 5577 відмова"
click at [938, 635] on button "Добавить отзыв" at bounding box center [955, 627] width 134 height 36
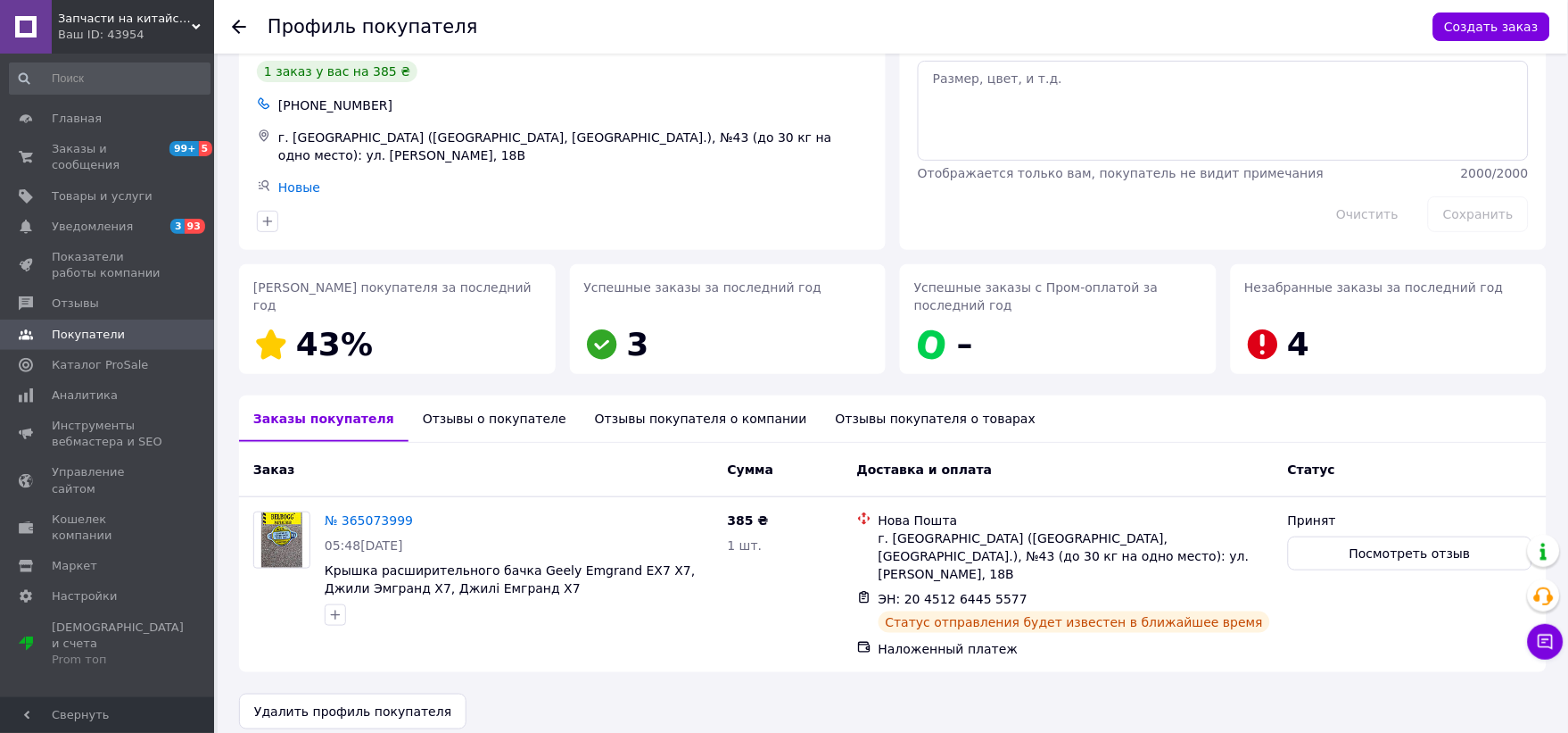
click at [233, 25] on use at bounding box center [239, 26] width 14 height 14
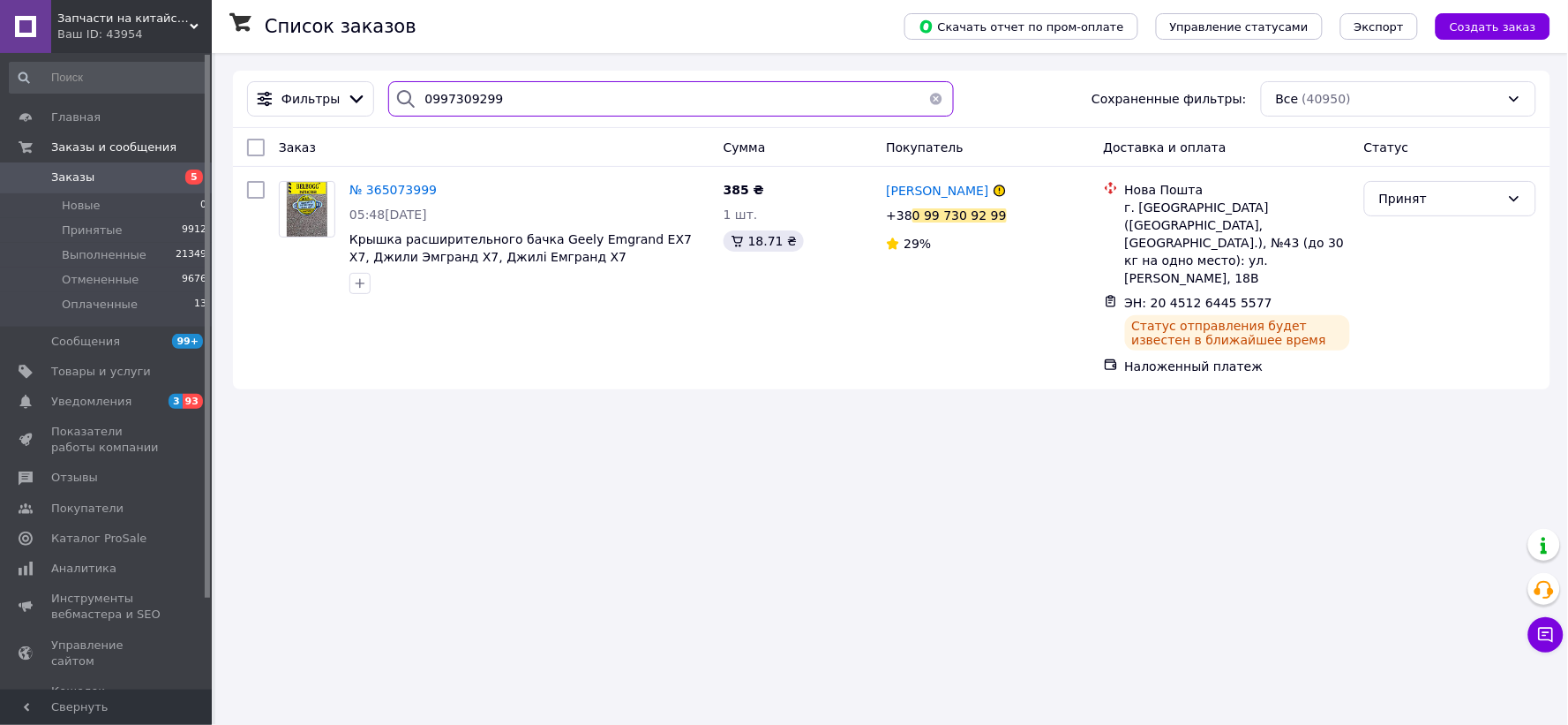
drag, startPoint x: 517, startPoint y: 83, endPoint x: 419, endPoint y: 77, distance: 98.2
click at [419, 73] on div "Фильтры 0997309299 Сохраненные фильтры: Все (40950)" at bounding box center [892, 99] width 1317 height 58
paste input "(63) 144-69-85"
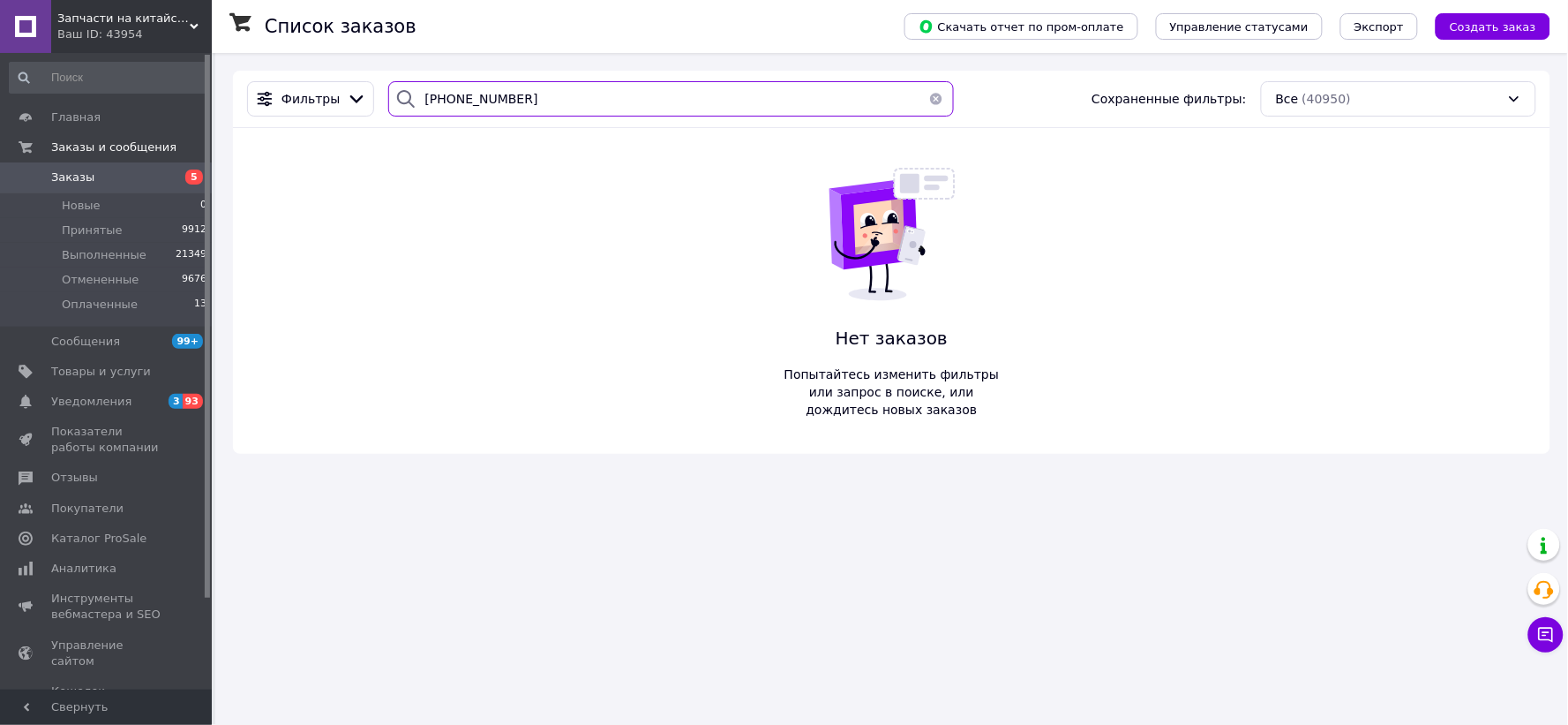
click at [492, 97] on input "0 (63) 144-69-85" at bounding box center [670, 99] width 564 height 36
click at [475, 95] on input "0 (63) 144-6985" at bounding box center [670, 99] width 564 height 36
click at [452, 99] on input "0 (63) 1446985" at bounding box center [670, 99] width 564 height 36
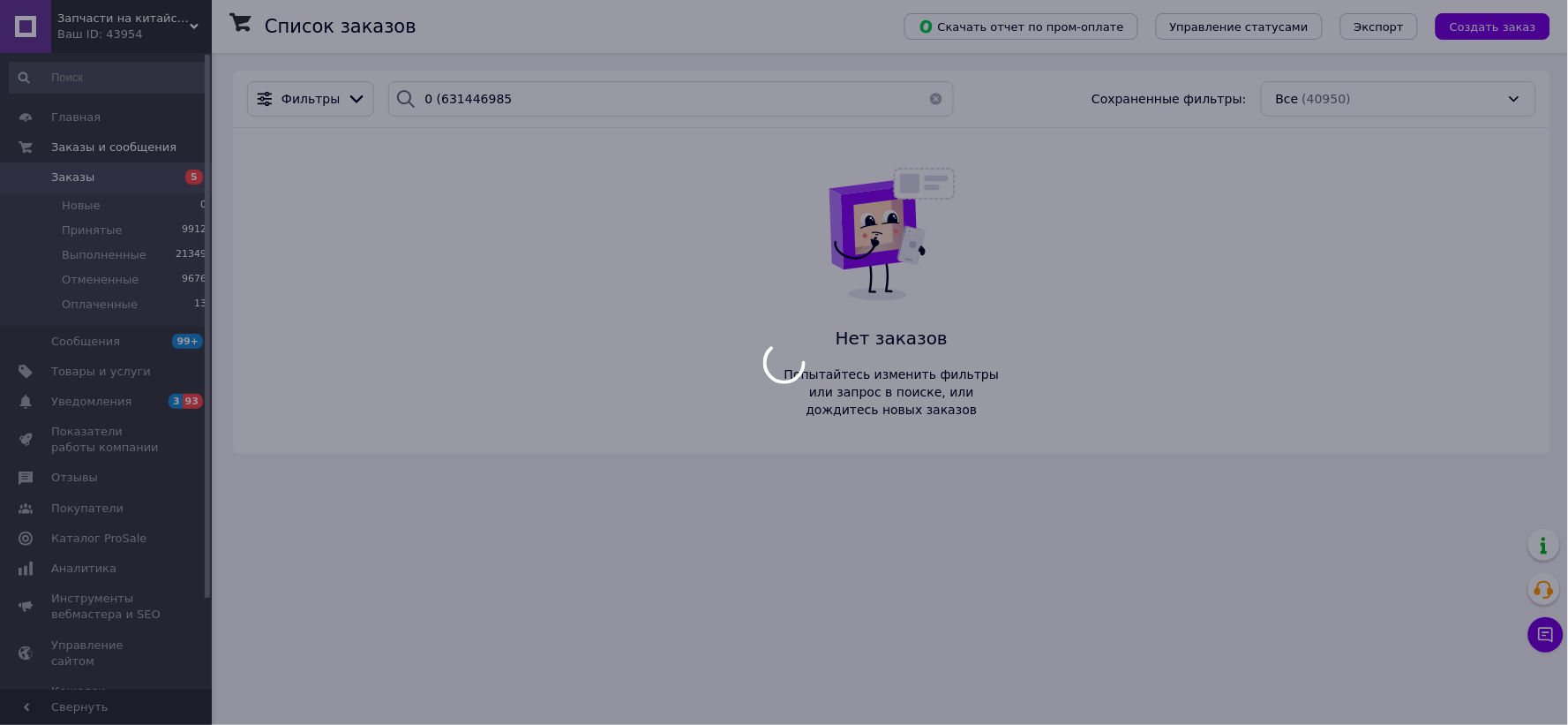
click at [430, 93] on div at bounding box center [784, 362] width 1568 height 725
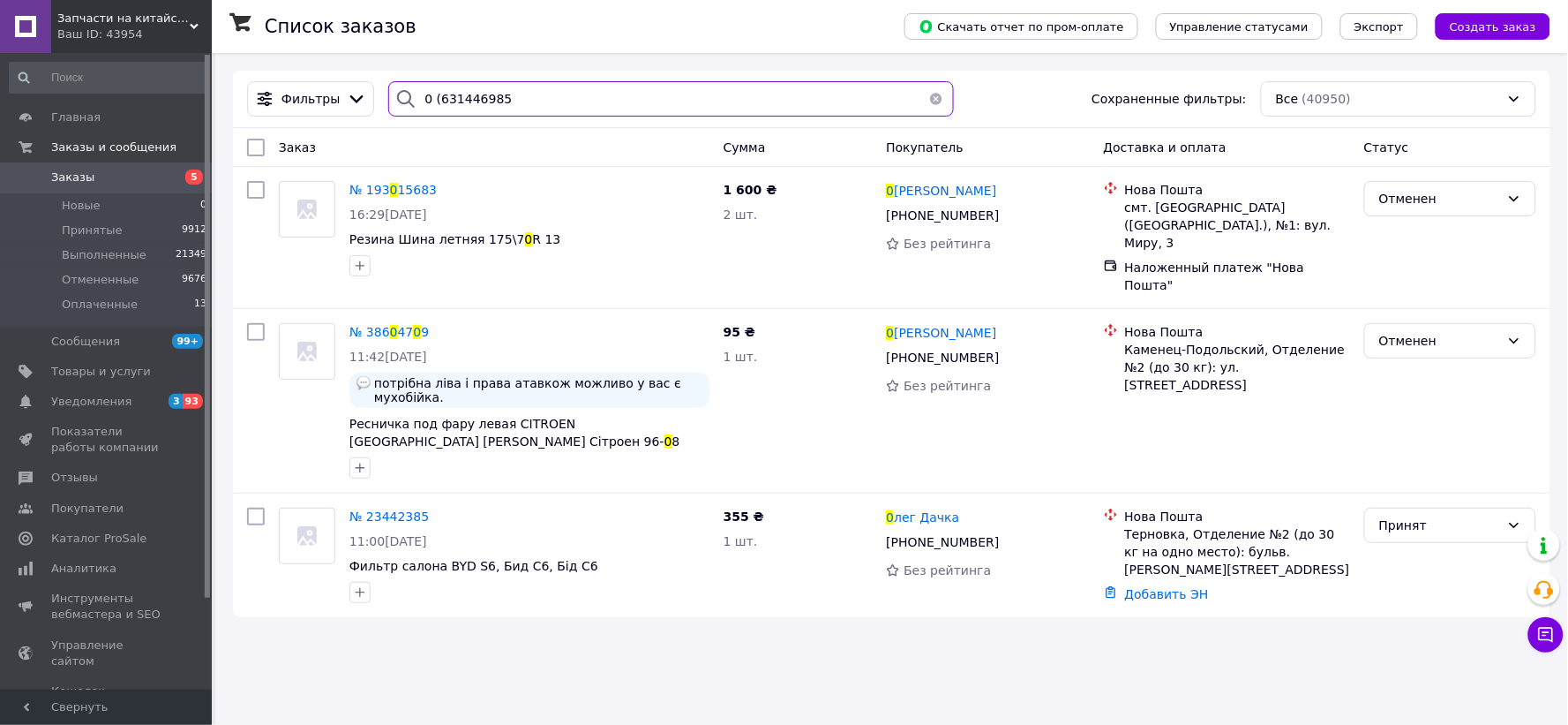
click at [434, 101] on input "0 (631446985" at bounding box center [670, 99] width 564 height 36
click at [431, 102] on input "0 (631446985" at bounding box center [670, 99] width 564 height 36
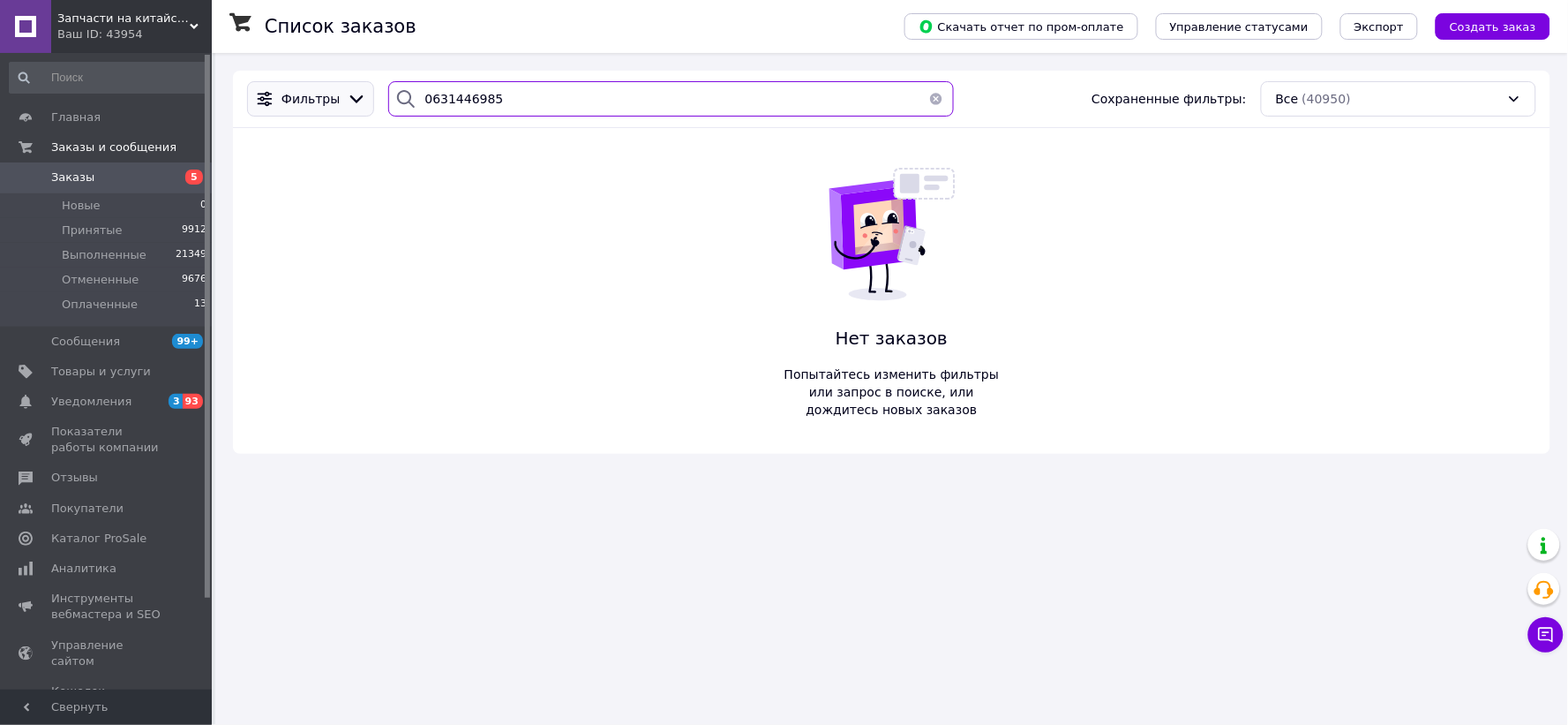
drag, startPoint x: 516, startPoint y: 89, endPoint x: 292, endPoint y: 98, distance: 224.2
click at [292, 98] on div "Фильтры 0631446985 Сохраненные фильтры: Все (40950)" at bounding box center [891, 99] width 1303 height 36
paste input "(63) 626-51-07"
click at [495, 99] on input "0 (63) 626-51-07" at bounding box center [670, 99] width 564 height 36
click at [477, 102] on input "0 (63) 626-51-07" at bounding box center [670, 99] width 564 height 36
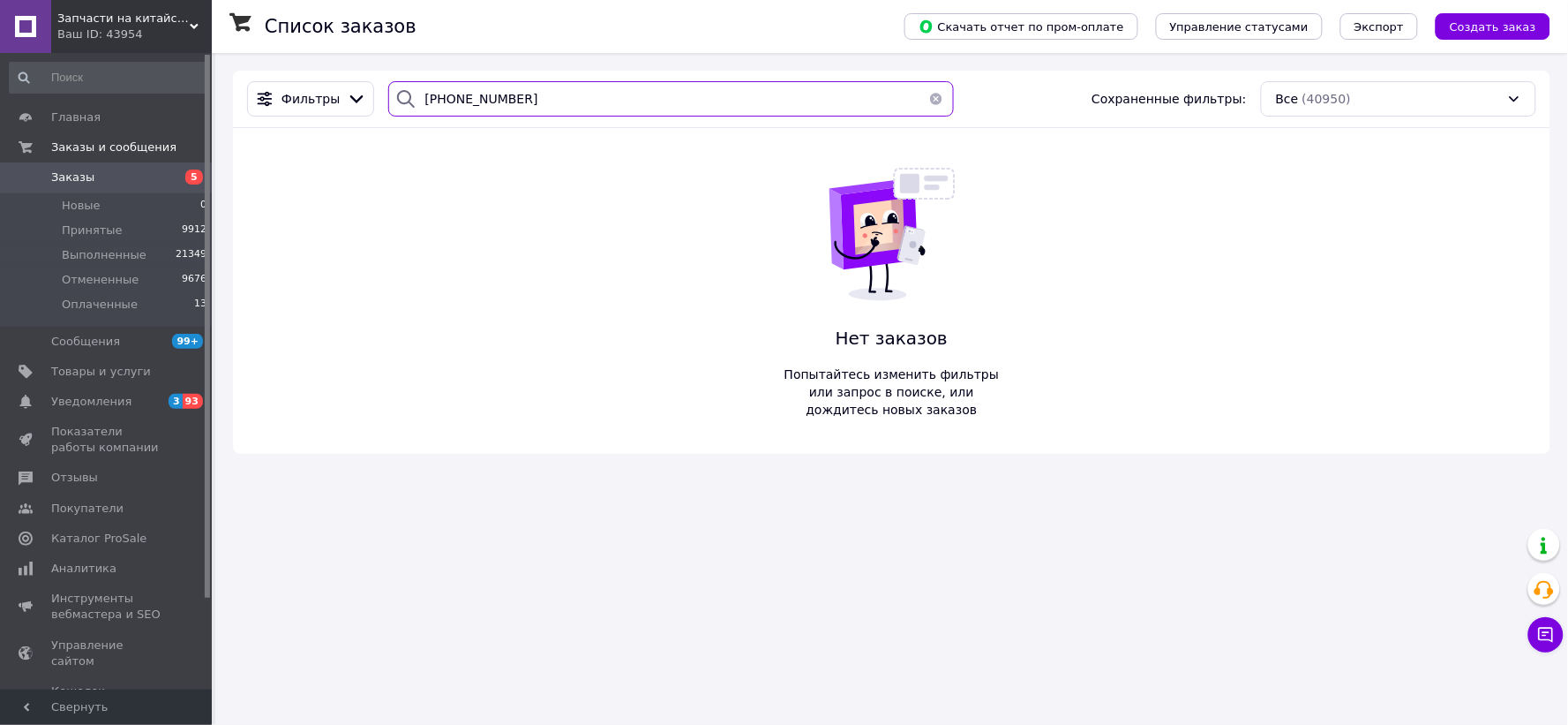
click at [487, 100] on input "0 (63) 62651-07" at bounding box center [670, 99] width 564 height 36
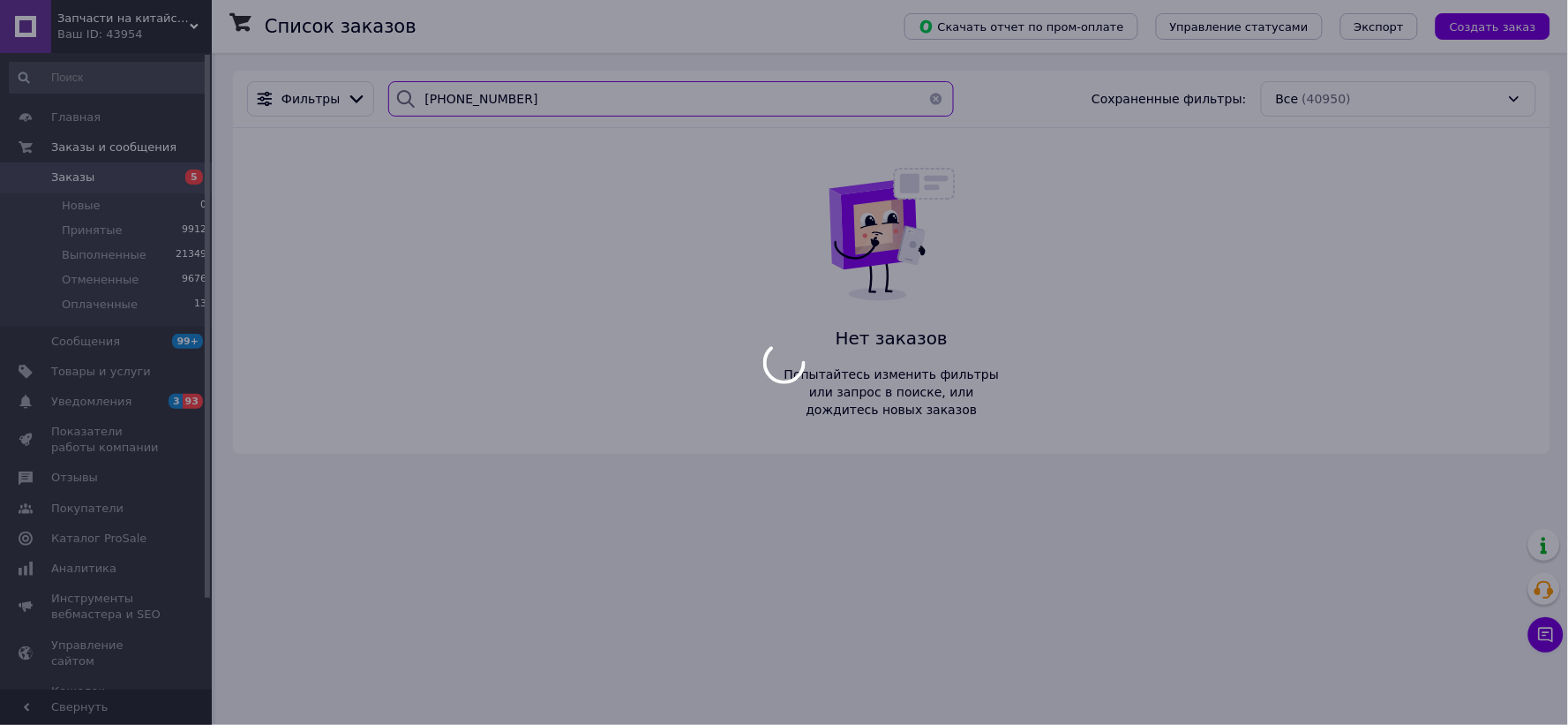
drag, startPoint x: 451, startPoint y: 100, endPoint x: 458, endPoint y: 136, distance: 36.7
click at [453, 104] on body "Запчасти на китайские автомобили Ваш ID: 43954 Сайт Запчасти на китайские автом…" at bounding box center [784, 362] width 1568 height 725
click at [431, 99] on div at bounding box center [784, 362] width 1568 height 725
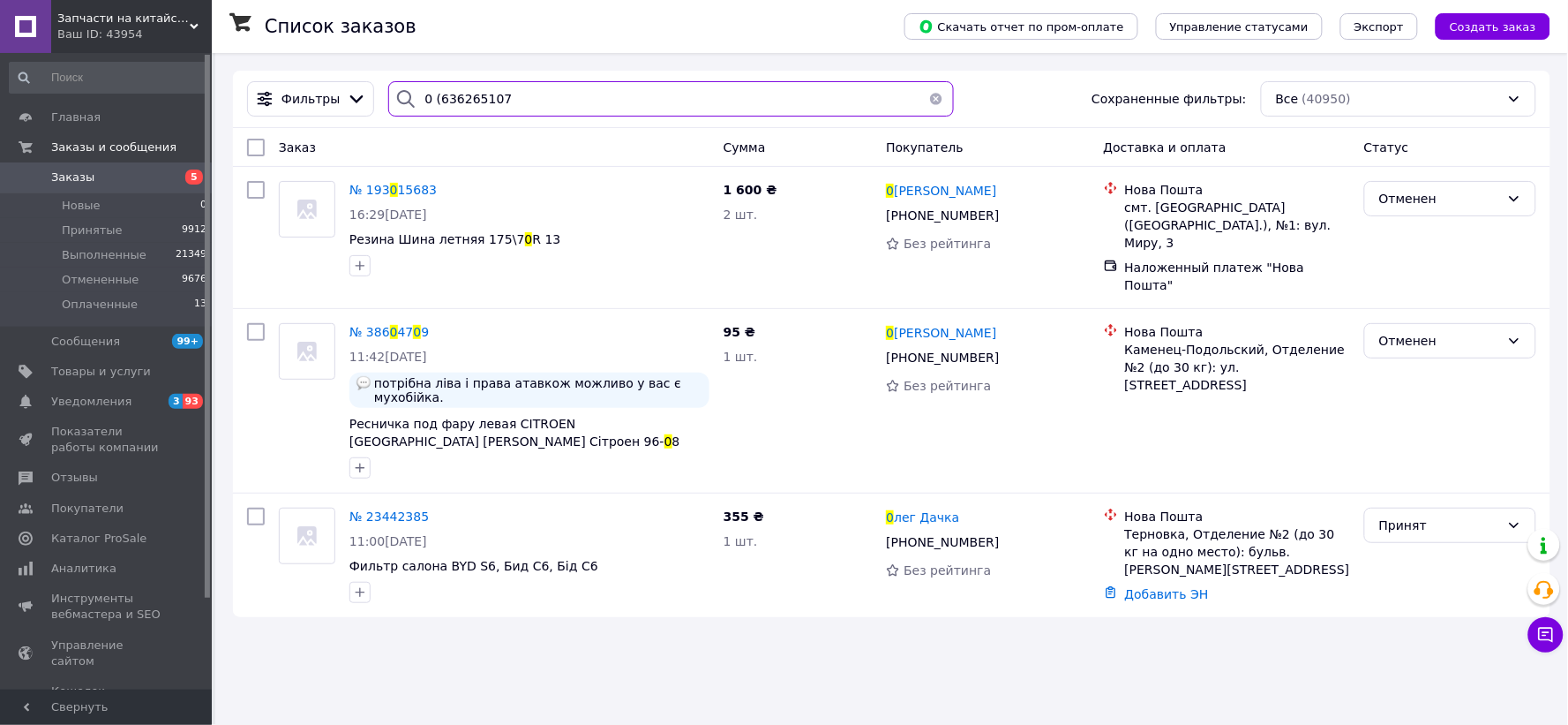
click at [430, 102] on input "0 (636265107" at bounding box center [670, 99] width 564 height 36
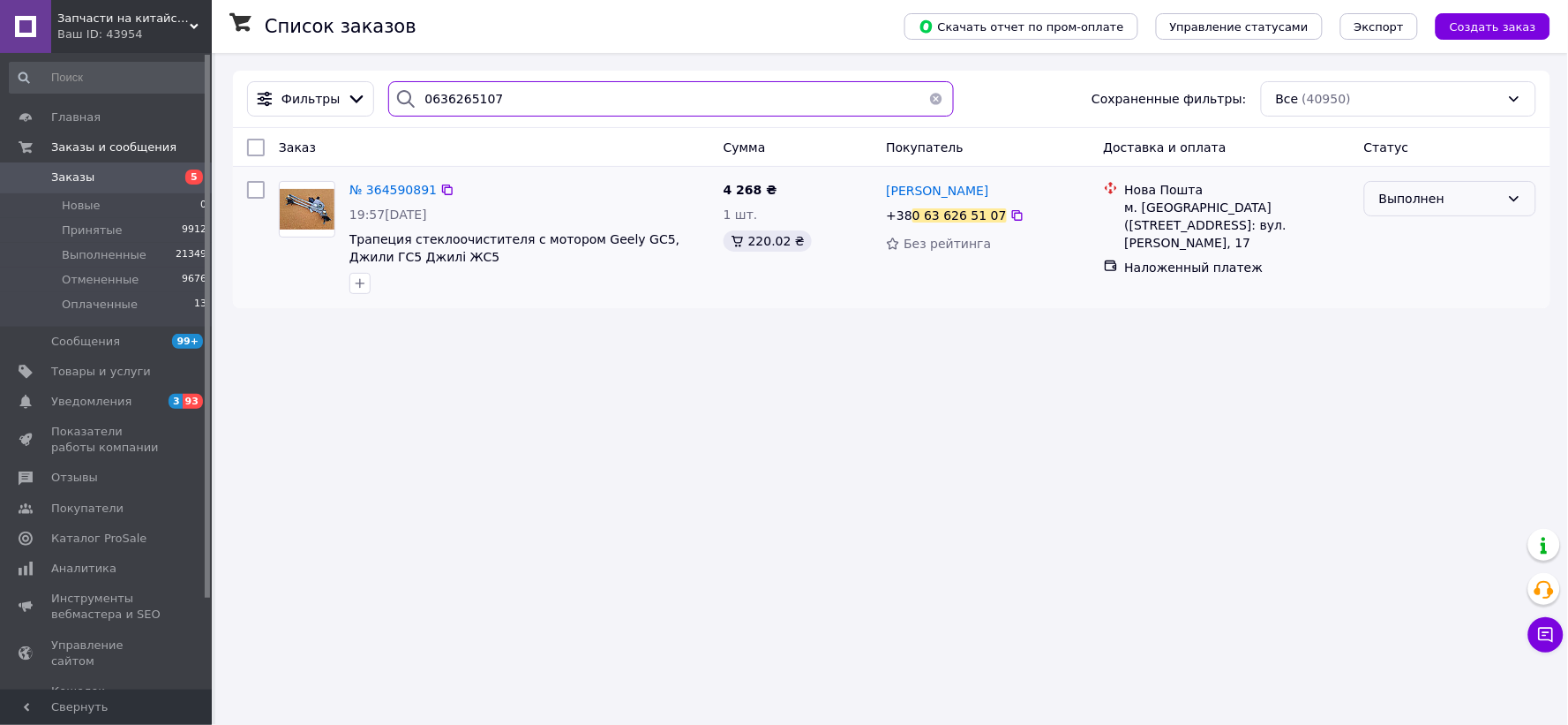
type input "0636265107"
click at [1471, 196] on div "Выполнен" at bounding box center [1439, 198] width 121 height 19
click at [1423, 228] on li "Принят" at bounding box center [1451, 238] width 170 height 32
click at [1160, 260] on link "Добавить ЭН" at bounding box center [1167, 266] width 84 height 14
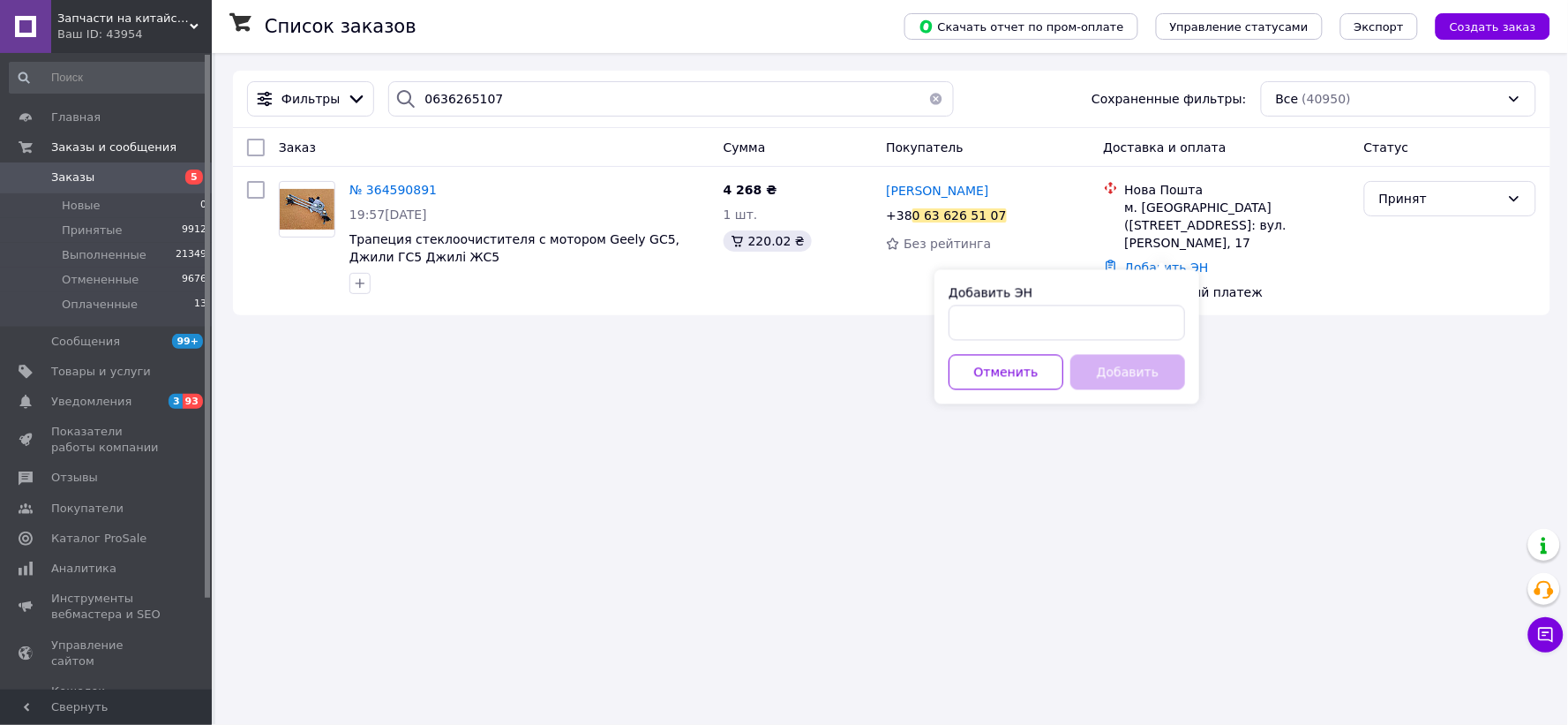
drag, startPoint x: 1045, startPoint y: 303, endPoint x: 1041, endPoint y: 319, distance: 16.5
click at [1043, 307] on div "Добавить ЭН" at bounding box center [1067, 313] width 236 height 57
click at [1032, 329] on input "Добавить ЭН" at bounding box center [1067, 323] width 236 height 36
paste input "20 4512 6152 7127"
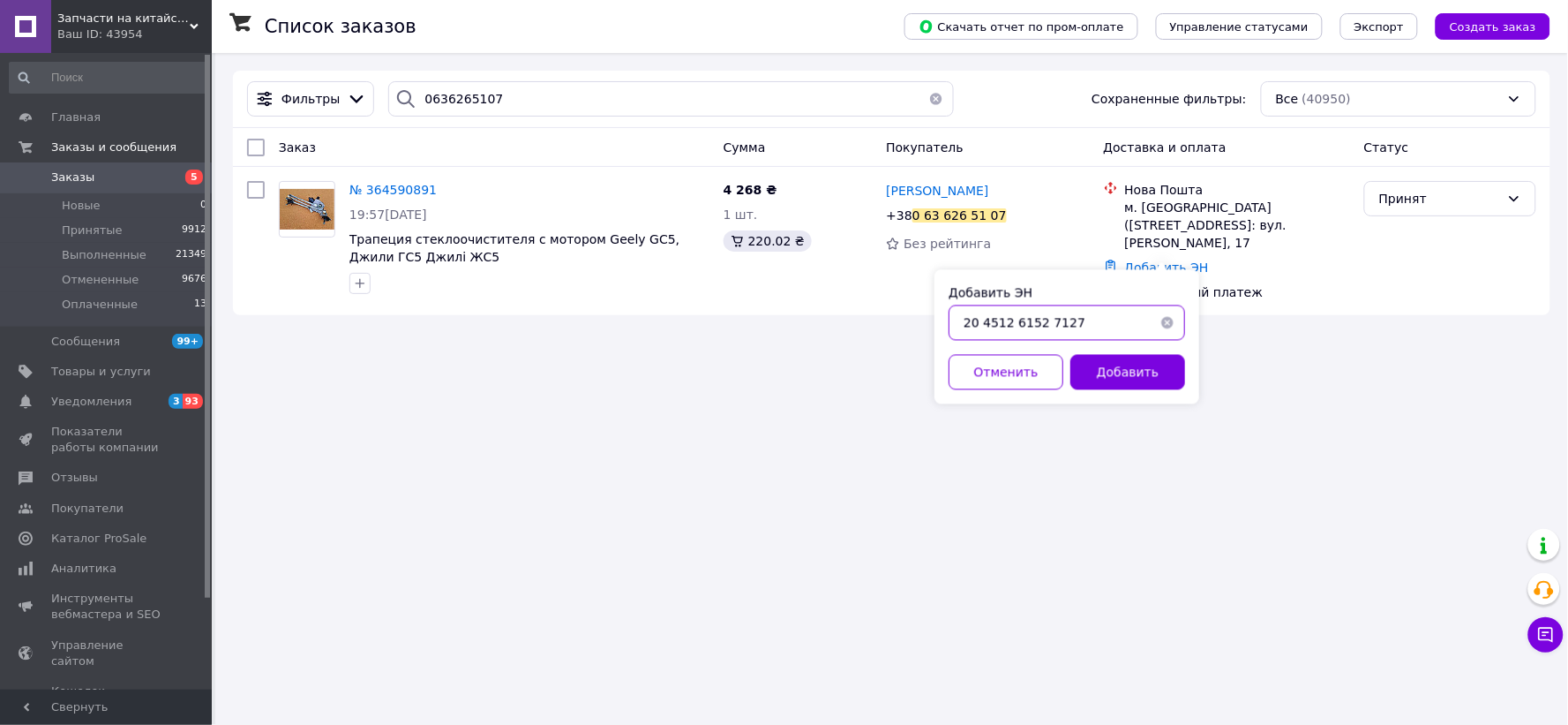
click at [1046, 320] on input "20 4512 6152 7127" at bounding box center [1067, 323] width 236 height 36
click at [1044, 329] on input "20 4512 6152 7127" at bounding box center [1067, 323] width 236 height 36
click at [1010, 327] on input "20 4512 61527127" at bounding box center [1067, 323] width 236 height 36
click at [983, 329] on input "20 451261527127" at bounding box center [1067, 323] width 236 height 36
type input "20451261527127"
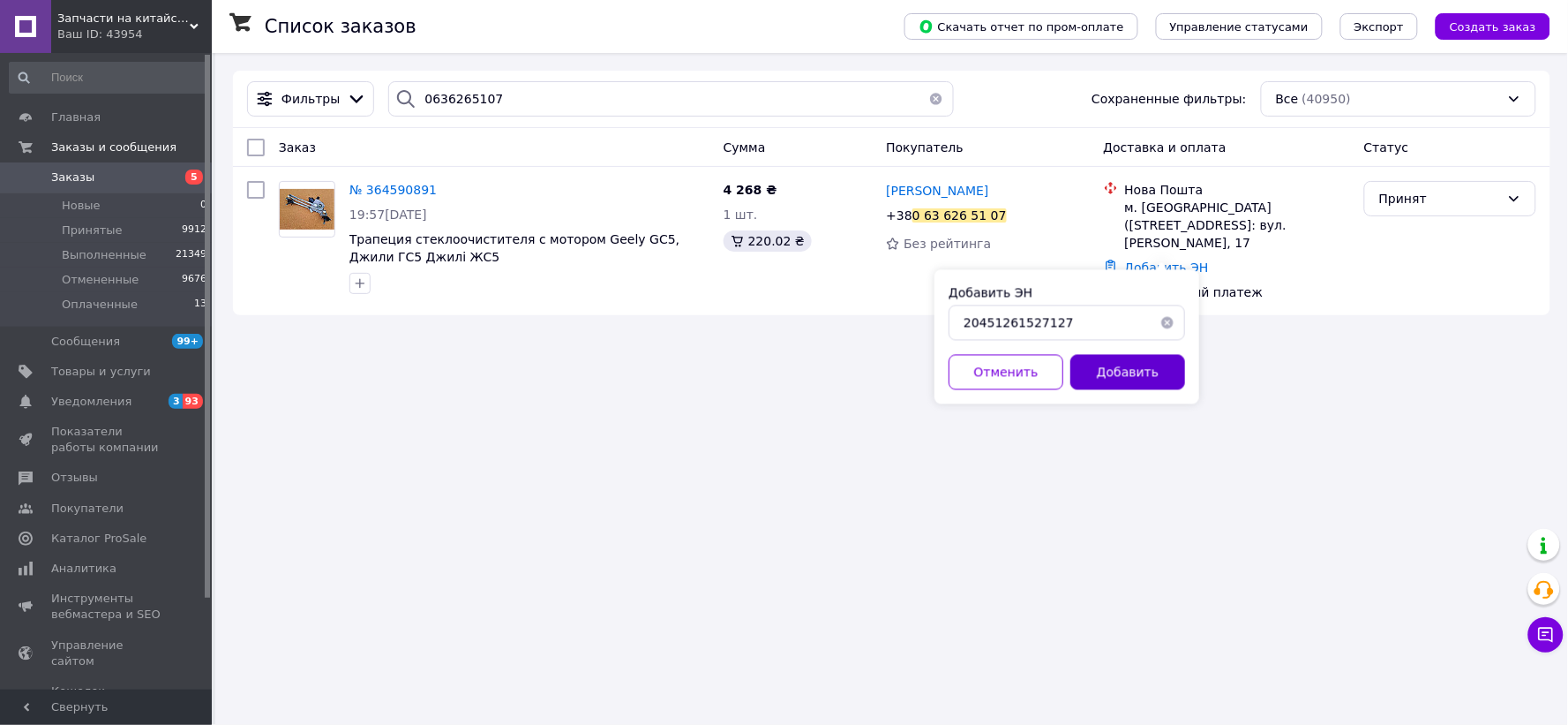
click at [1122, 374] on button "Добавить" at bounding box center [1127, 373] width 114 height 36
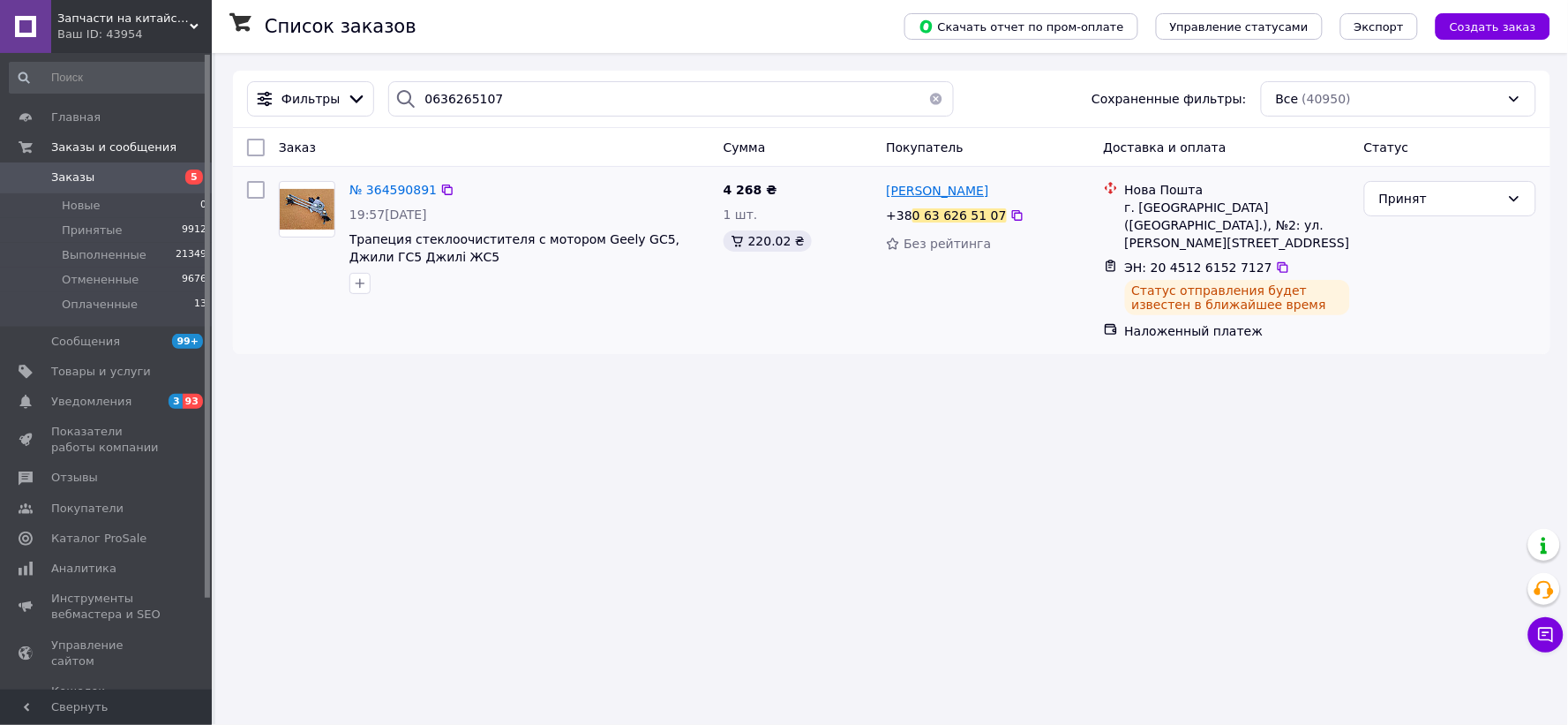
click at [931, 194] on span "[PERSON_NAME]" at bounding box center [937, 190] width 102 height 14
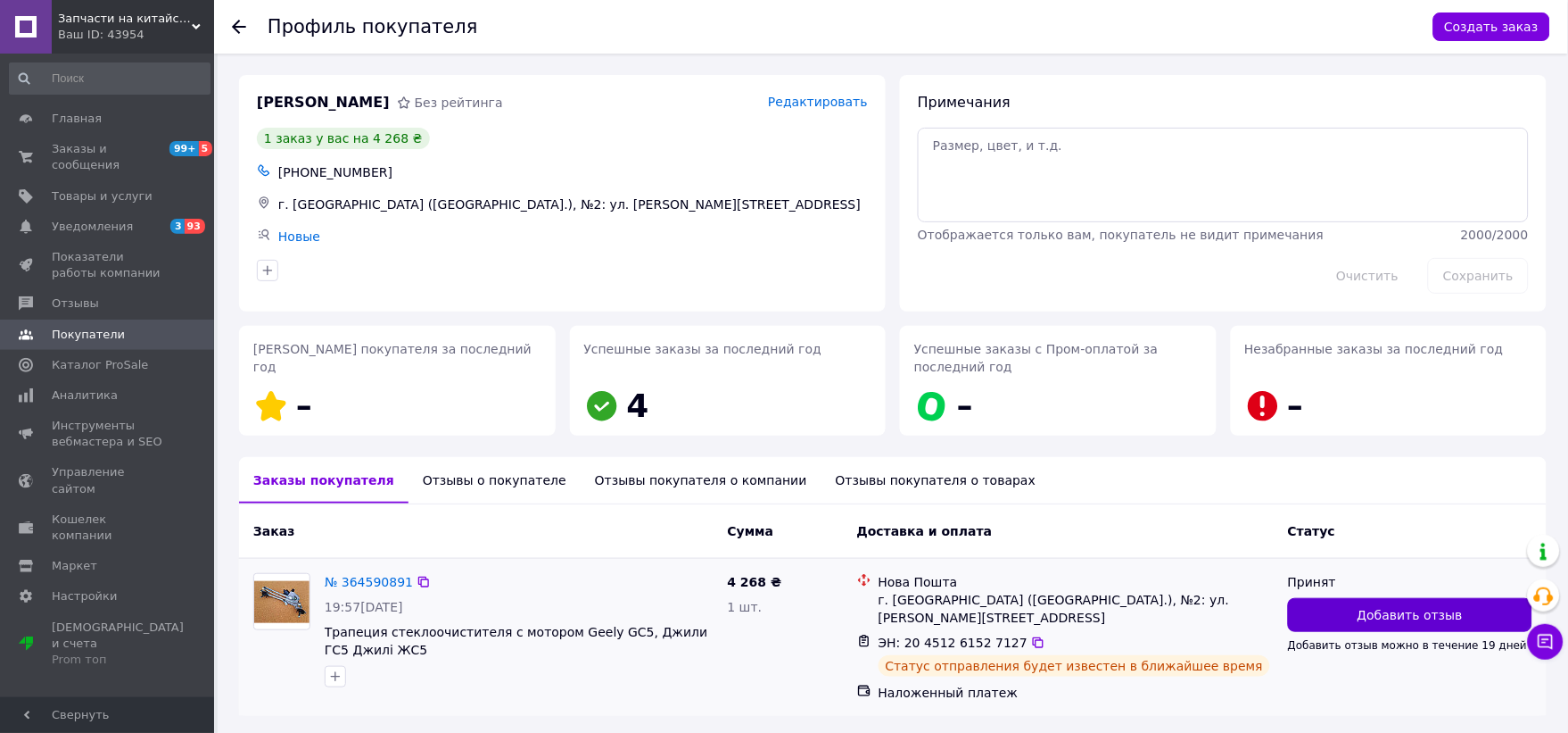
click at [1432, 610] on span "Добавить отзыв" at bounding box center [1411, 615] width 105 height 18
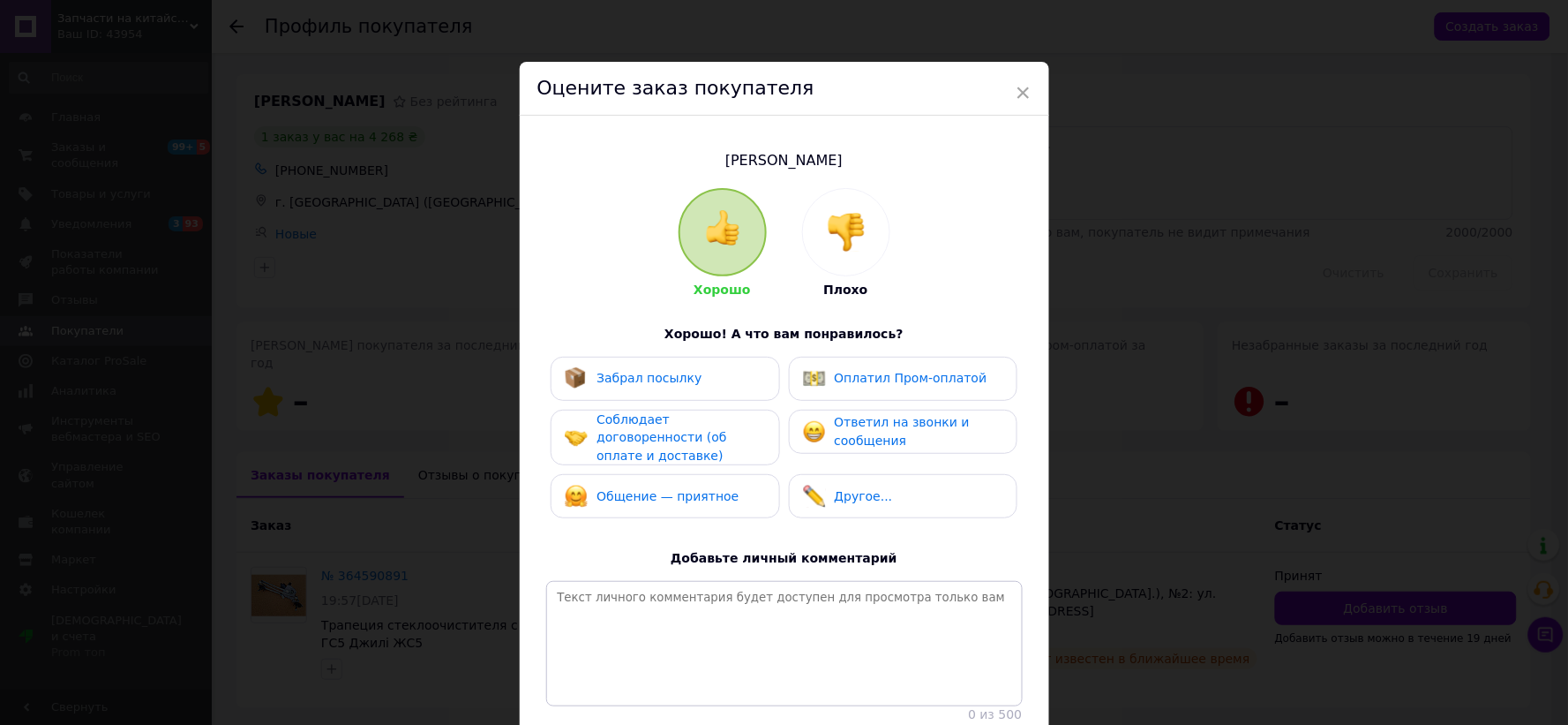
click at [852, 239] on img at bounding box center [846, 232] width 38 height 38
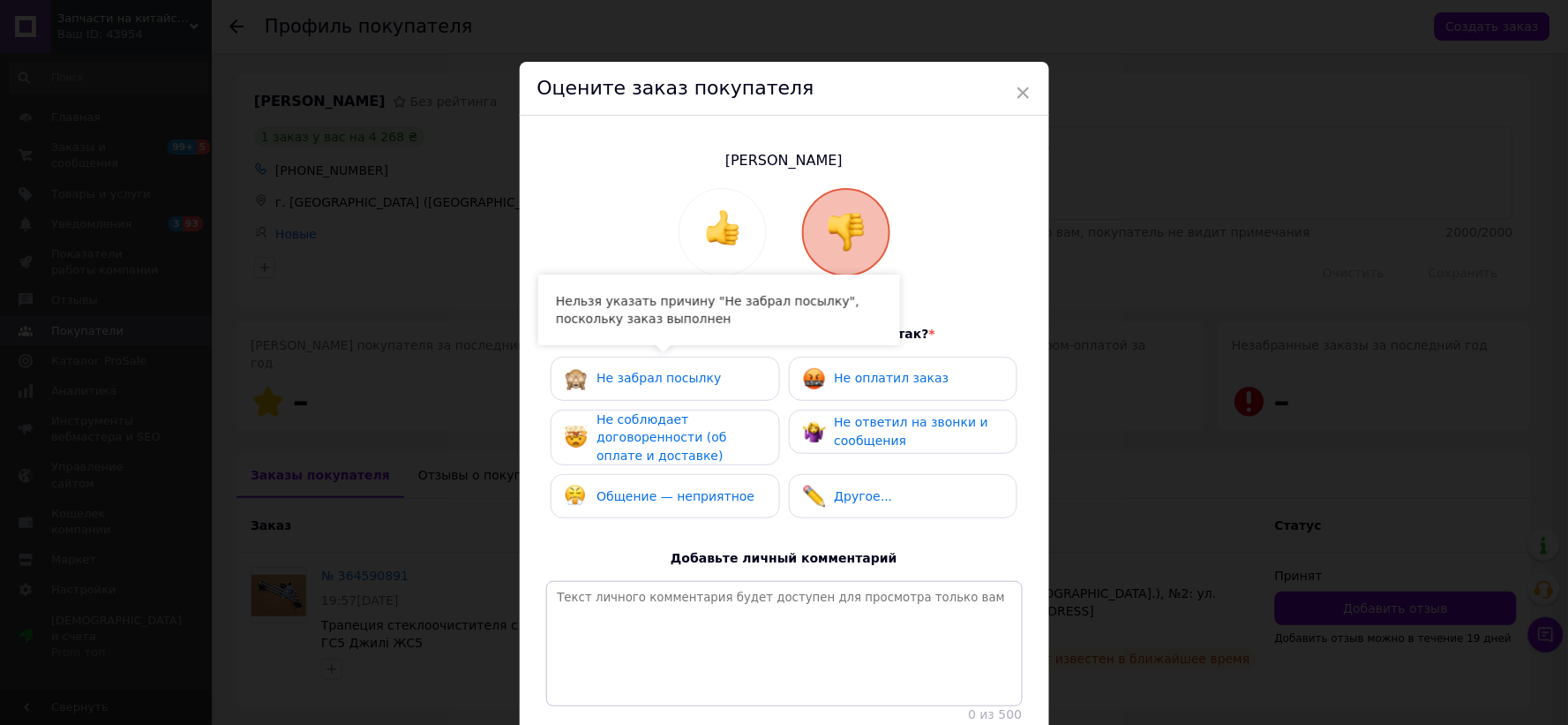
click at [693, 417] on div "Не соблюдает договоренности (об оплате и доставке)" at bounding box center [680, 438] width 167 height 55
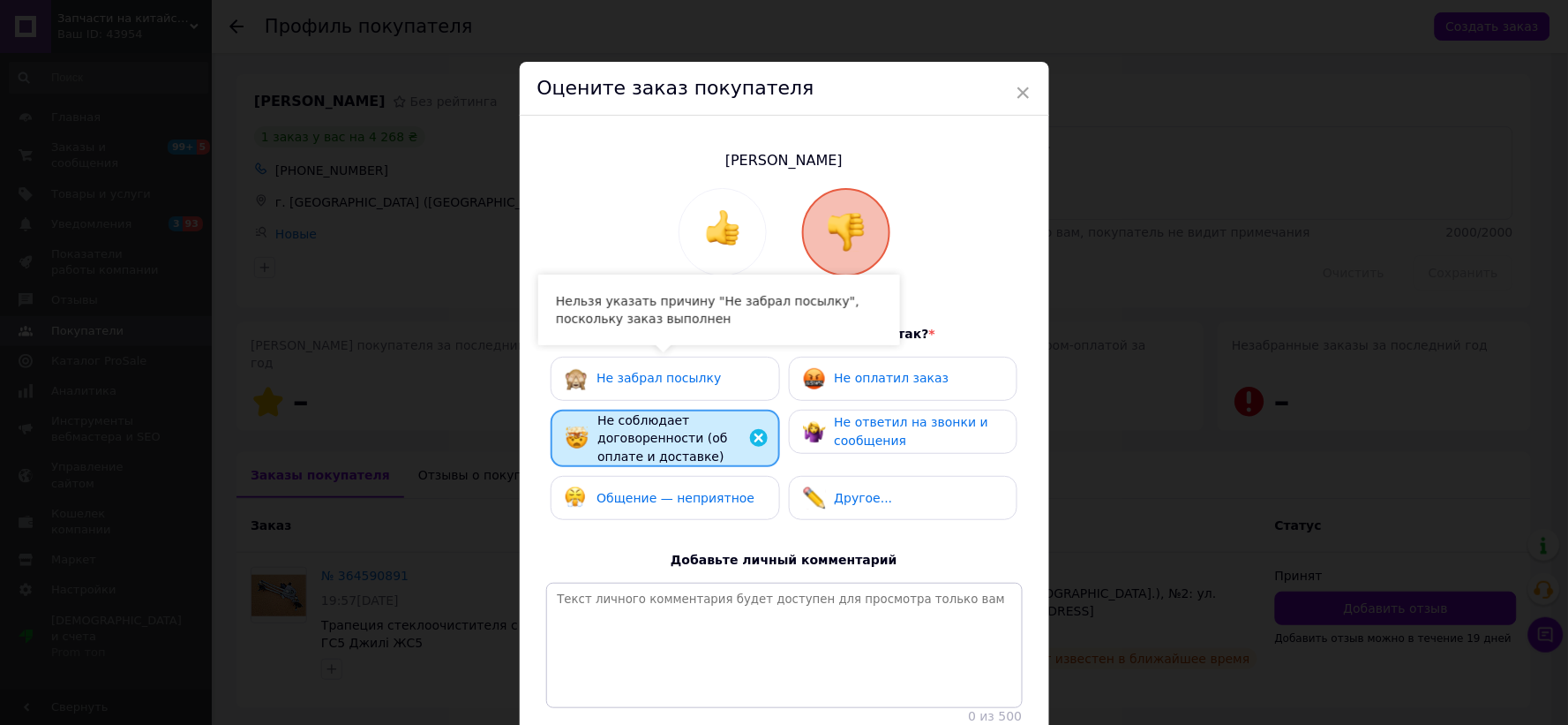
click at [830, 378] on div "Не оплатил заказ" at bounding box center [876, 378] width 146 height 23
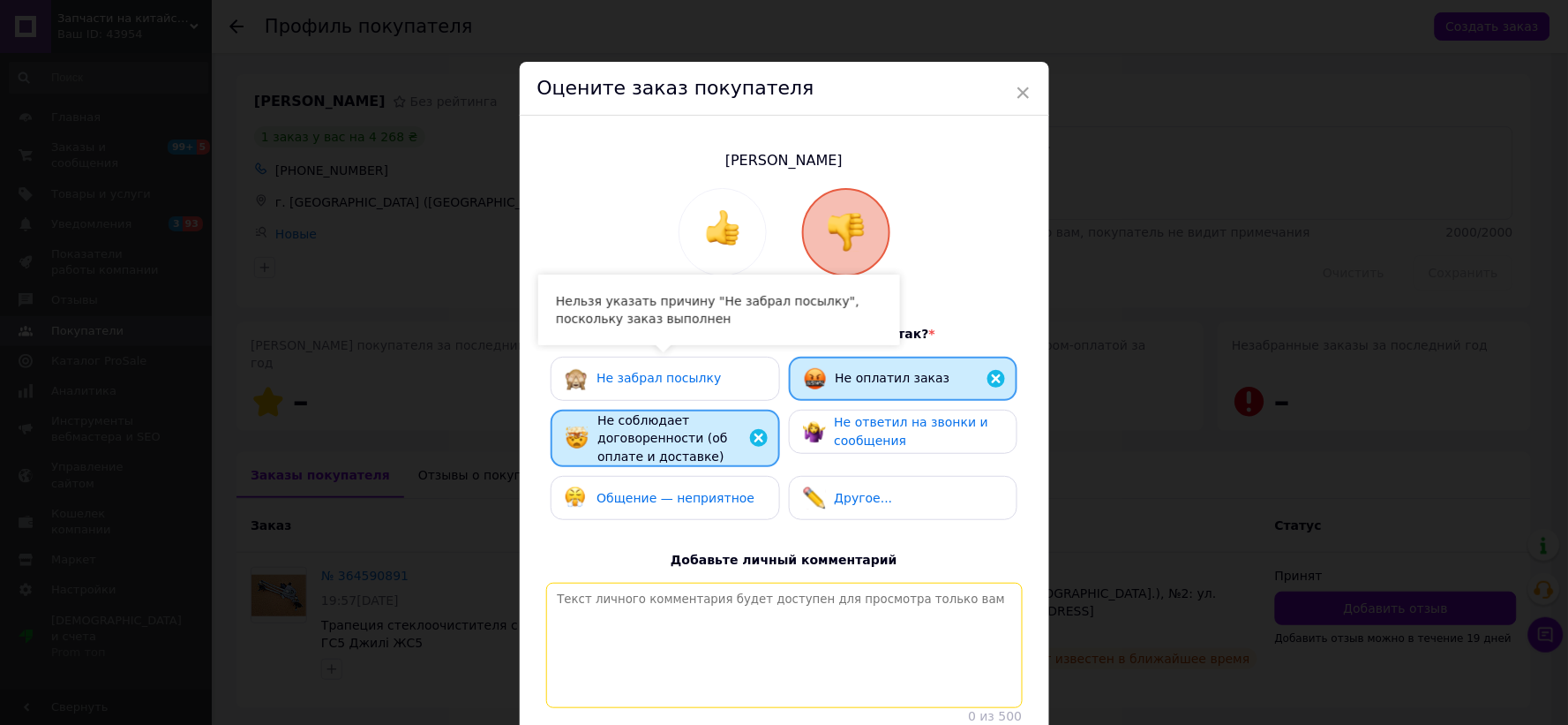
click at [650, 613] on textarea at bounding box center [784, 645] width 477 height 125
paste textarea "20 4512 6152 7127"
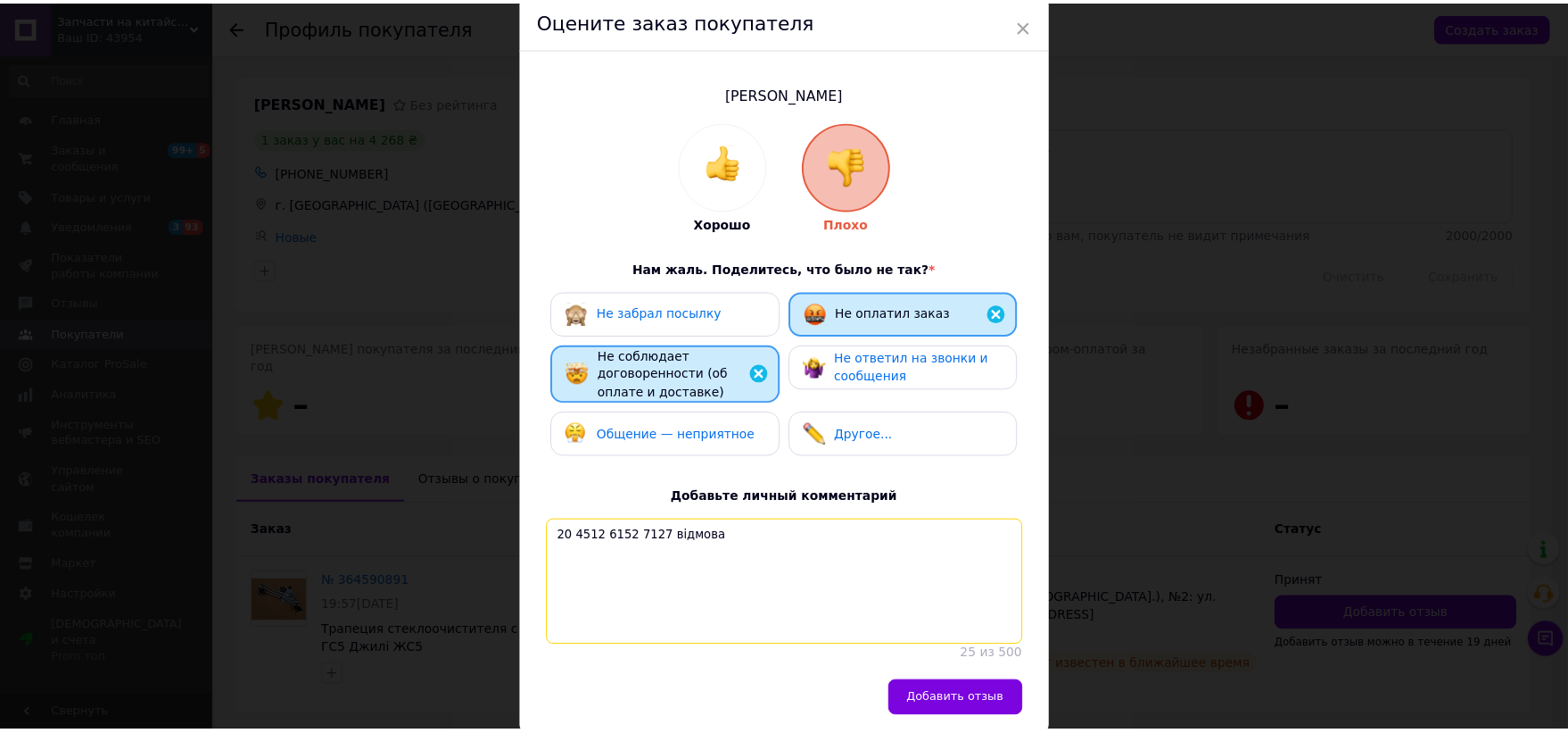
scroll to position [149, 0]
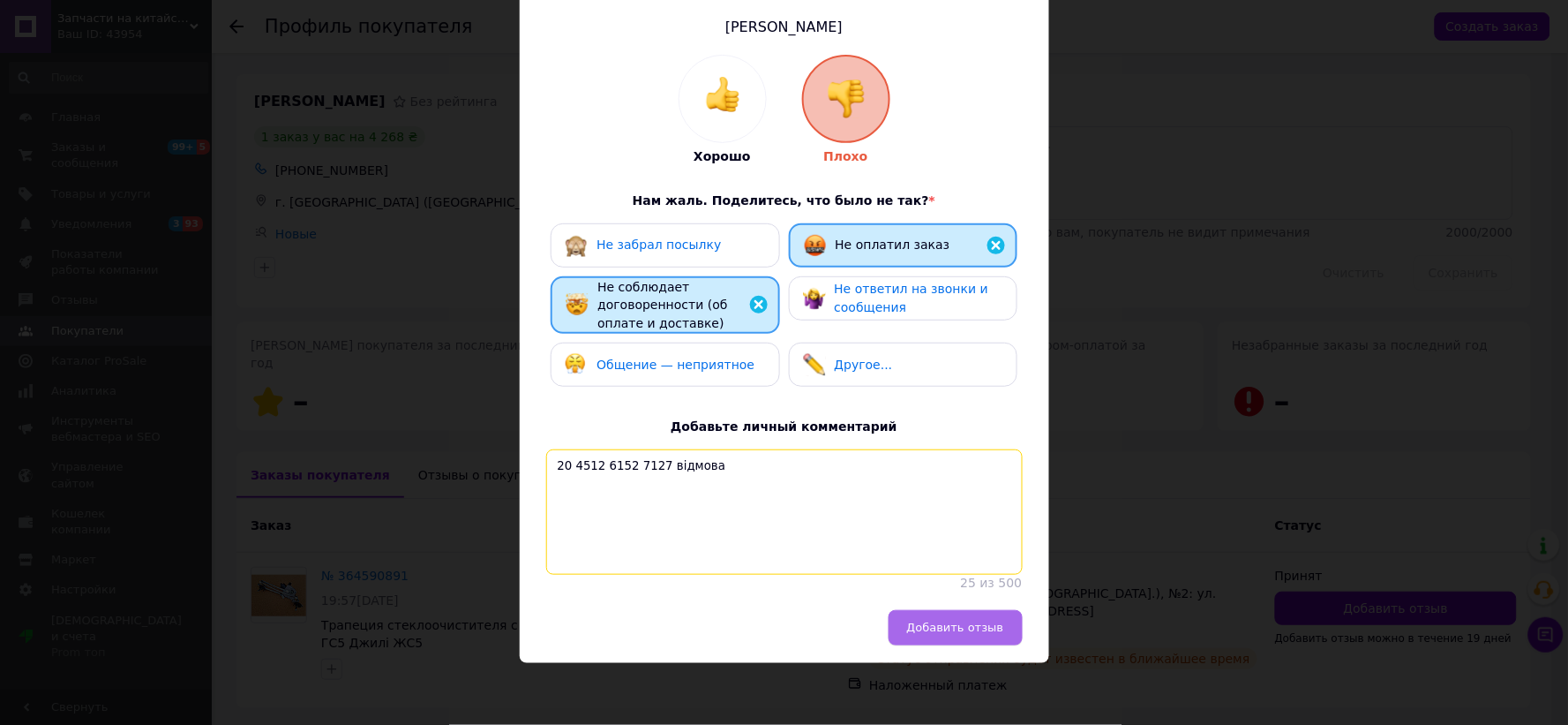
type textarea "20 4512 6152 7127 відмова"
click at [947, 633] on span "Добавить отзыв" at bounding box center [955, 627] width 97 height 13
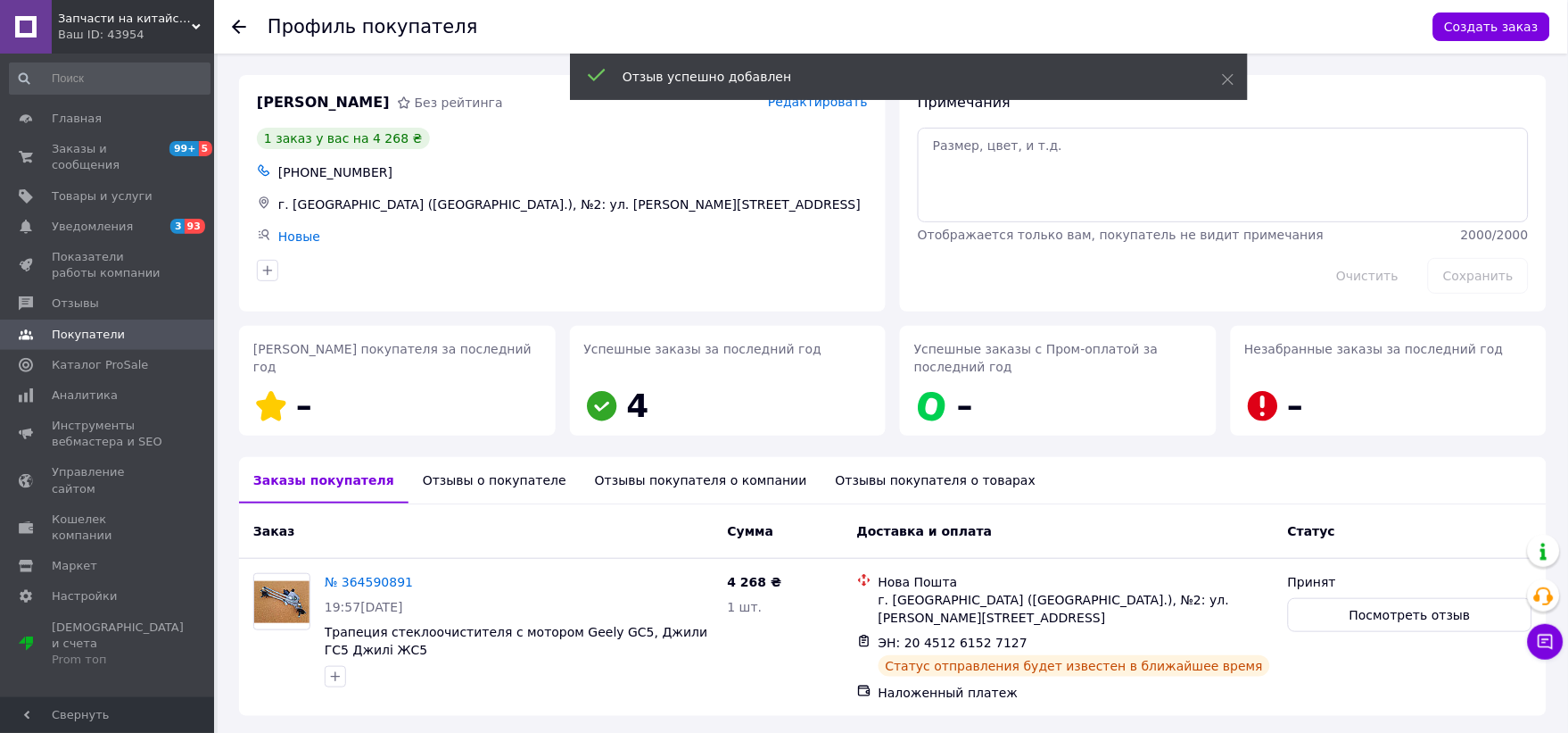
scroll to position [63, 0]
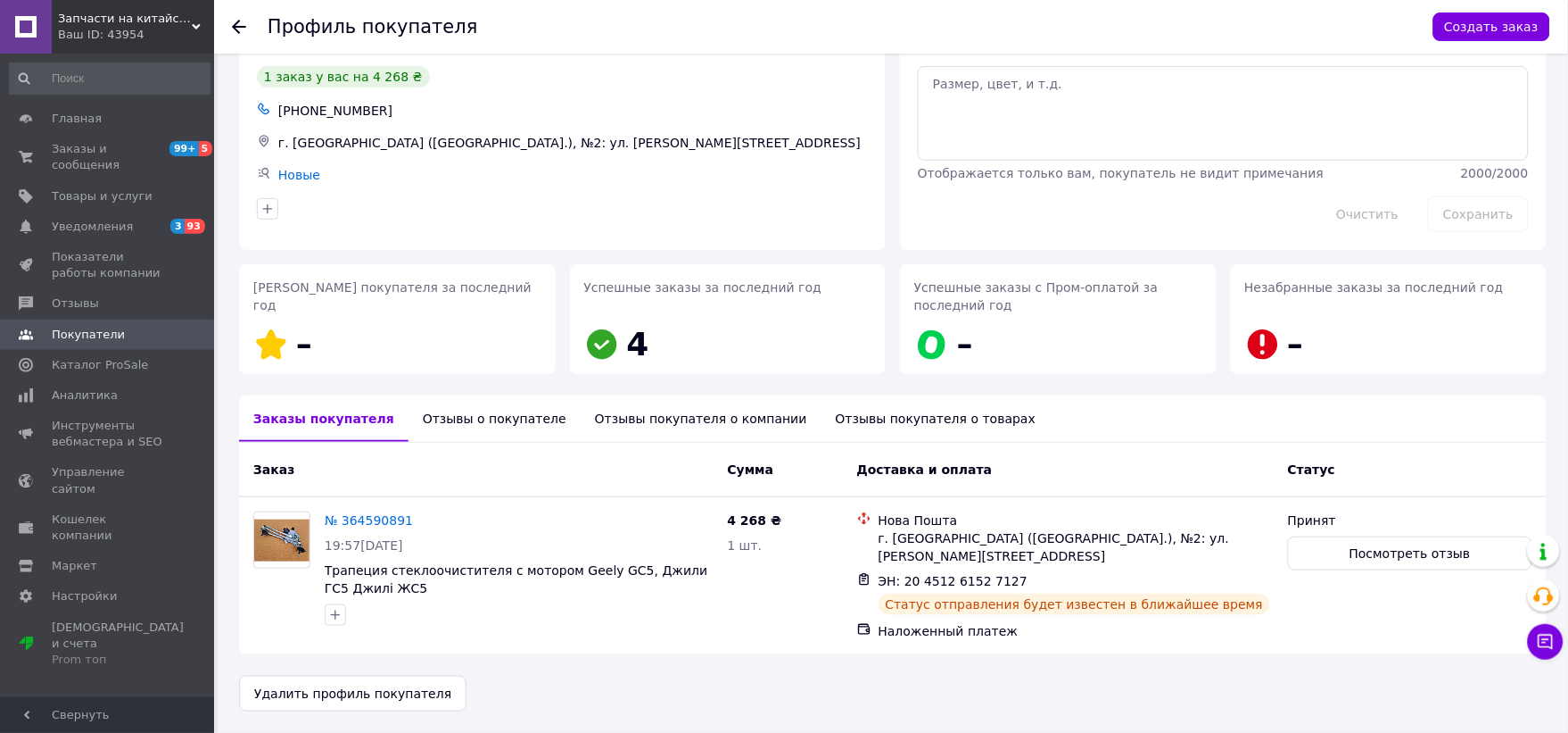
click at [234, 29] on icon at bounding box center [239, 26] width 14 height 14
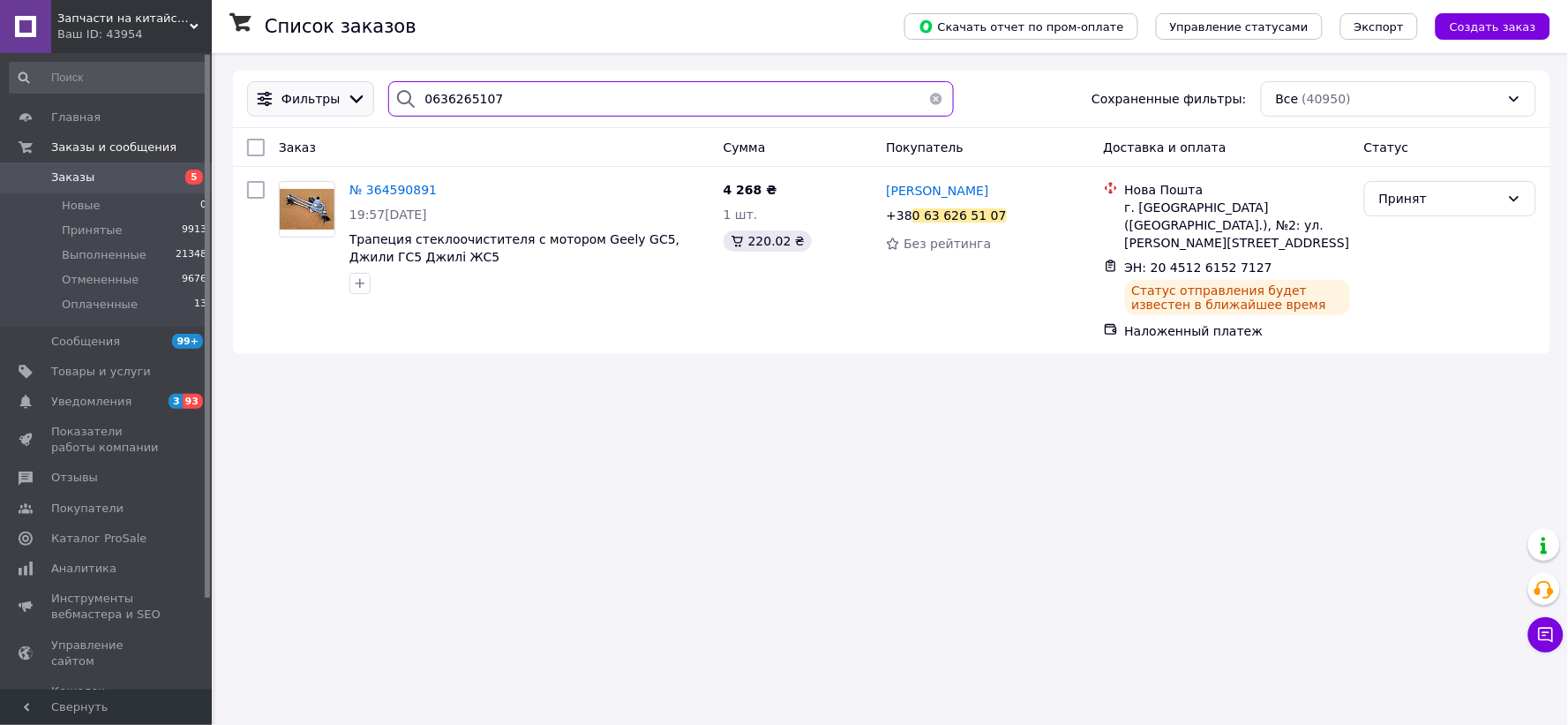
drag, startPoint x: 514, startPoint y: 101, endPoint x: 311, endPoint y: 89, distance: 203.4
click at [311, 89] on div "Фильтры 0636265107 Сохраненные фильтры: Все (40950)" at bounding box center [891, 99] width 1303 height 36
paste input "(63) 609-14-04"
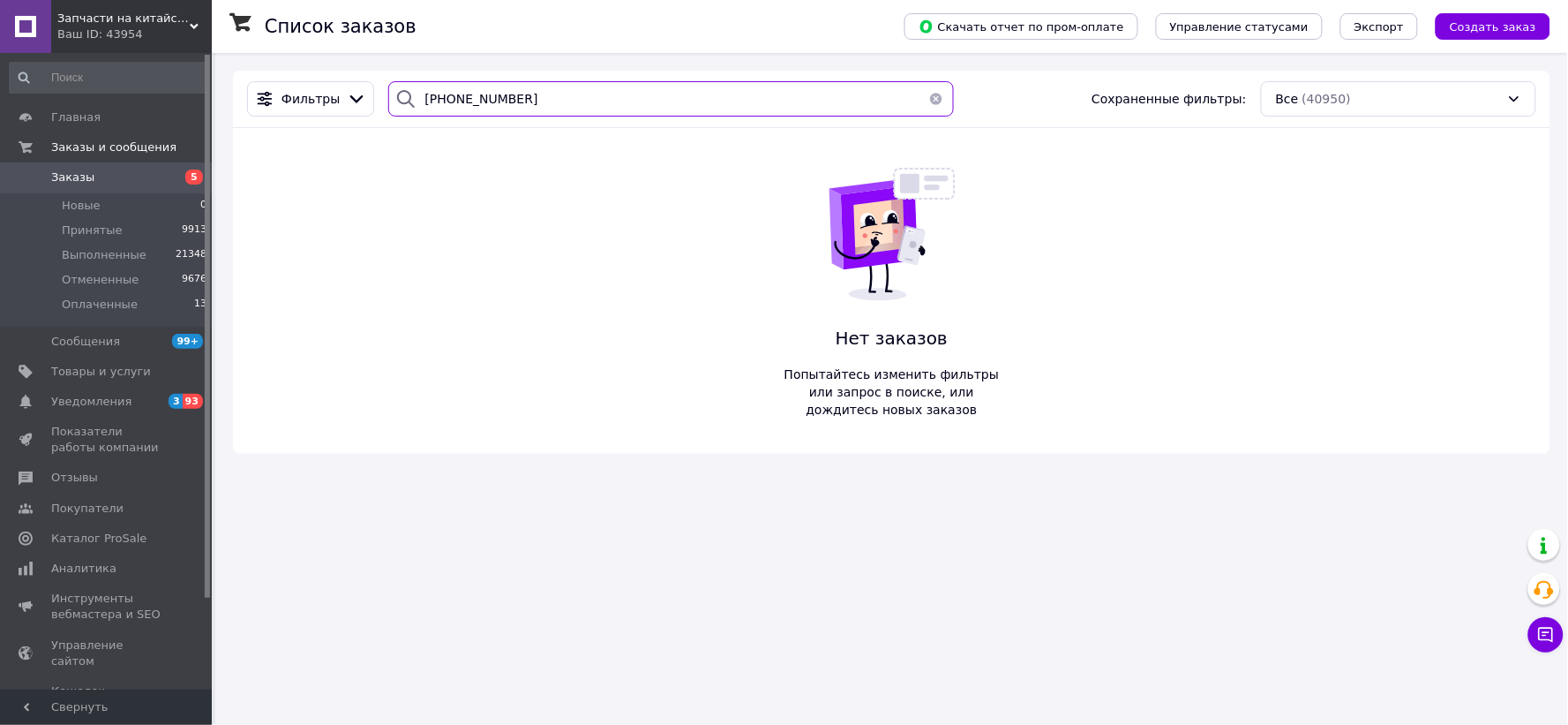
click at [494, 102] on input "0 (63) 609-14-04" at bounding box center [670, 99] width 564 height 36
click at [475, 99] on input "0 (63) 609-1404" at bounding box center [670, 99] width 564 height 36
click at [451, 97] on input "0 (63) 6091404" at bounding box center [670, 99] width 564 height 36
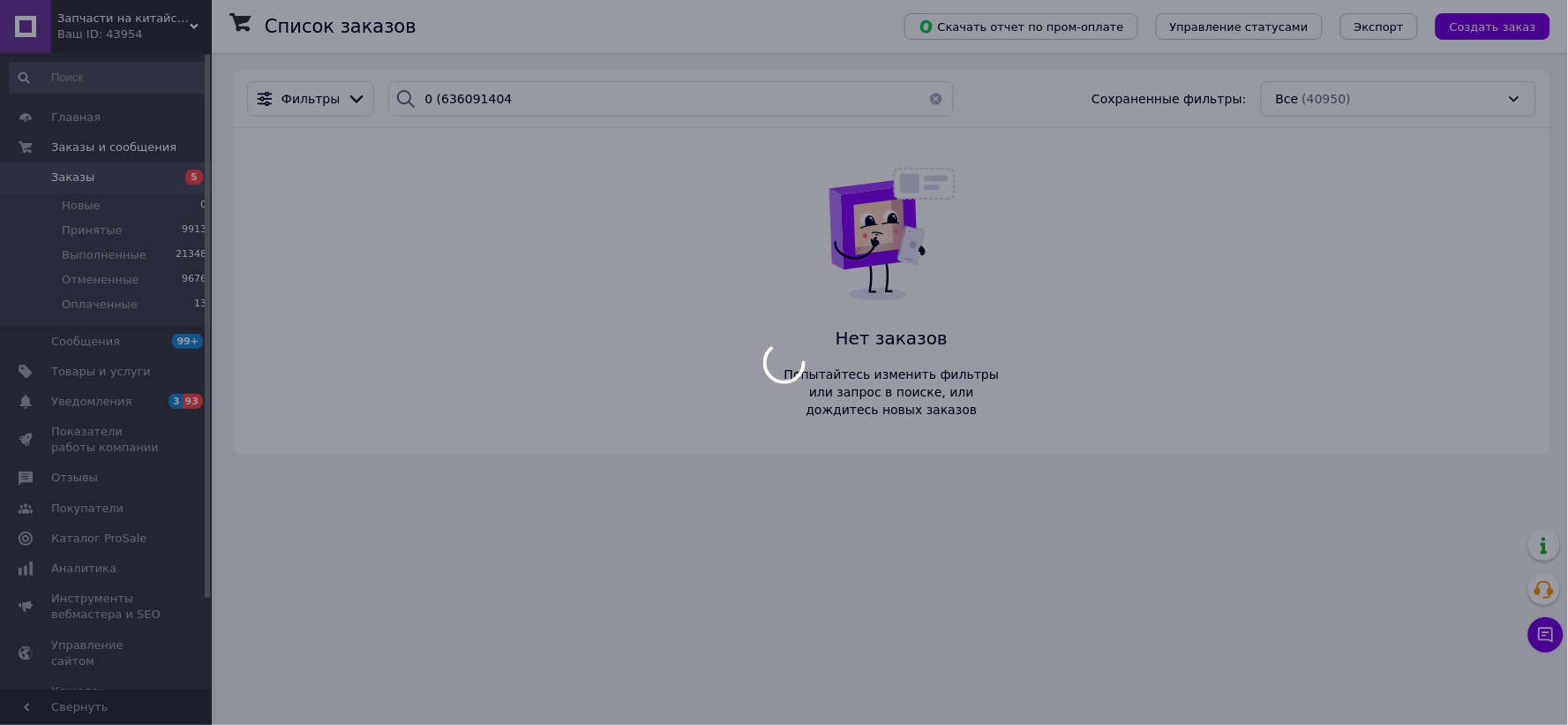
click at [430, 97] on div at bounding box center [784, 362] width 1568 height 725
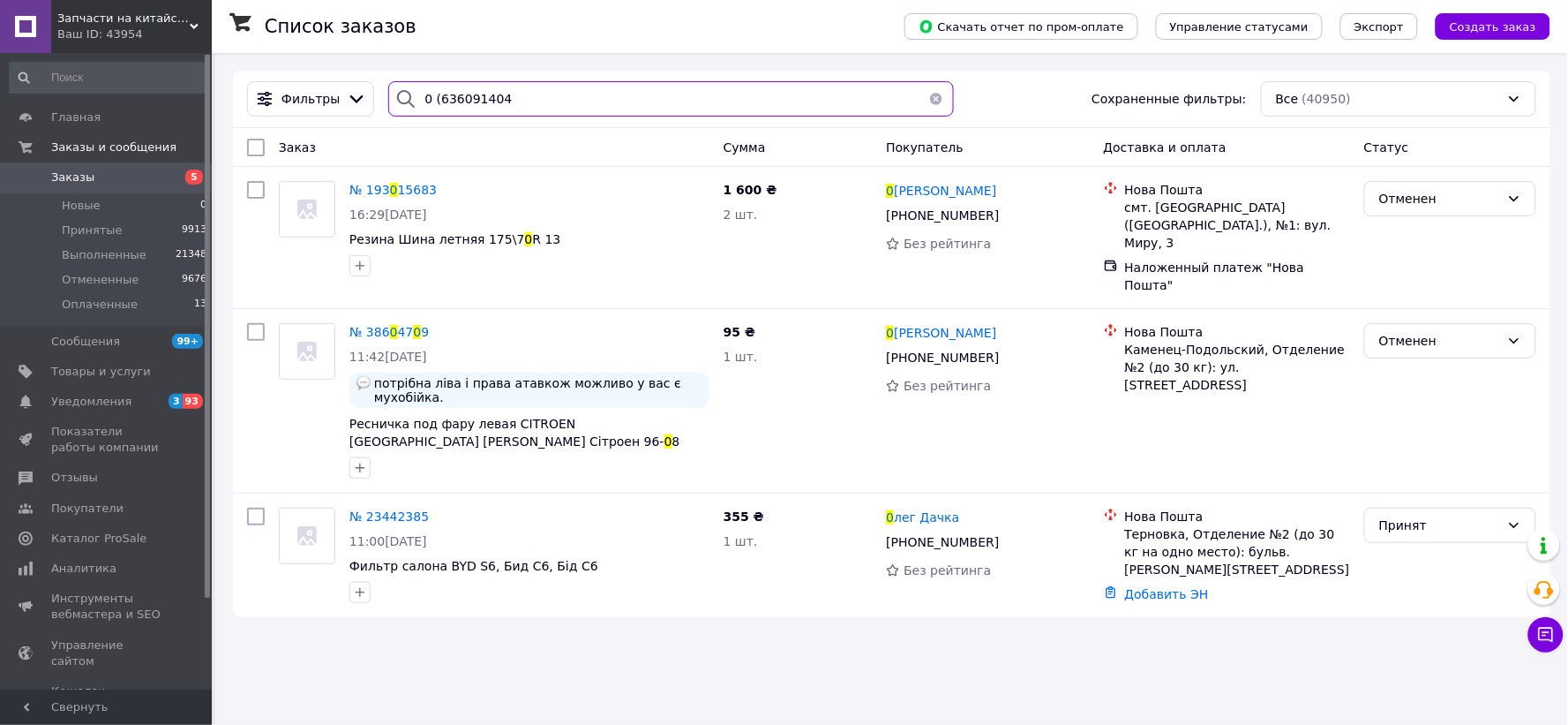
click at [431, 98] on input "0 (636091404" at bounding box center [670, 99] width 564 height 36
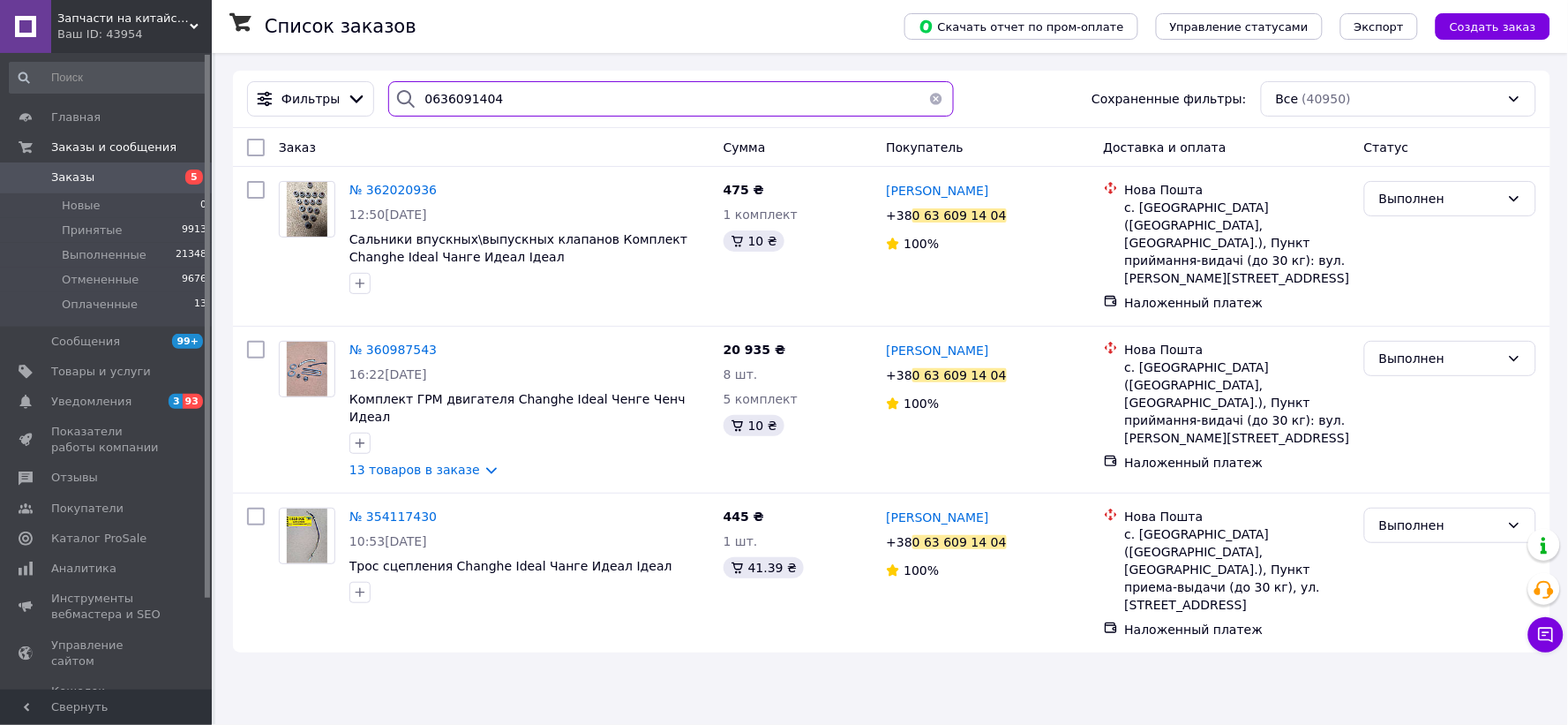
type input "0636091404"
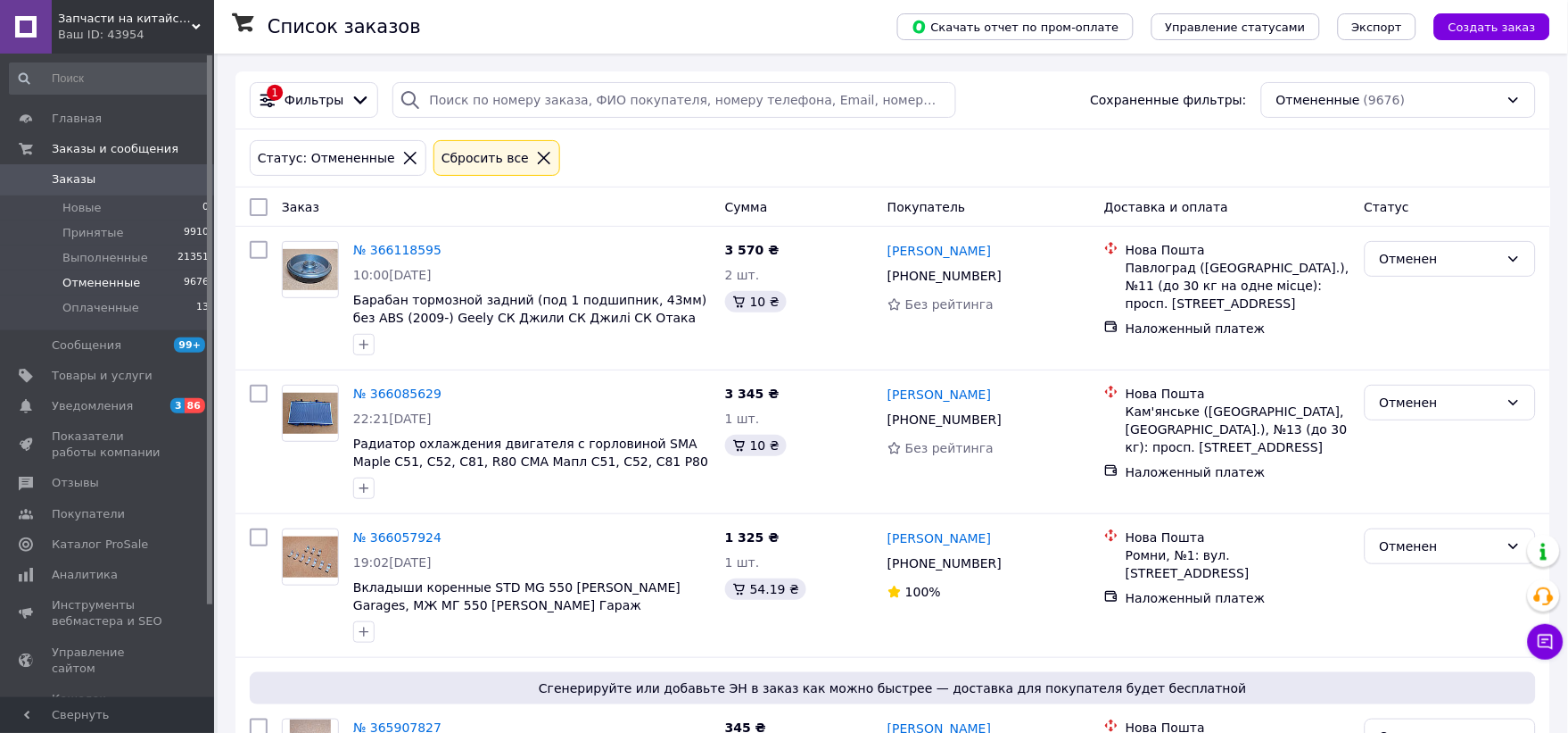
click at [537, 157] on icon at bounding box center [544, 157] width 16 height 16
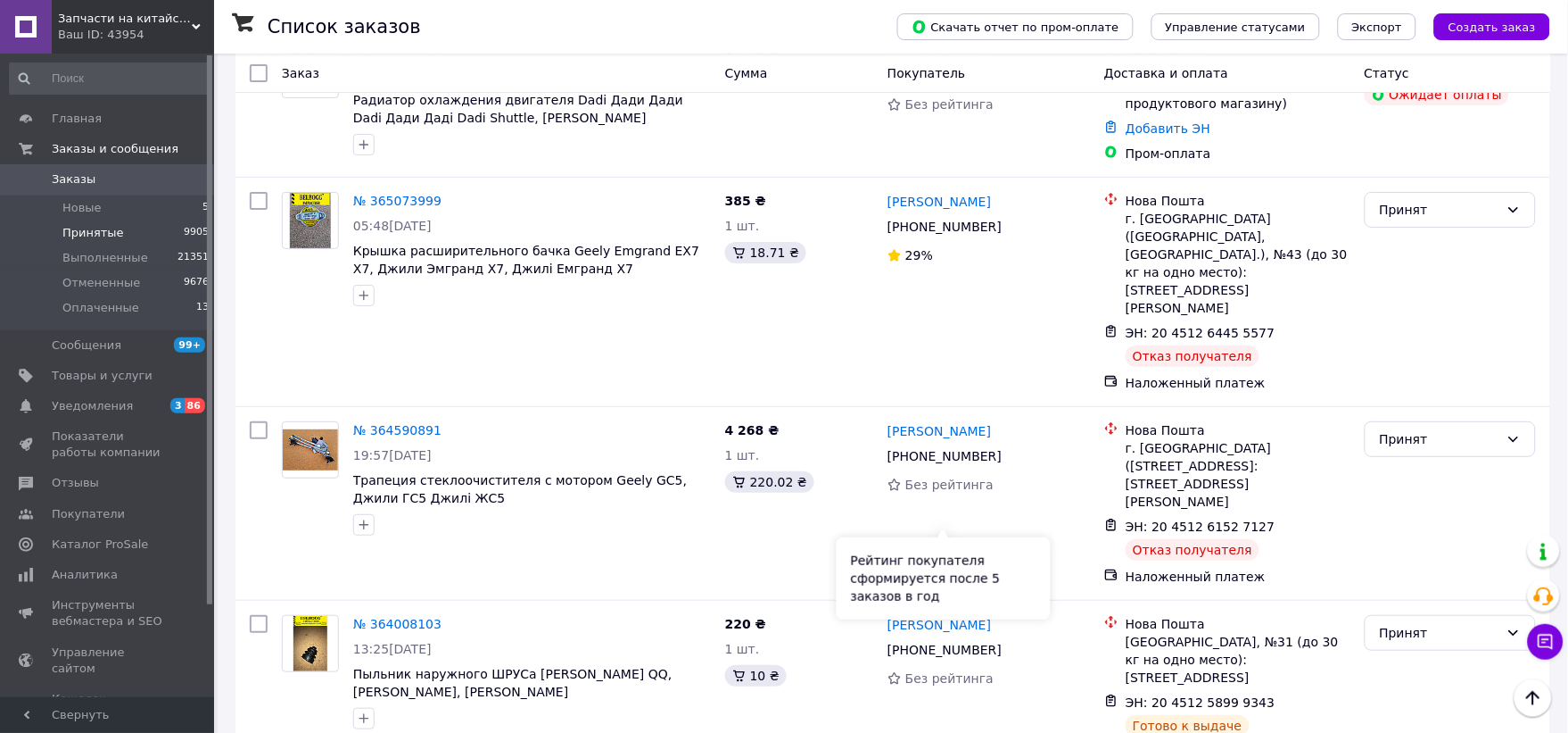
scroll to position [1586, 0]
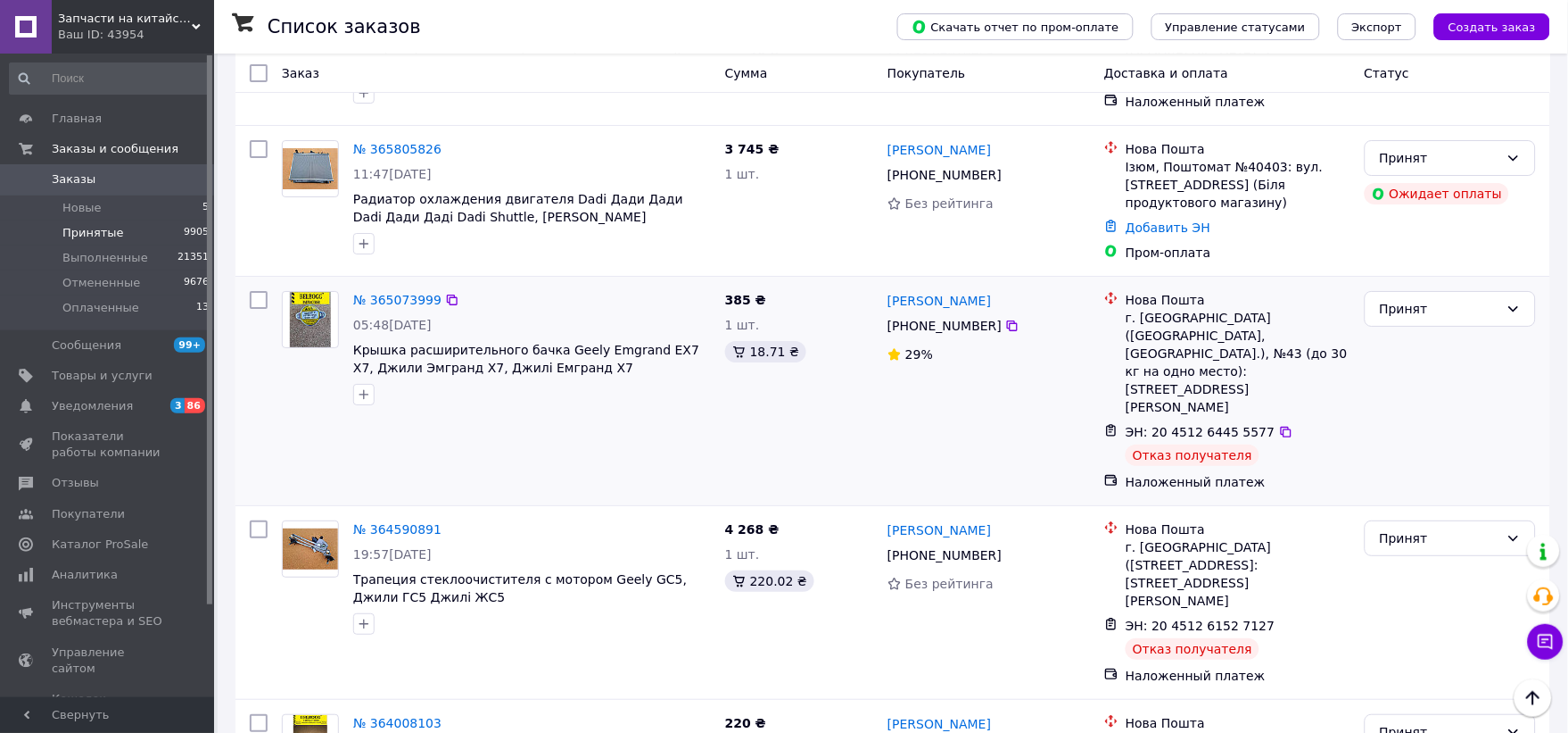
click at [251, 291] on input "checkbox" at bounding box center [258, 299] width 18 height 18
checkbox input "true"
click at [253, 520] on input "checkbox" at bounding box center [258, 528] width 18 height 18
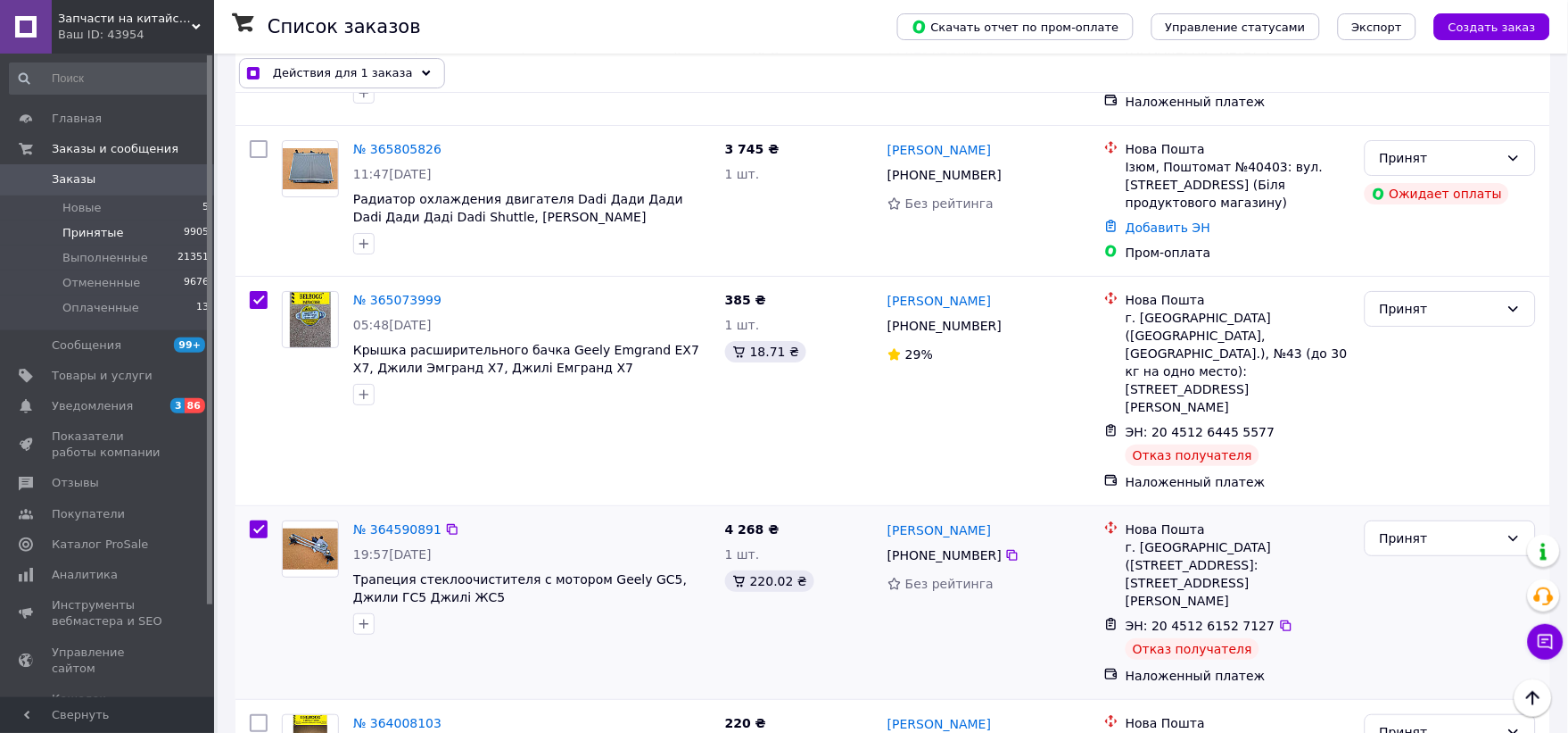
checkbox input "true"
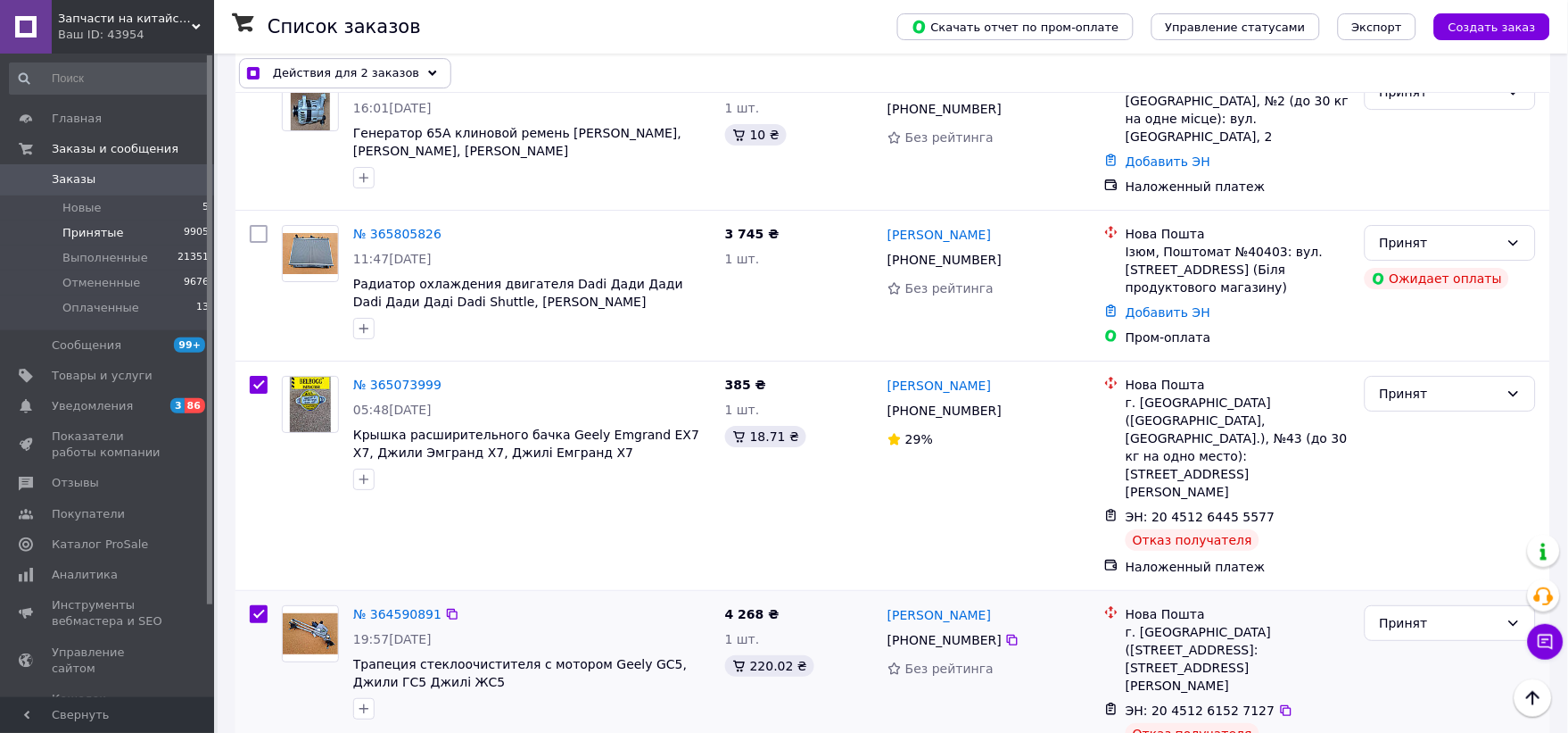
scroll to position [1388, 0]
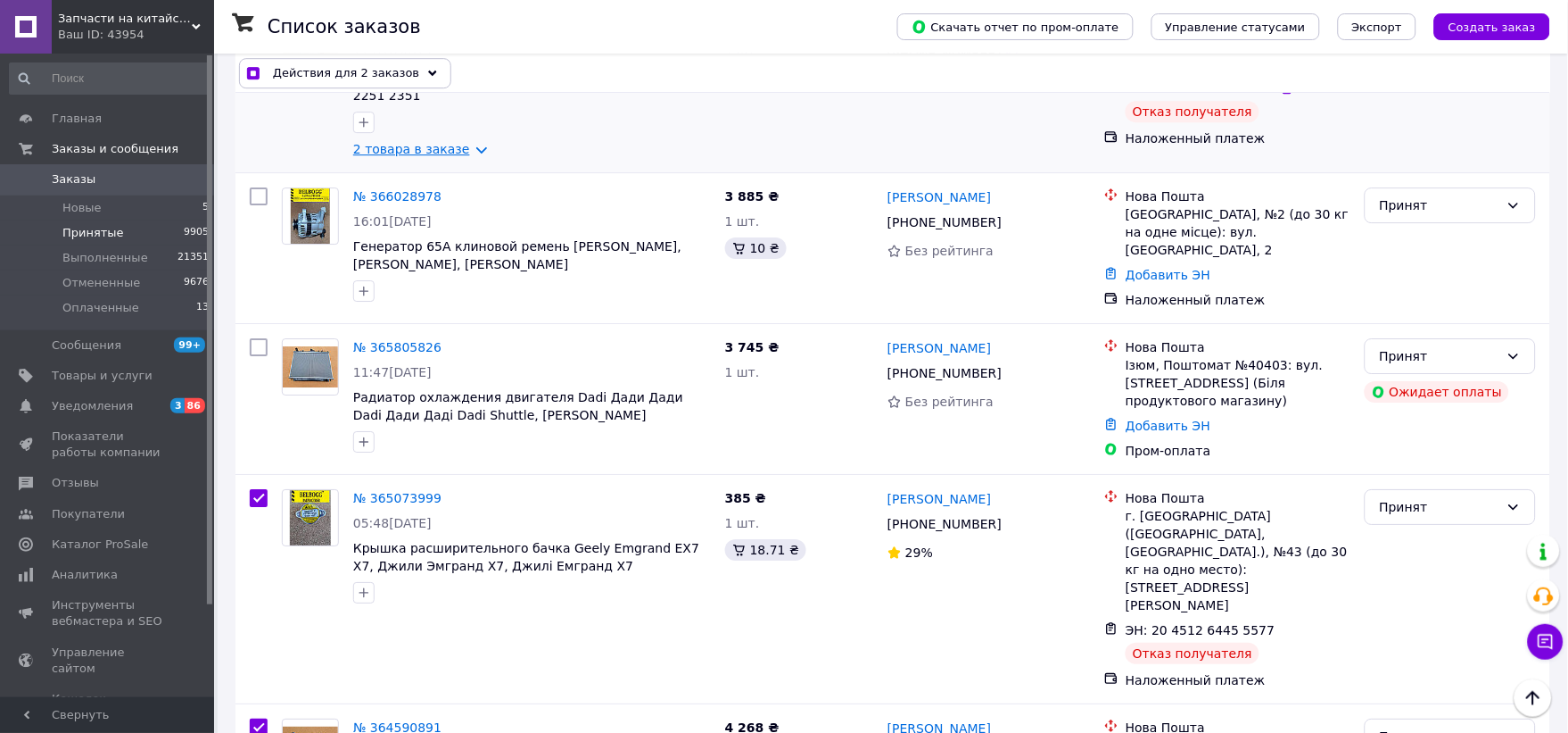
click at [381, 142] on link "2 товара в заказе" at bounding box center [412, 148] width 117 height 14
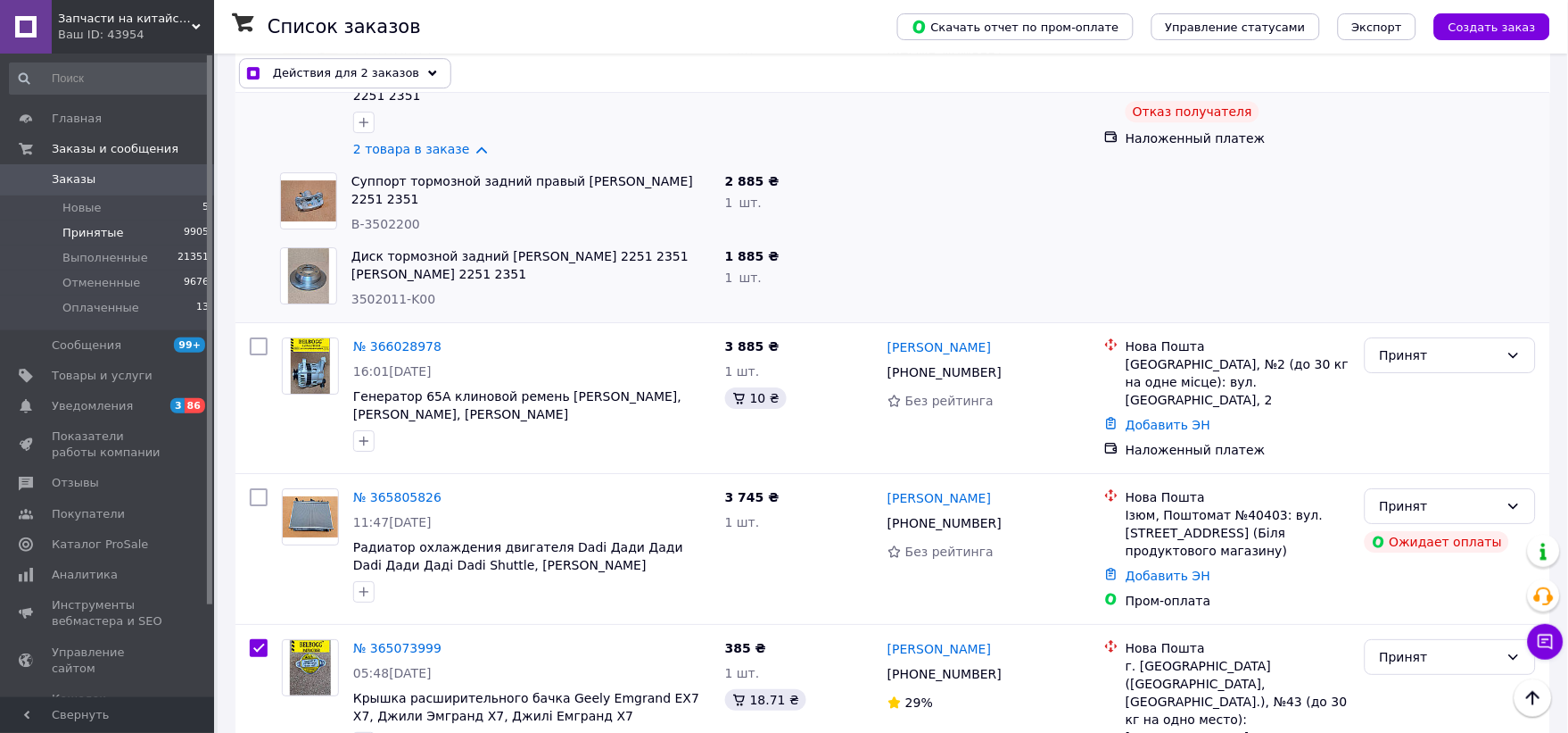
click at [377, 76] on span "Действия для 2 заказов" at bounding box center [346, 72] width 146 height 18
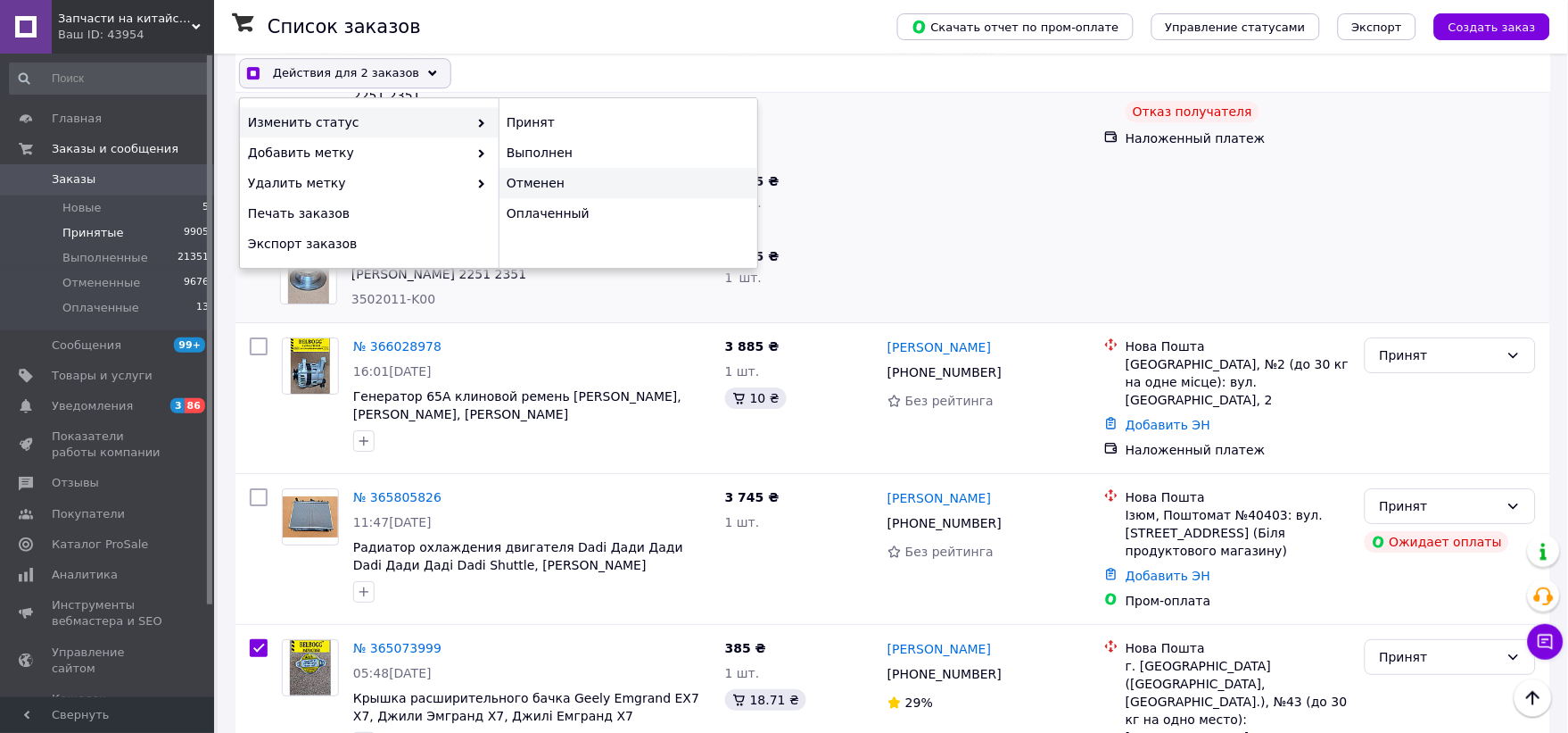
click at [541, 184] on div "Отменен" at bounding box center [628, 182] width 259 height 31
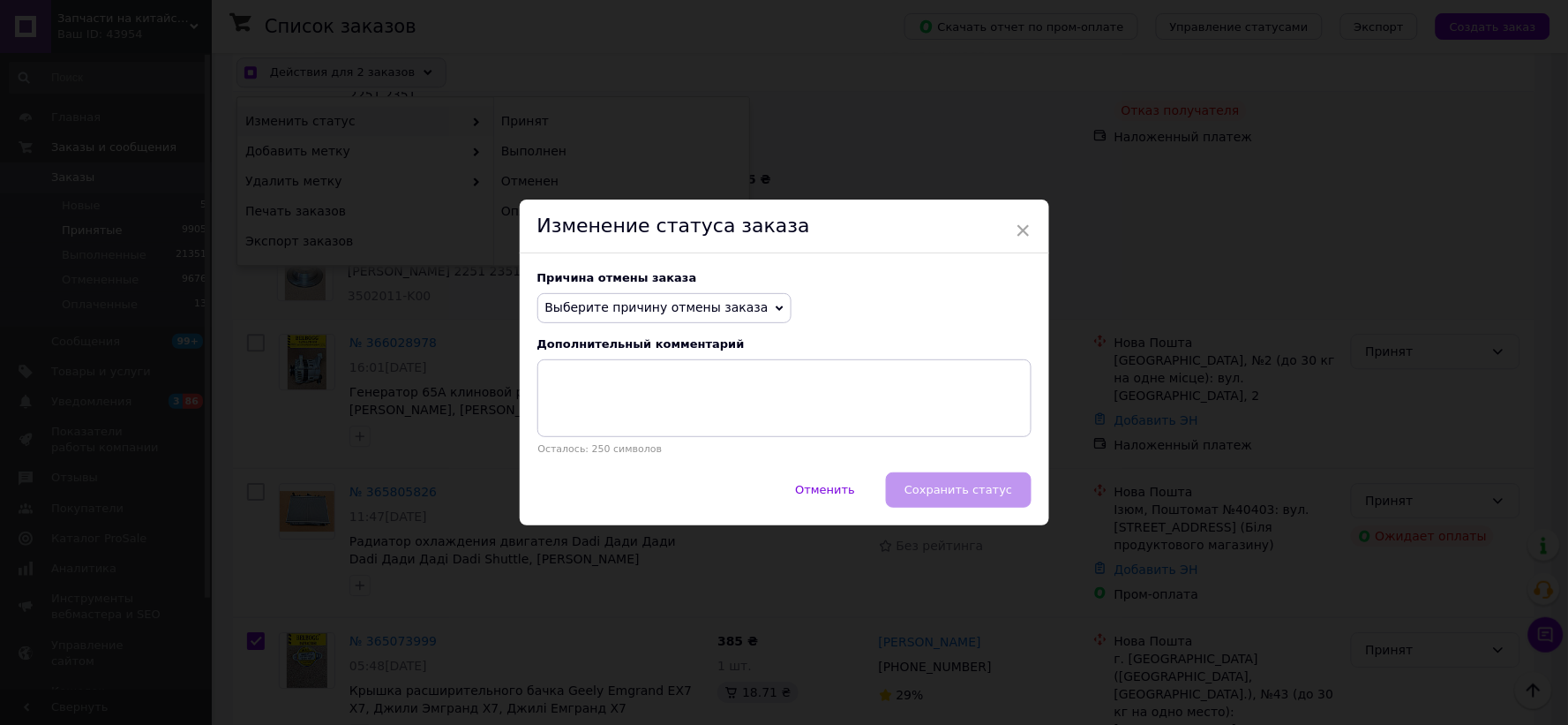
click at [648, 306] on span "Выберите причину отмены заказа" at bounding box center [657, 307] width 223 height 14
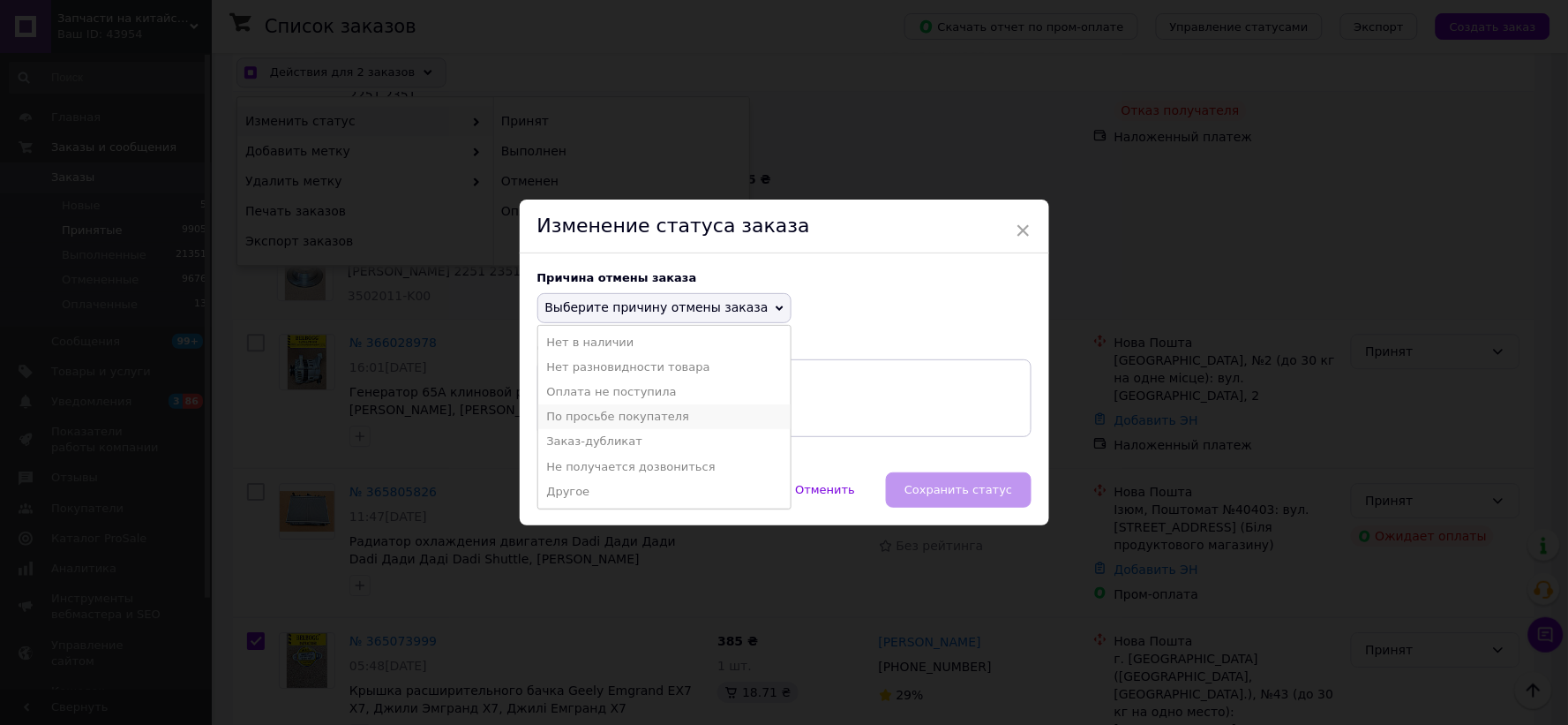
click at [604, 417] on li "По просьбе покупателя" at bounding box center [664, 417] width 252 height 25
checkbox input "true"
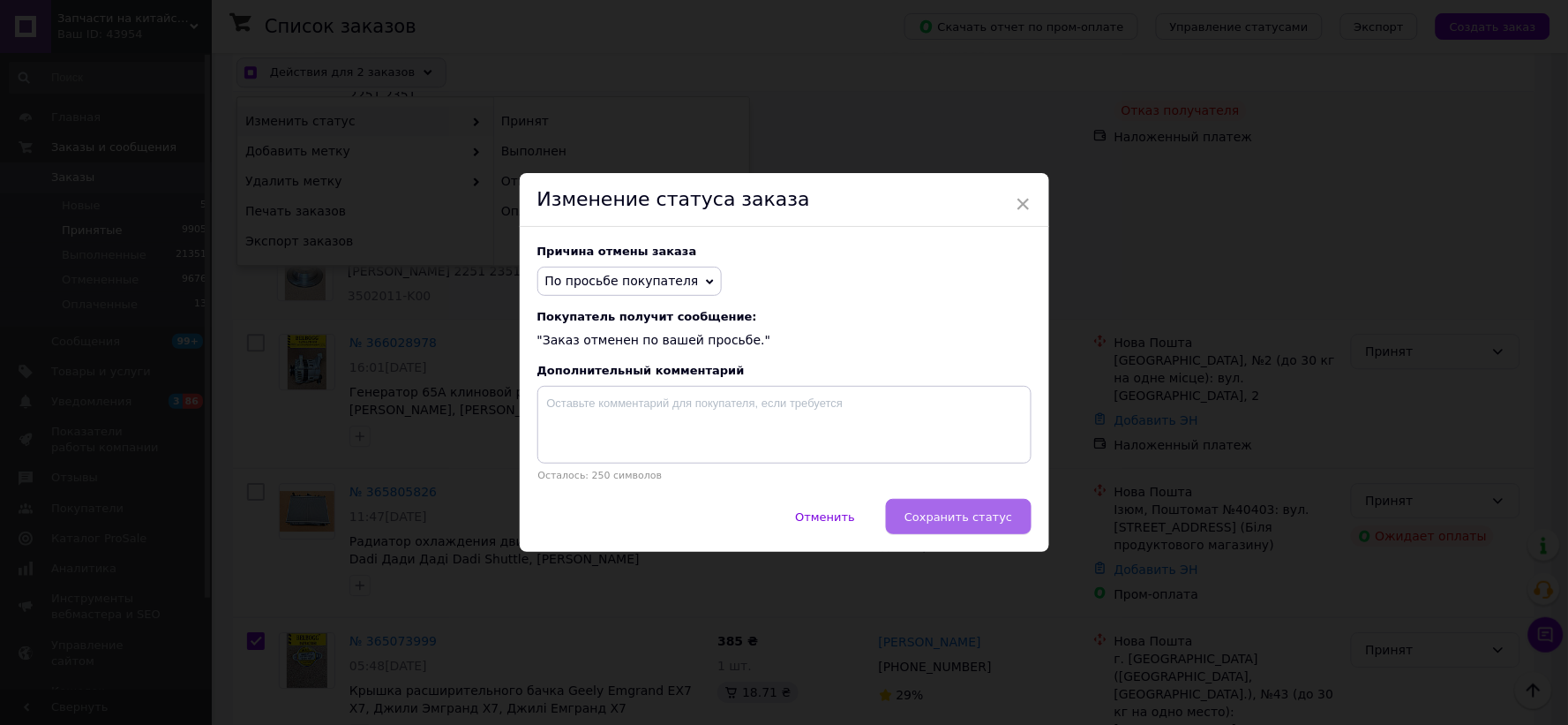
click at [998, 524] on span "Сохранить статус" at bounding box center [959, 516] width 108 height 13
checkbox input "false"
